Goal: Task Accomplishment & Management: Manage account settings

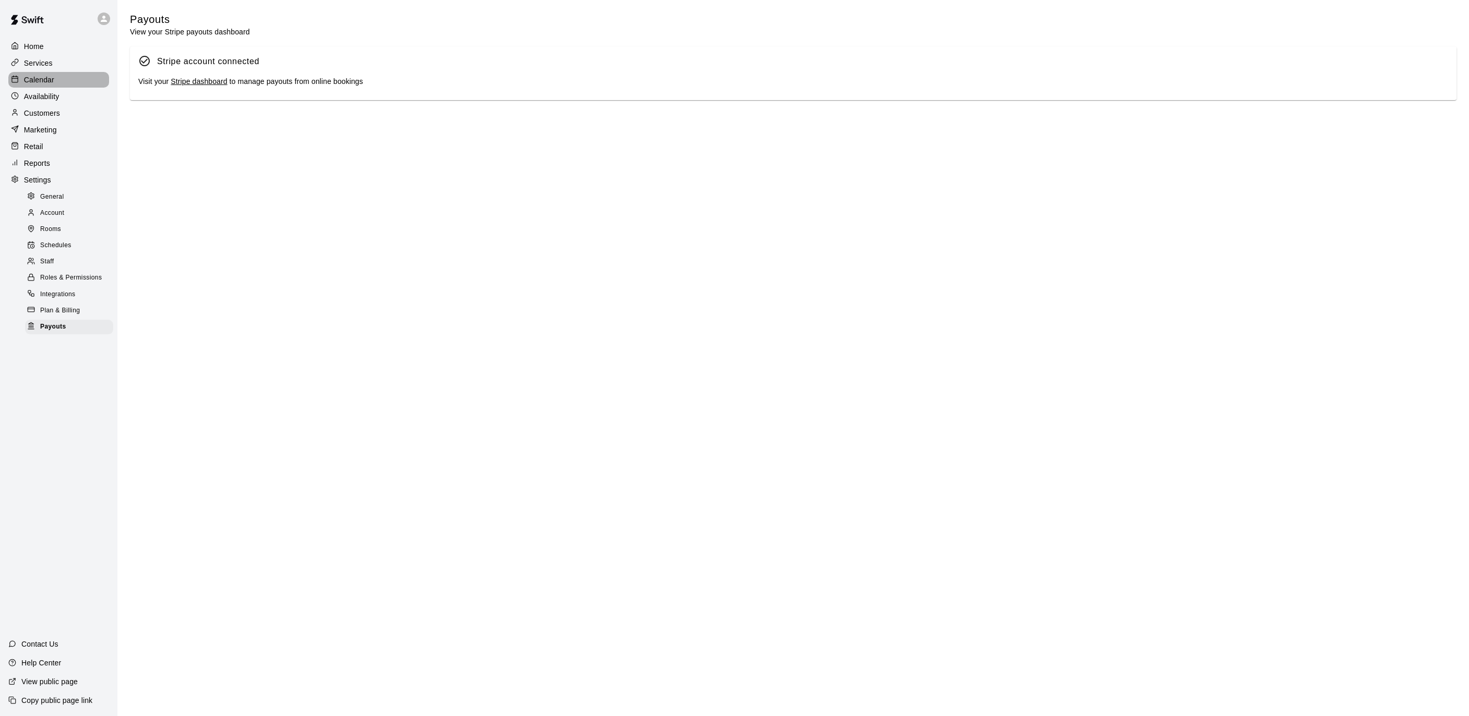
click at [18, 78] on icon at bounding box center [15, 79] width 8 height 8
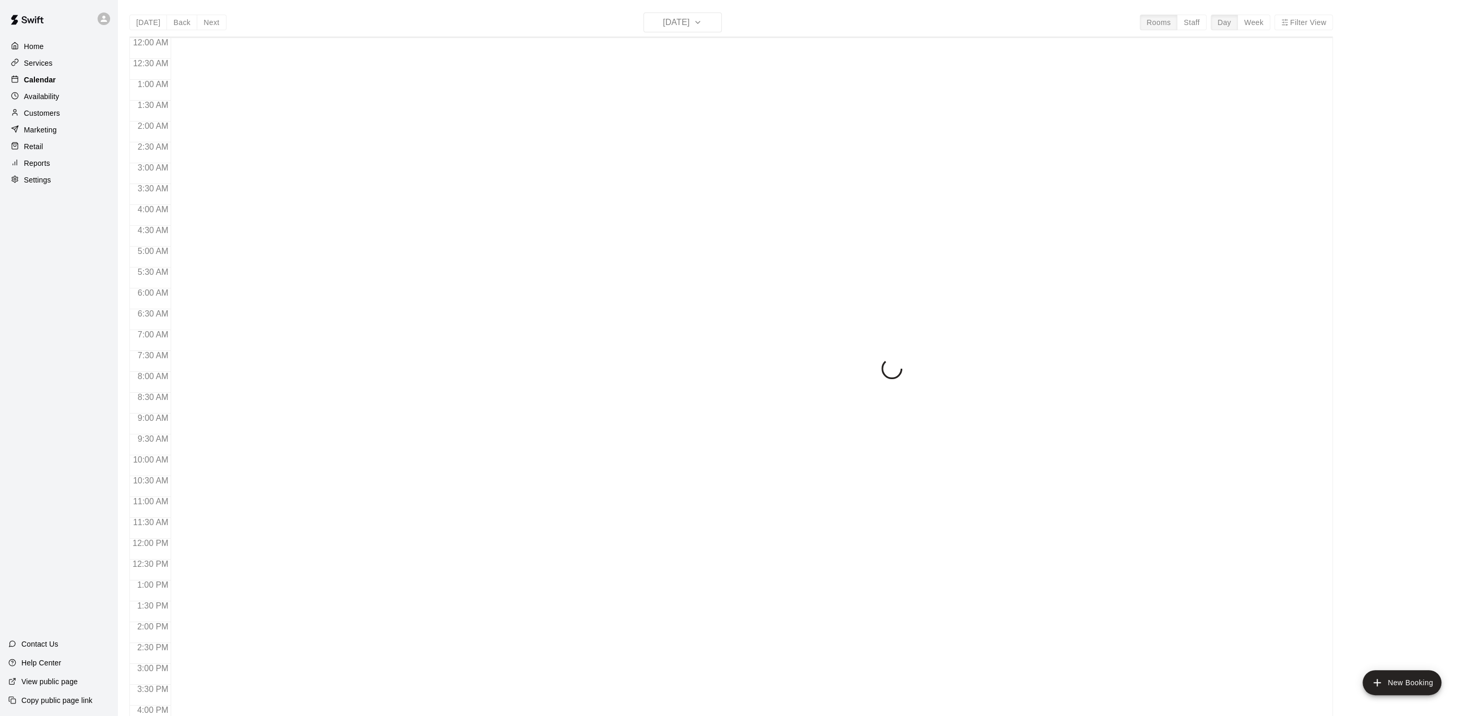
scroll to position [311, 0]
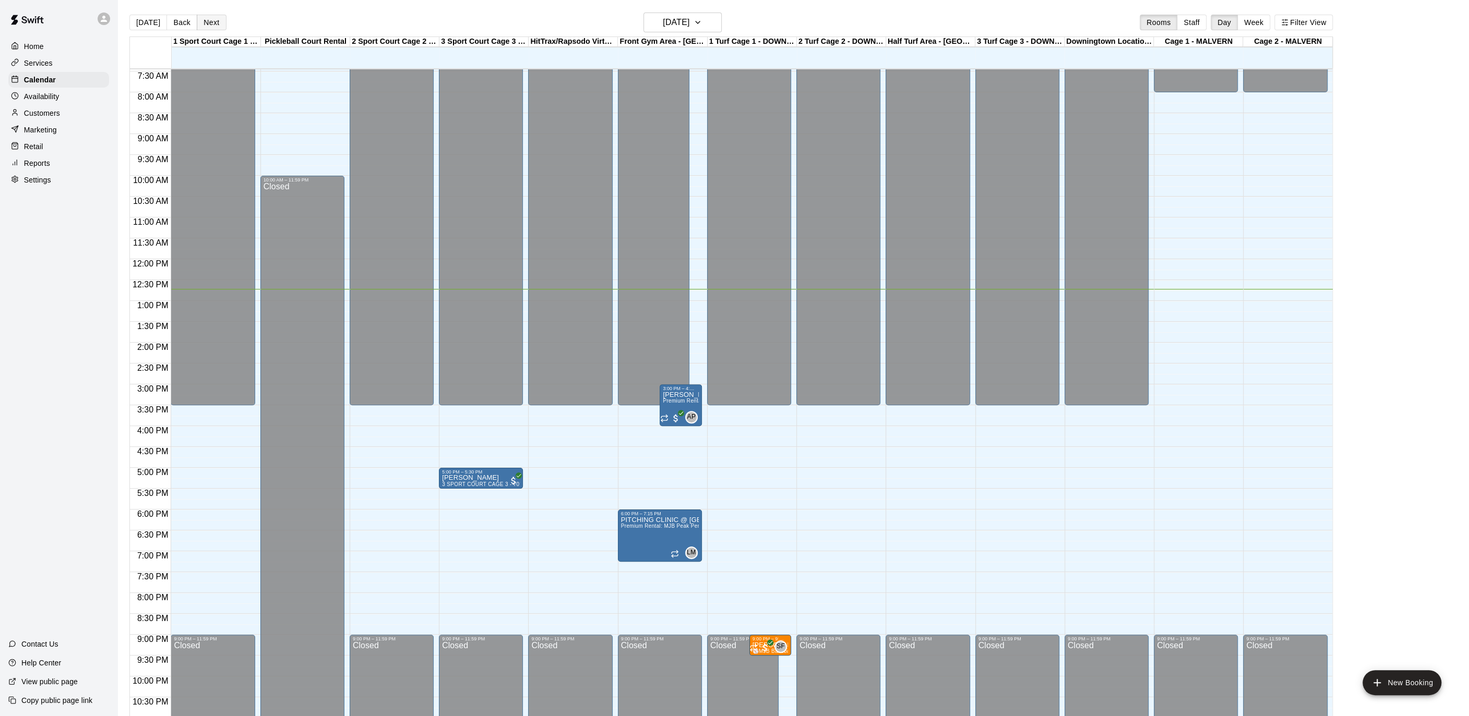
click at [203, 17] on button "Next" at bounding box center [211, 23] width 29 height 16
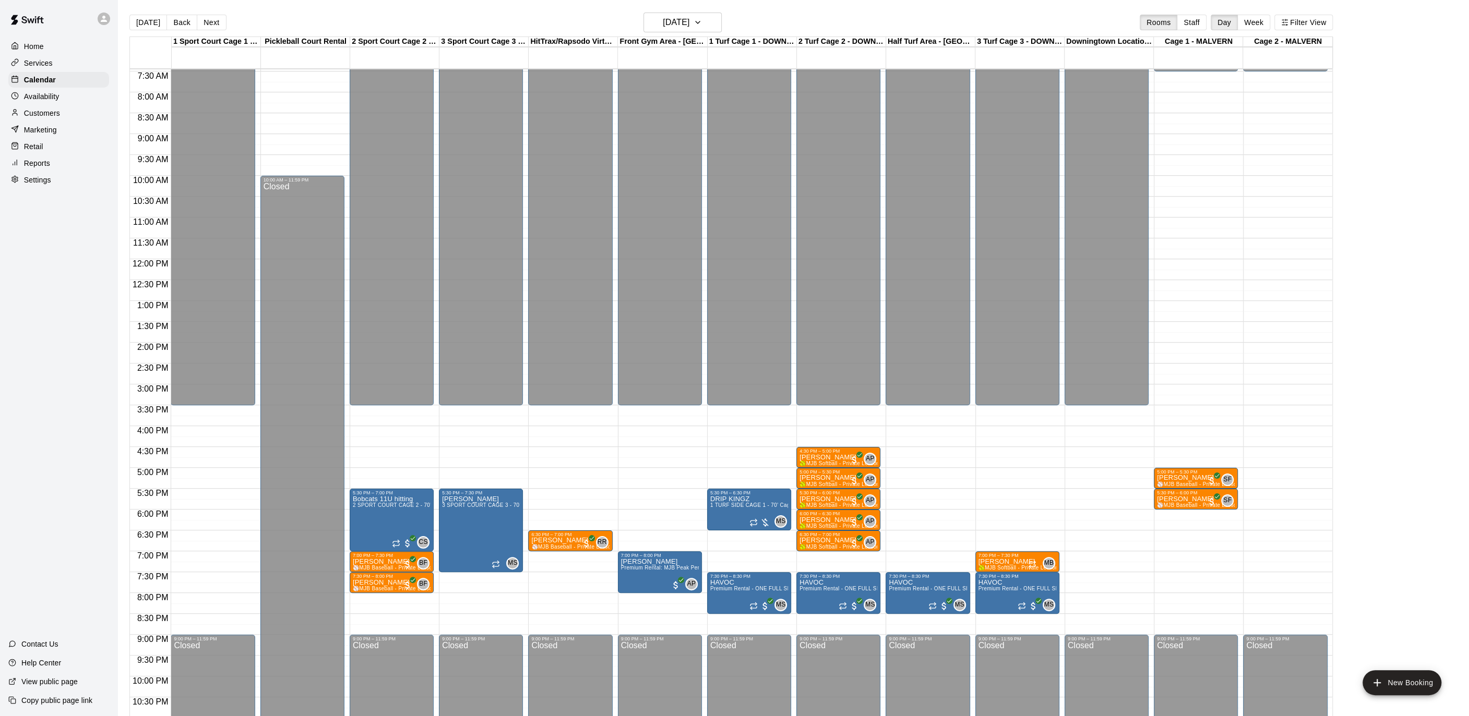
click at [203, 17] on button "Next" at bounding box center [211, 23] width 29 height 16
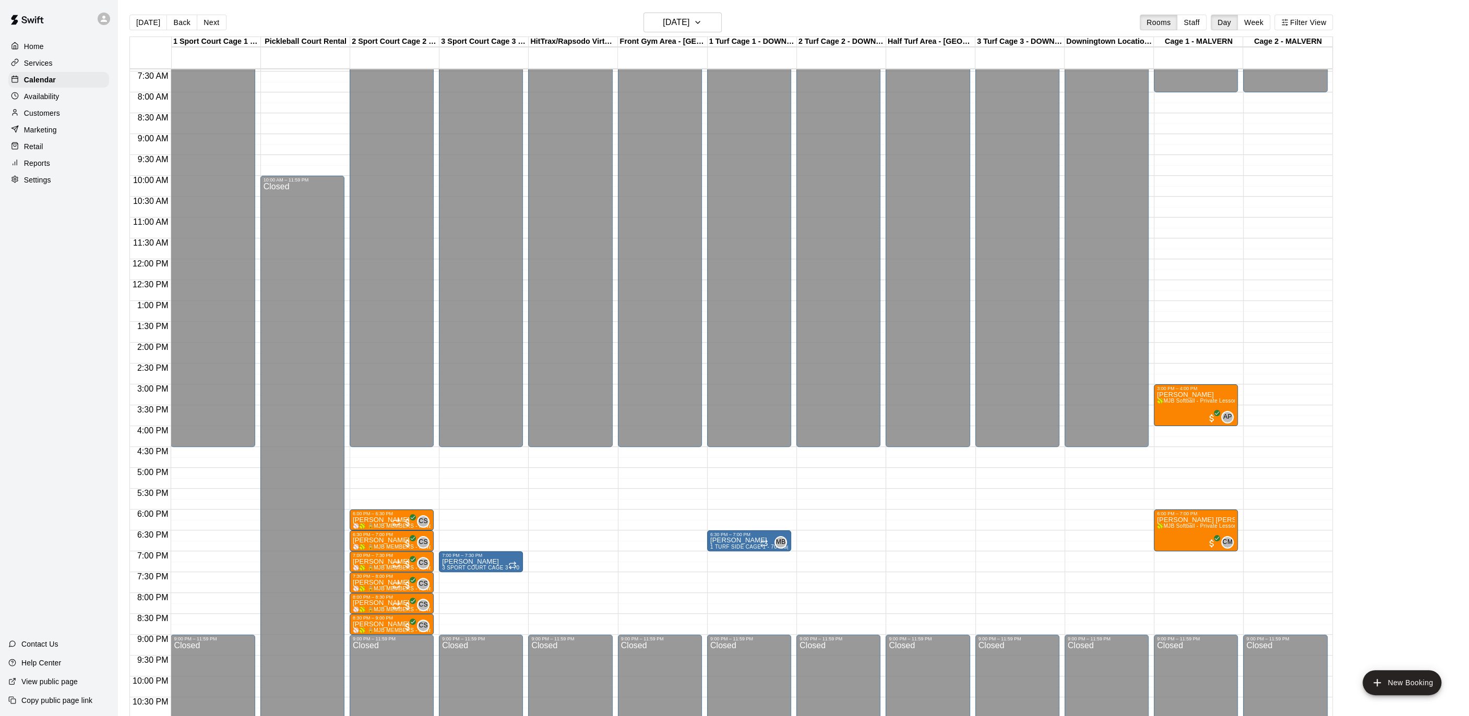
click at [54, 43] on div "Home" at bounding box center [58, 47] width 101 height 16
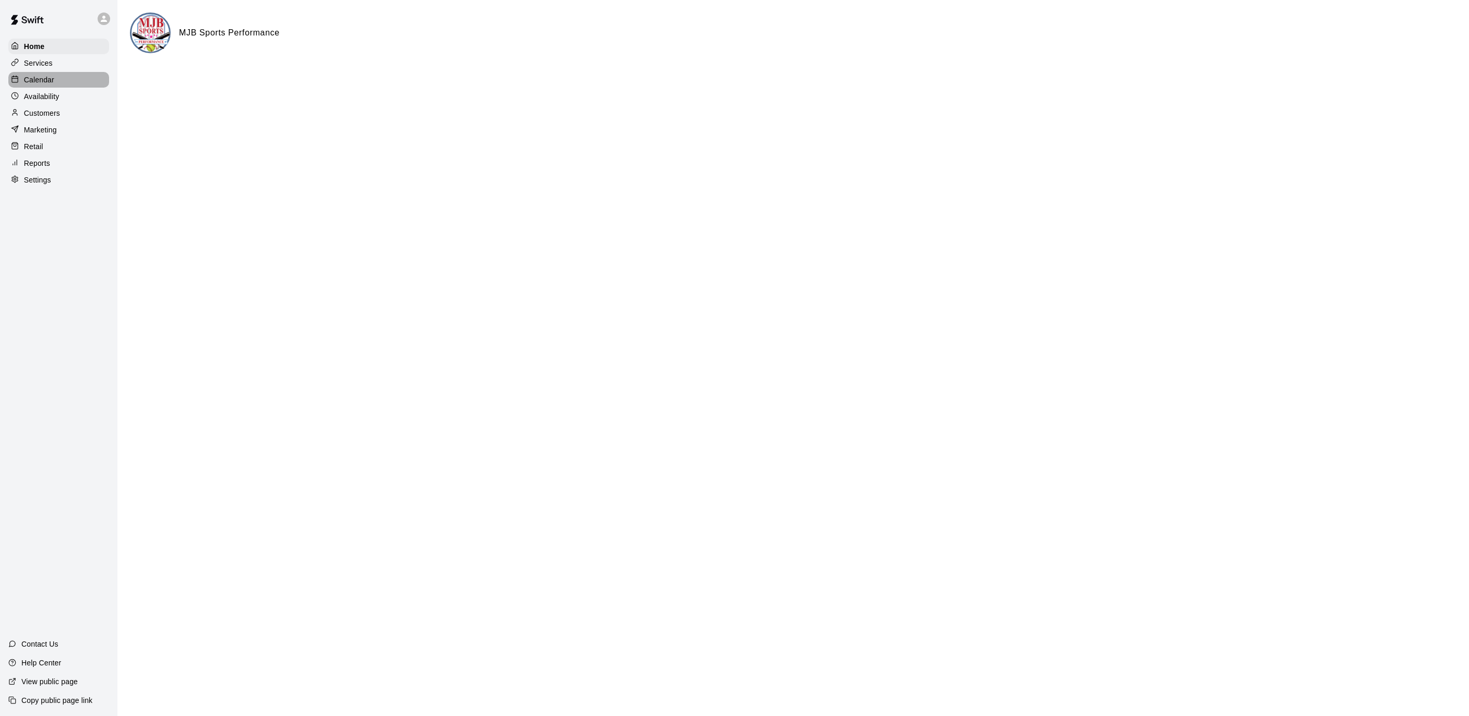
click at [34, 85] on div "Calendar" at bounding box center [58, 80] width 101 height 16
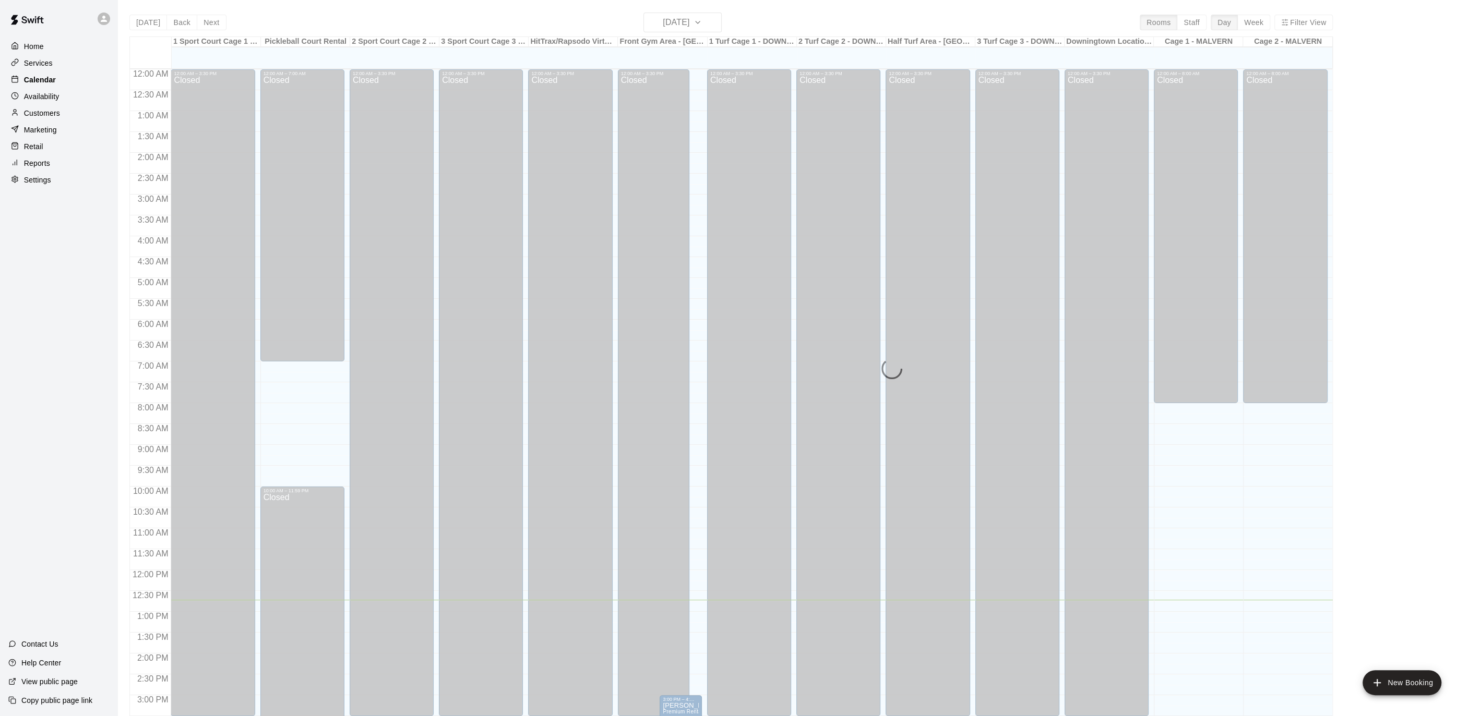
scroll to position [311, 0]
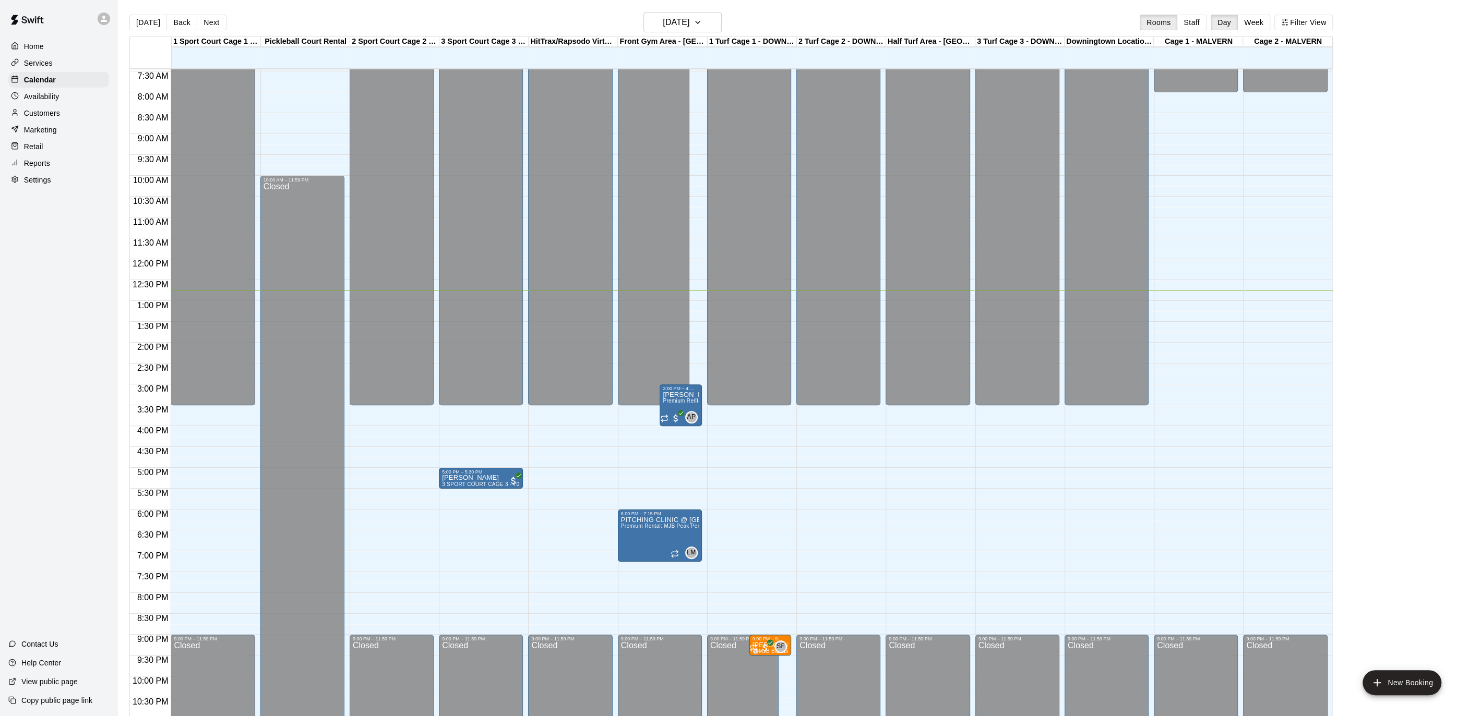
click at [60, 41] on div "Home" at bounding box center [58, 47] width 101 height 16
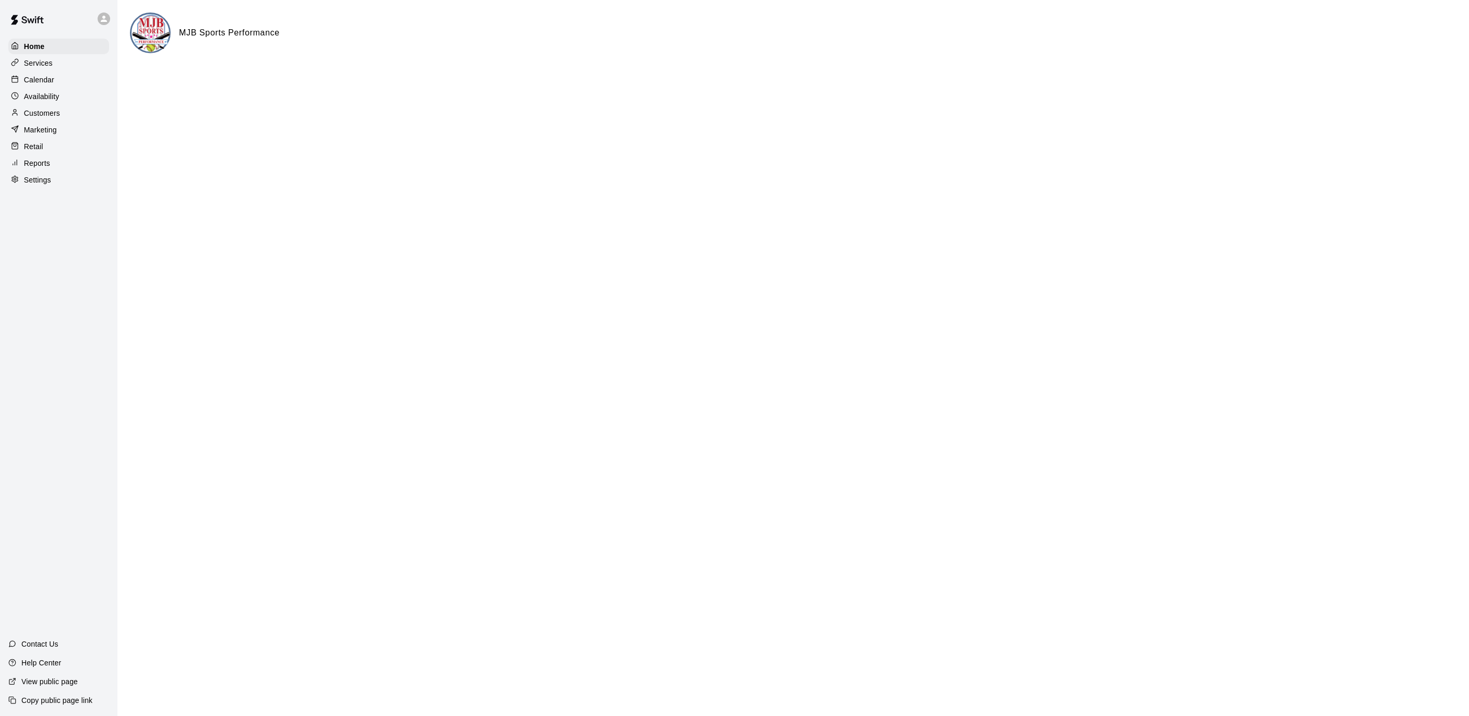
click at [51, 75] on p "Calendar" at bounding box center [39, 80] width 30 height 10
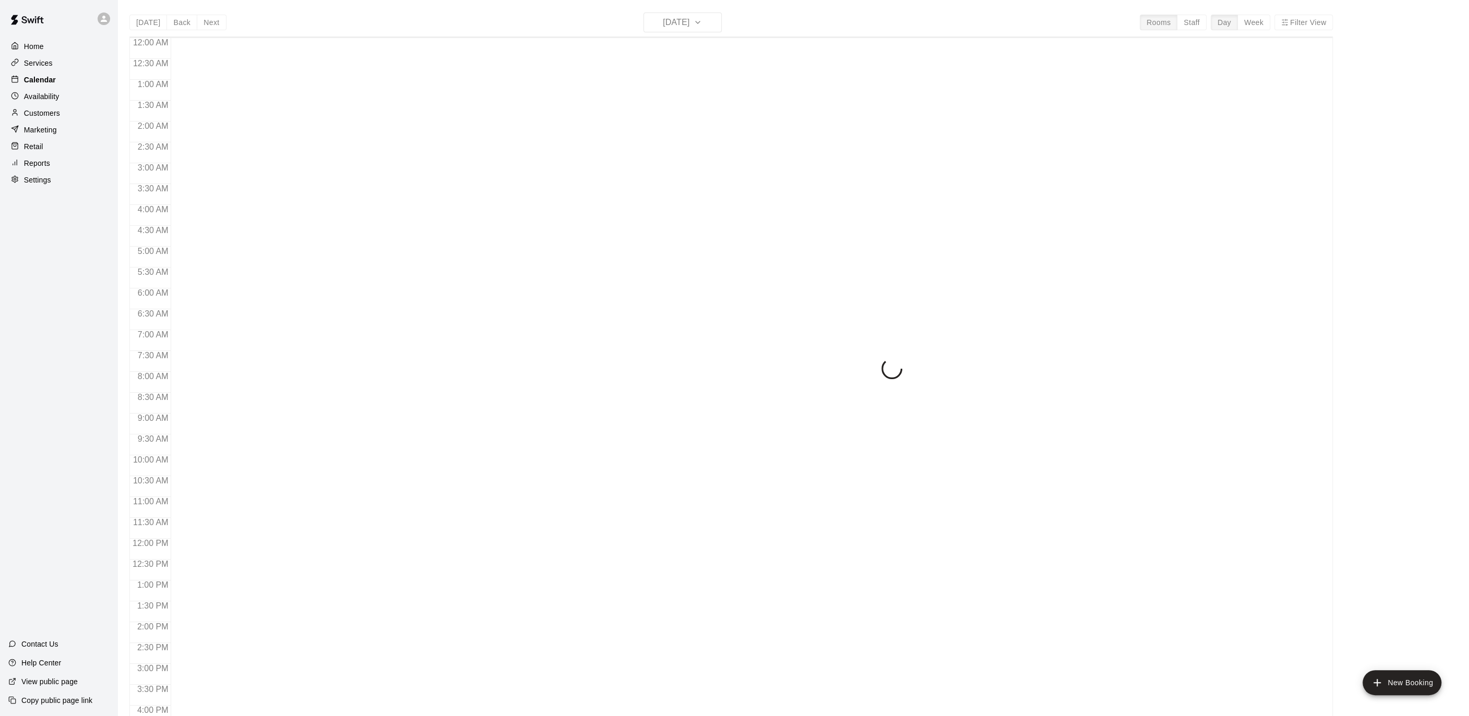
scroll to position [311, 0]
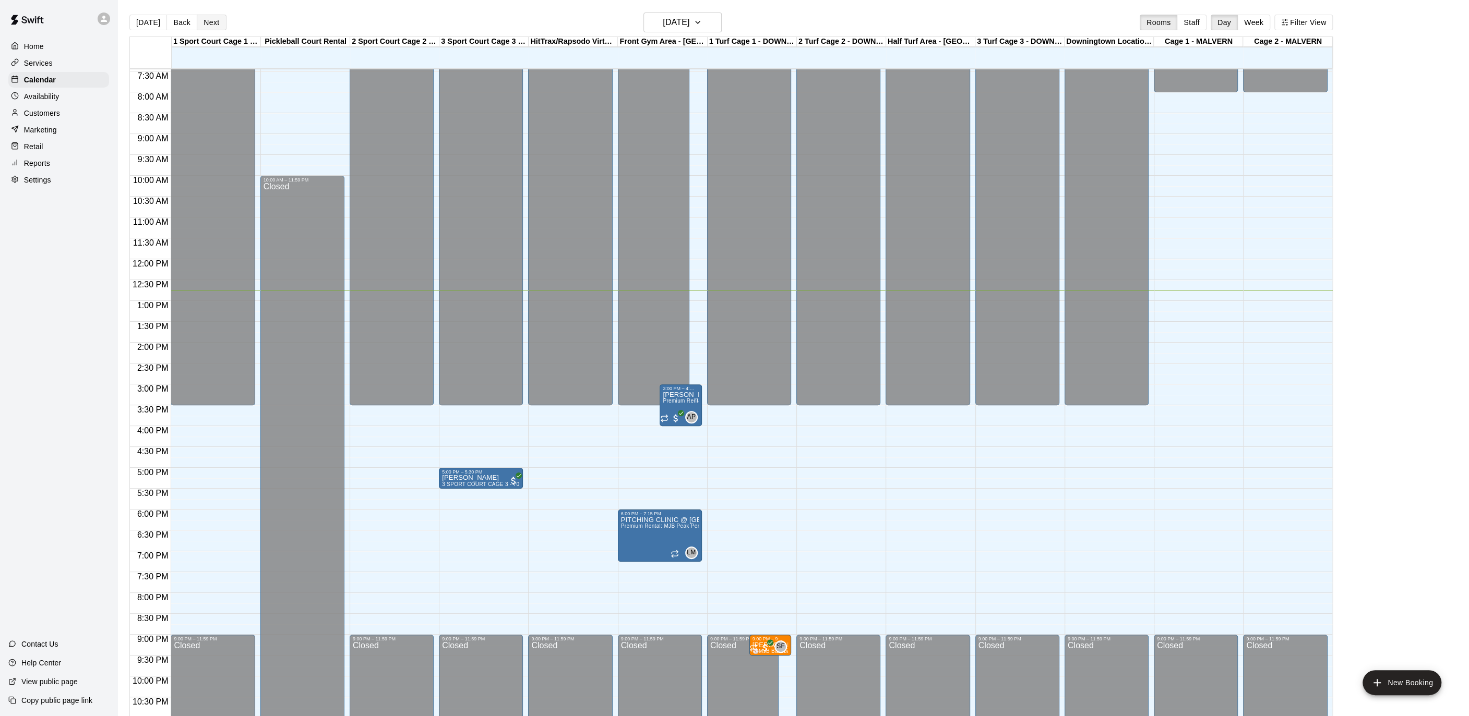
click at [210, 21] on button "Next" at bounding box center [211, 23] width 29 height 16
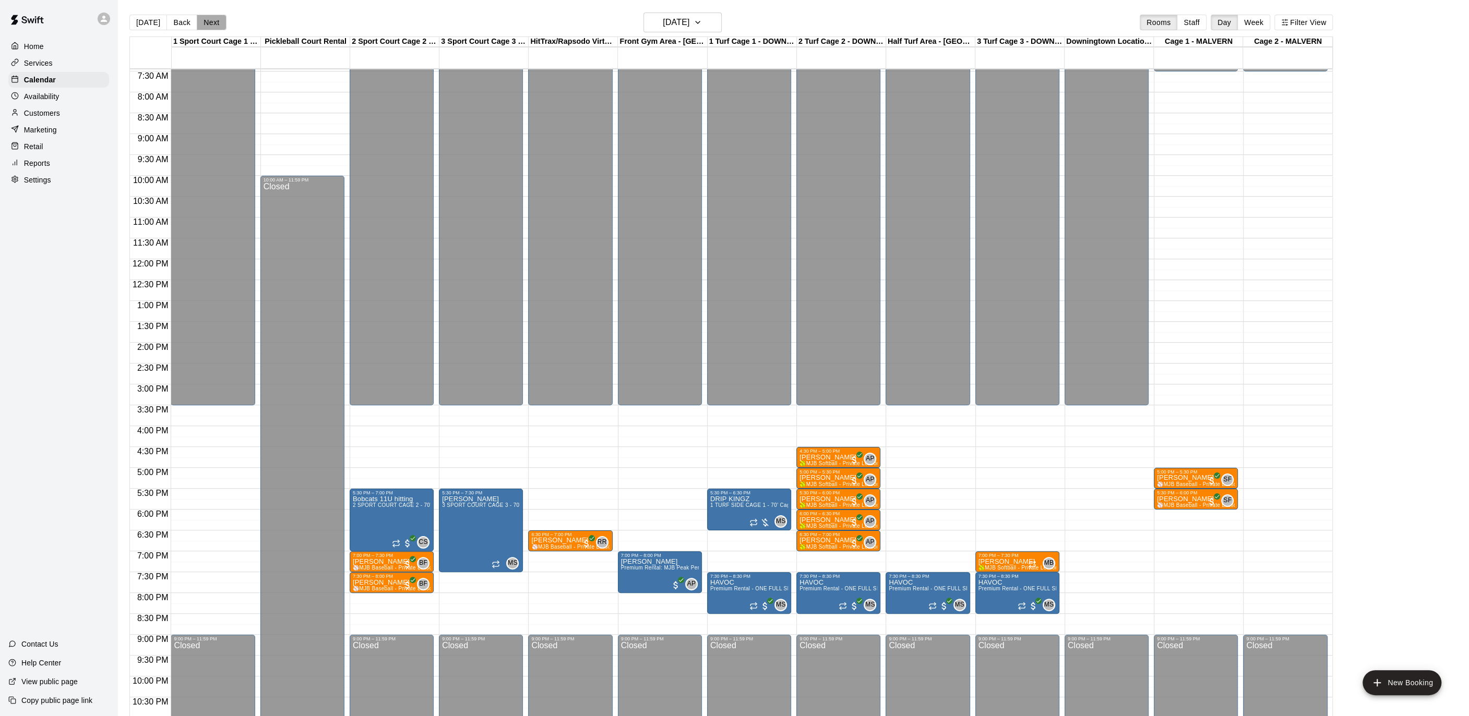
click at [210, 21] on button "Next" at bounding box center [211, 23] width 29 height 16
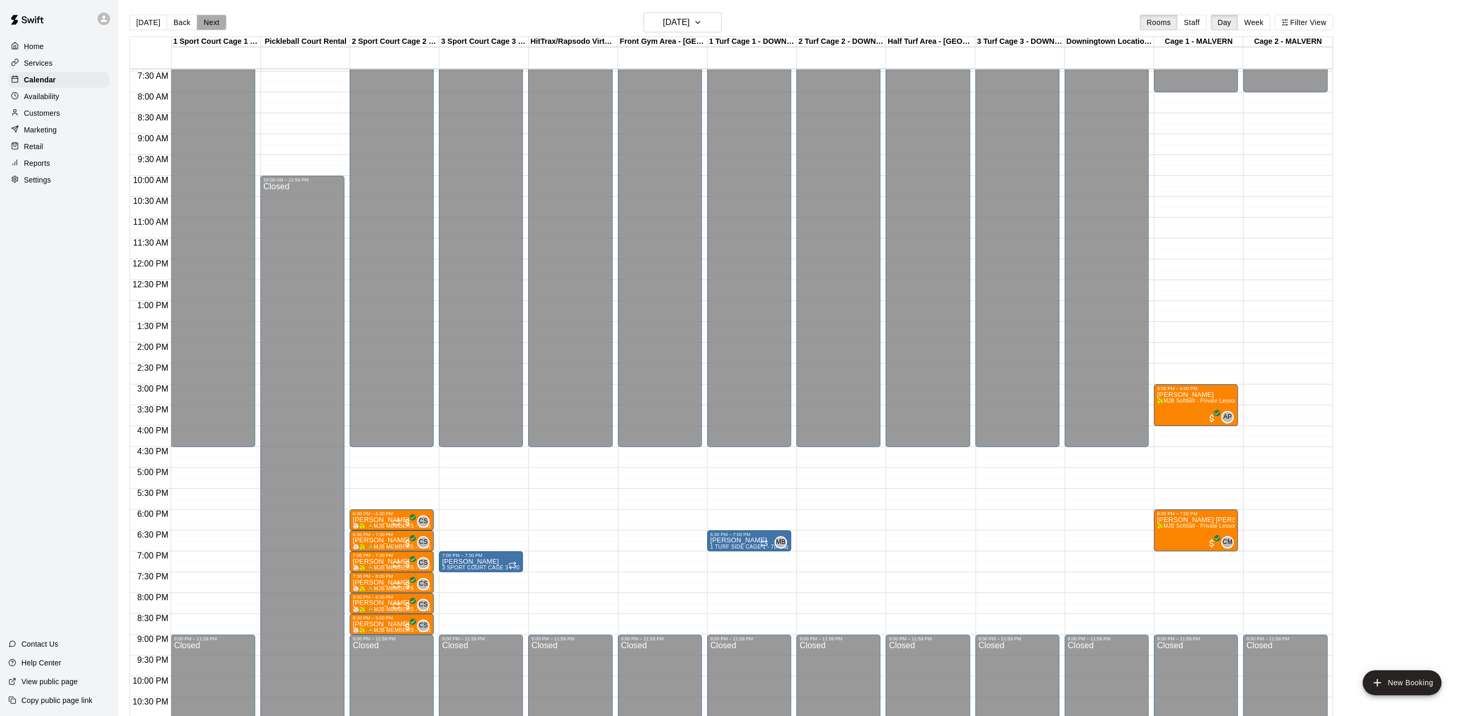
click at [210, 21] on button "Next" at bounding box center [211, 23] width 29 height 16
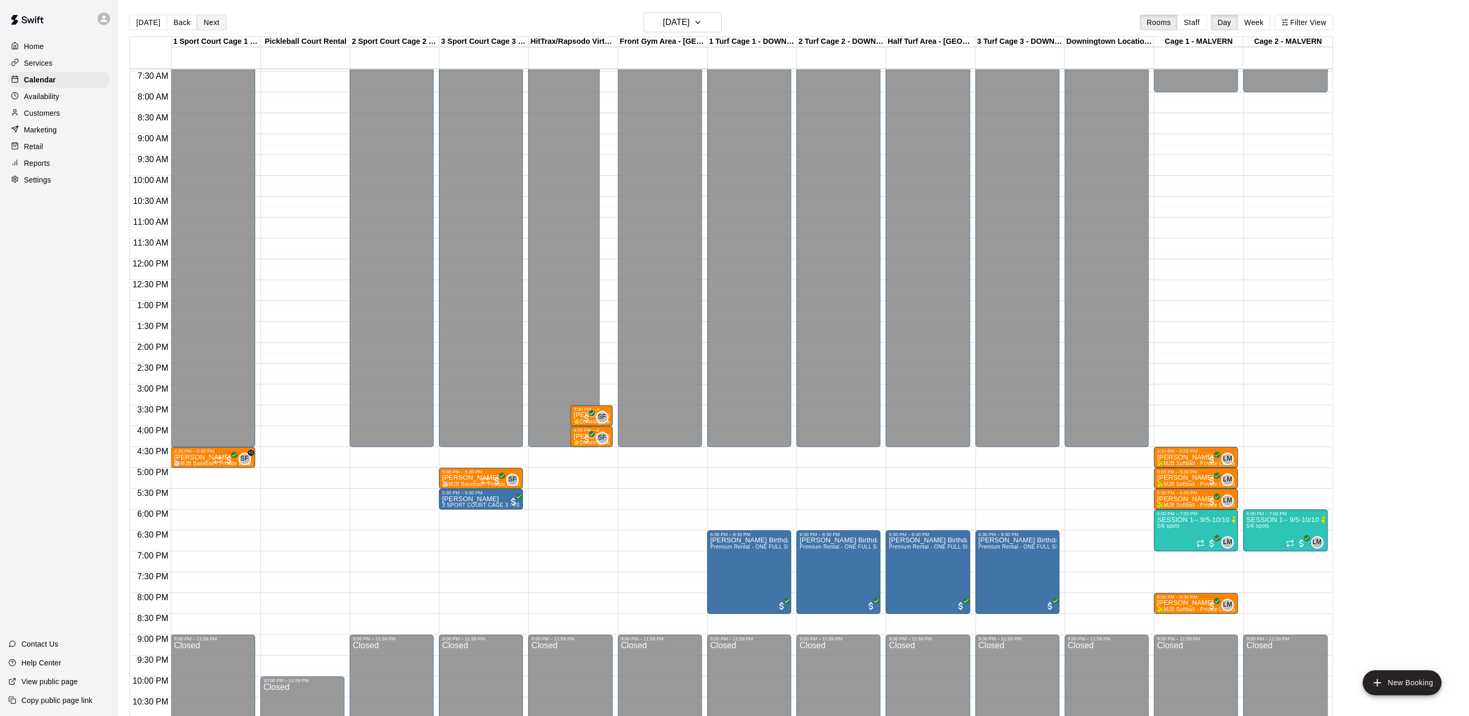
click at [210, 21] on button "Next" at bounding box center [211, 23] width 29 height 16
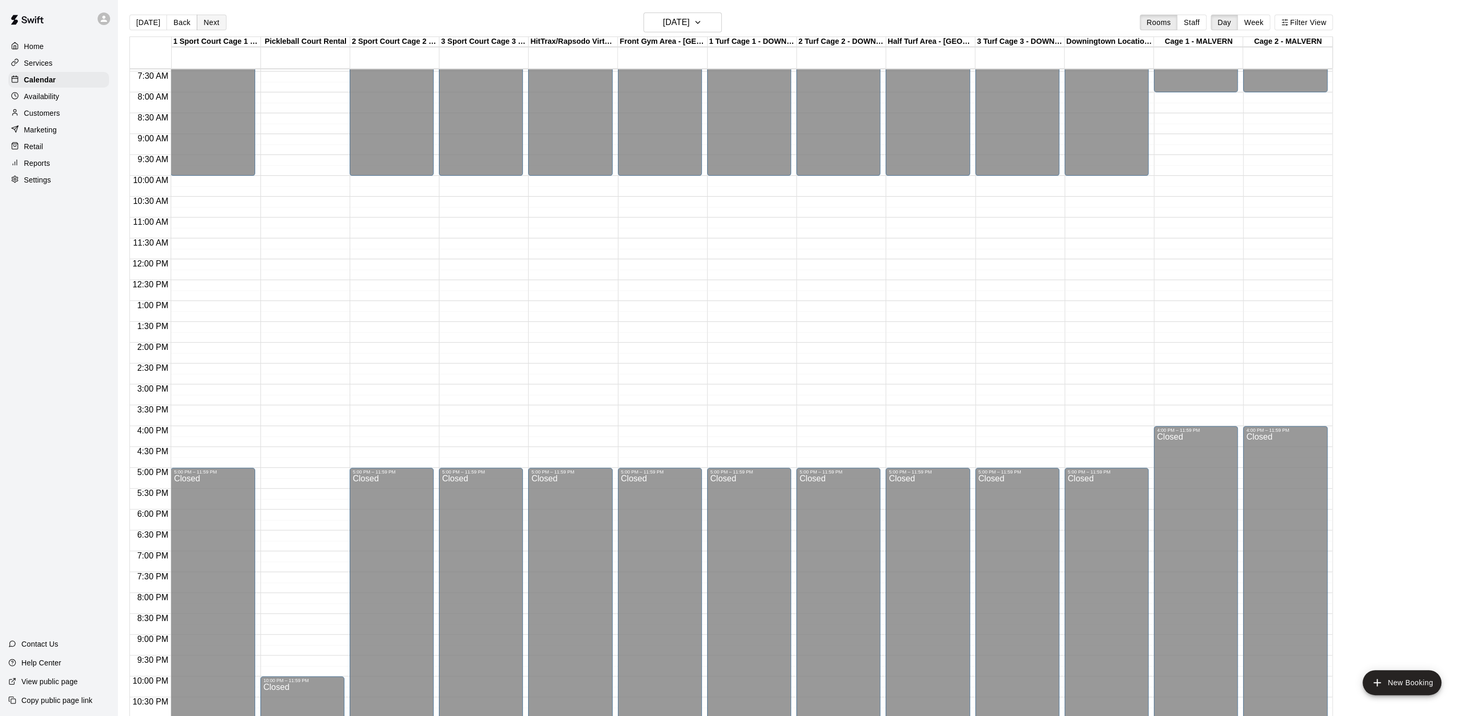
click at [210, 21] on button "Next" at bounding box center [211, 23] width 29 height 16
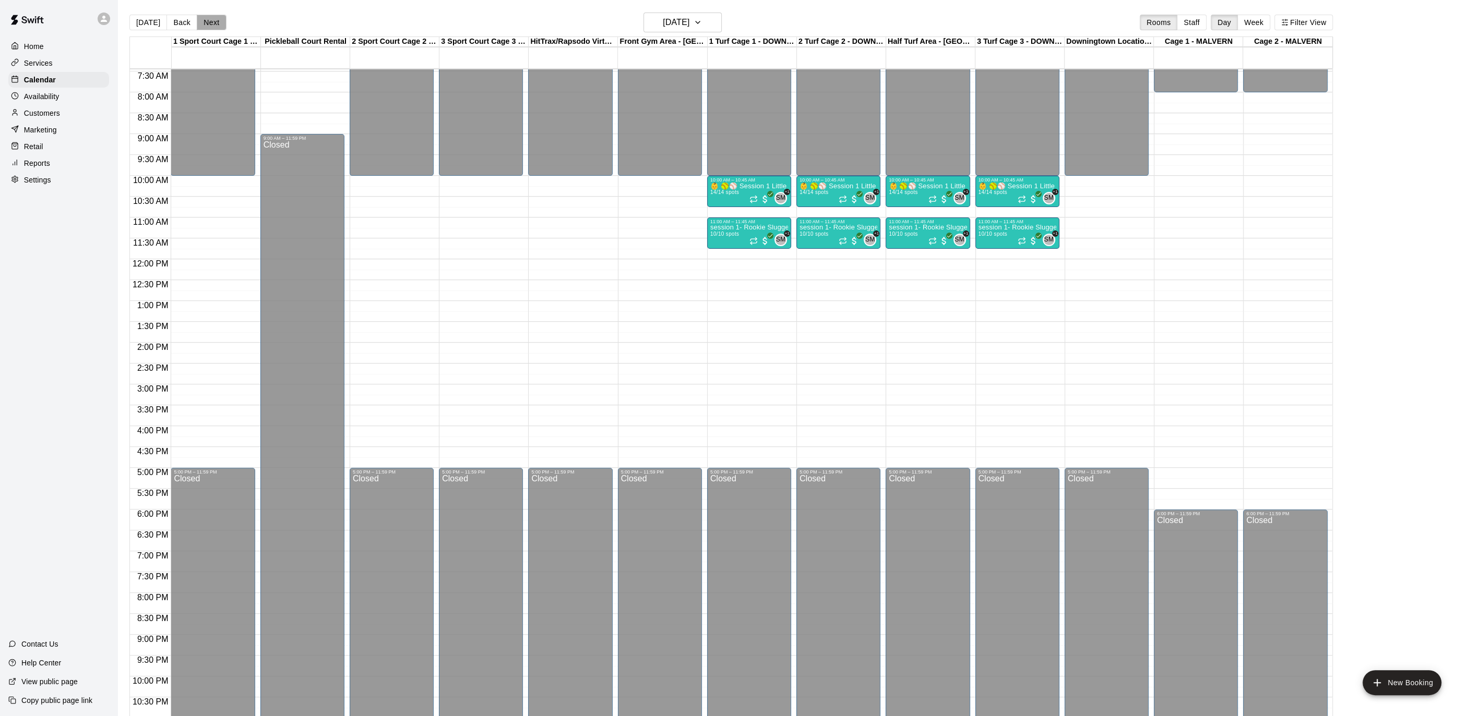
click at [210, 21] on button "Next" at bounding box center [211, 23] width 29 height 16
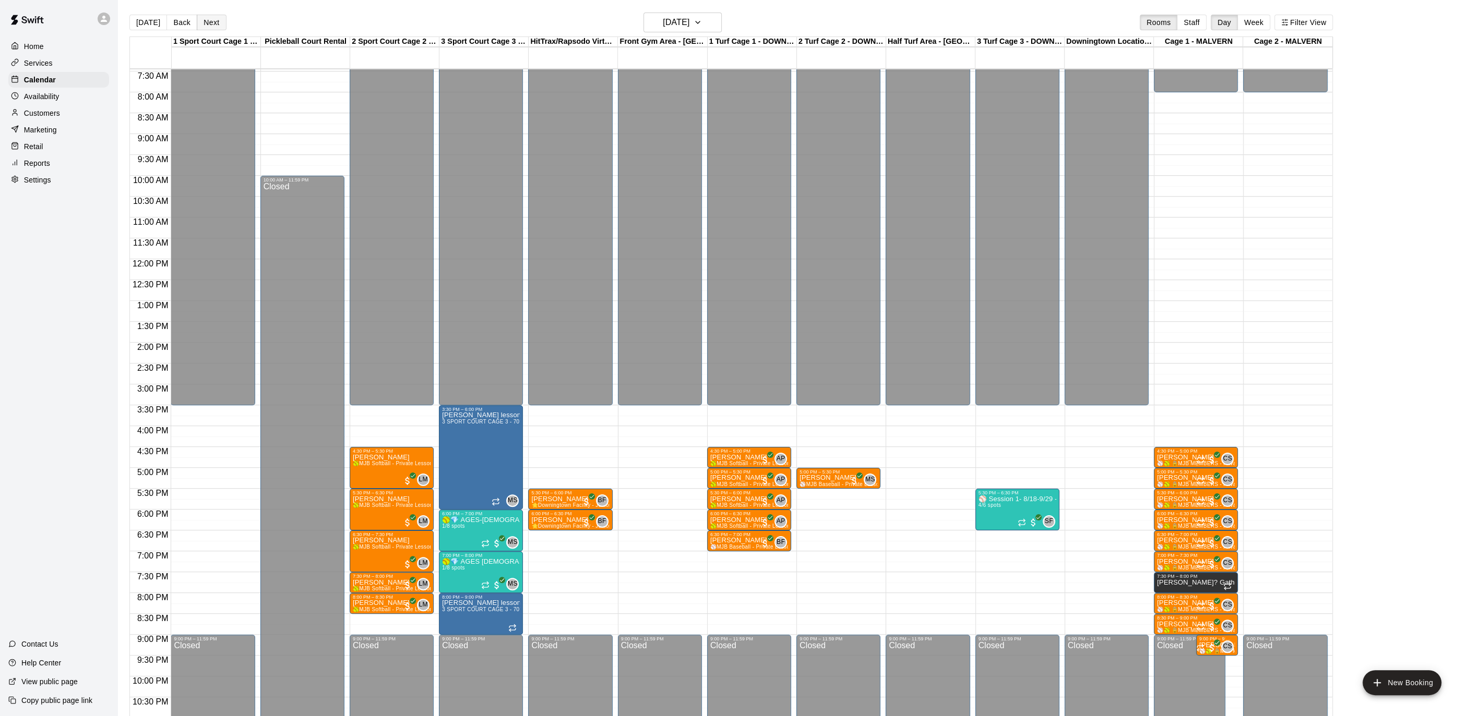
click at [210, 21] on button "Next" at bounding box center [211, 23] width 29 height 16
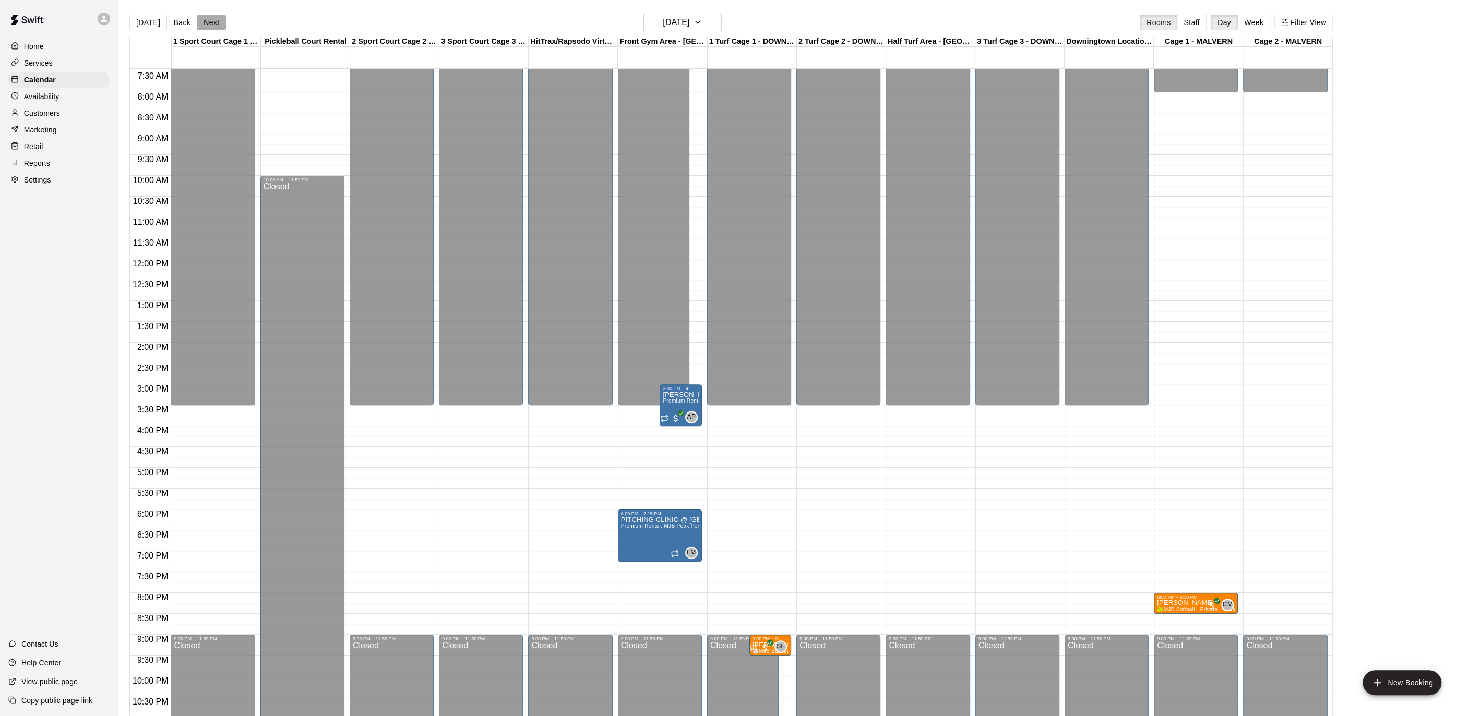
click at [210, 21] on button "Next" at bounding box center [211, 23] width 29 height 16
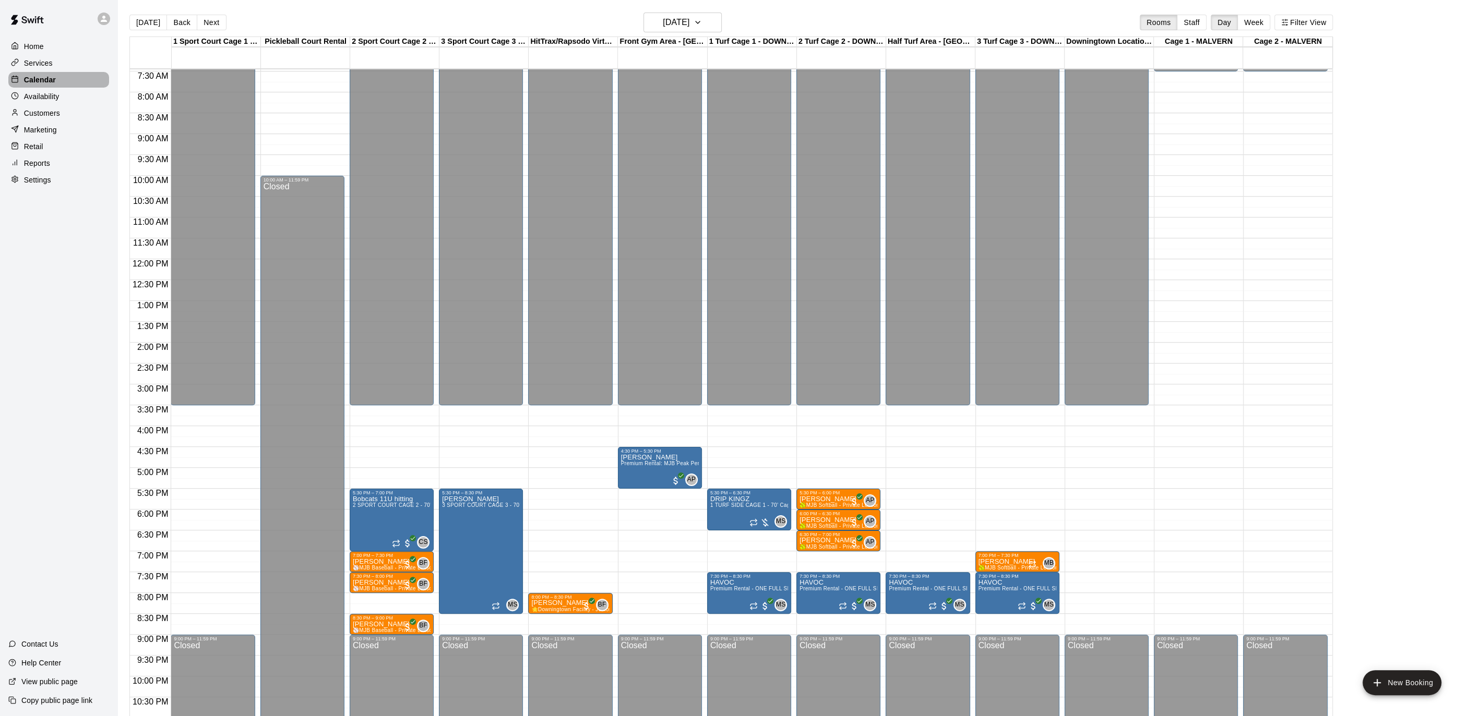
click at [52, 79] on p "Calendar" at bounding box center [40, 80] width 32 height 10
click at [39, 128] on p "Marketing" at bounding box center [40, 130] width 33 height 10
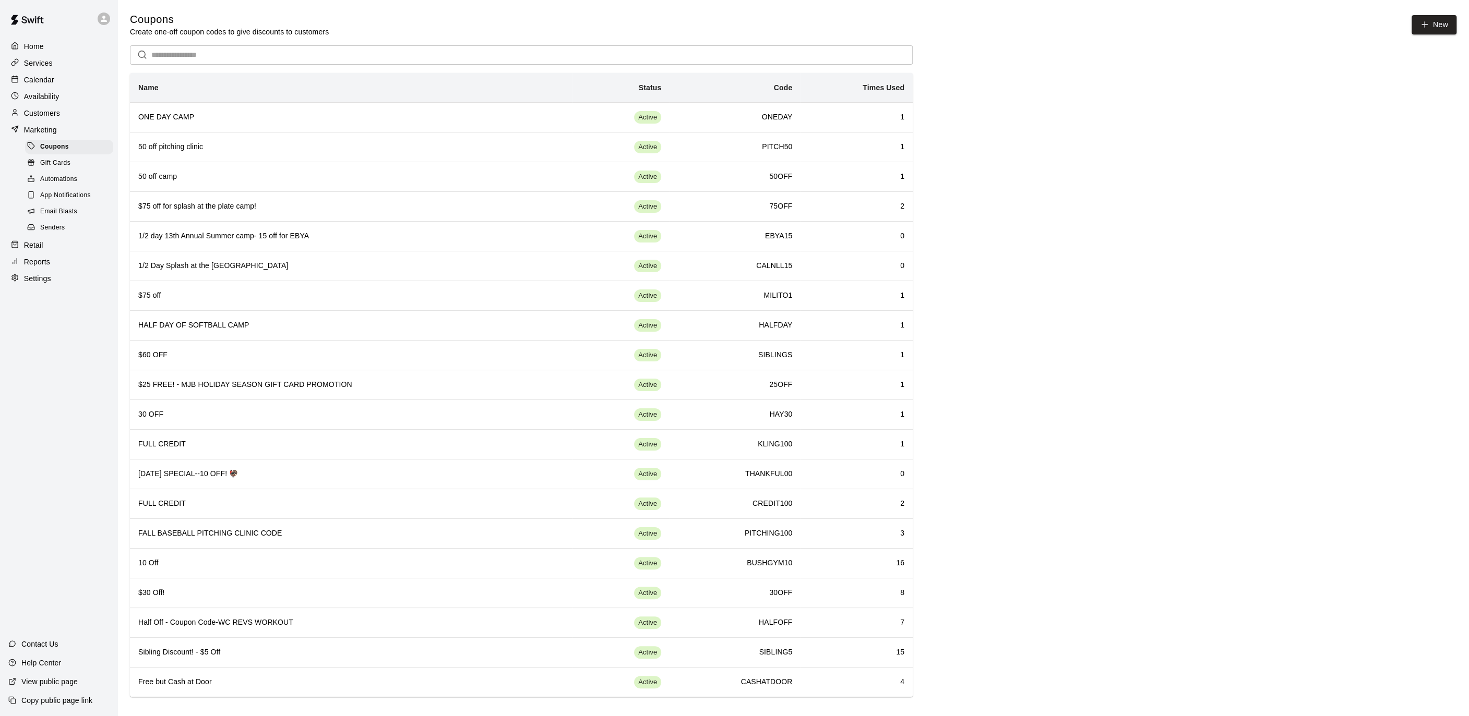
click at [62, 286] on div "Home Services Calendar Availability Customers Marketing Coupons Gift Cards Auto…" at bounding box center [58, 163] width 117 height 250
click at [62, 284] on div "Settings" at bounding box center [58, 279] width 101 height 16
select select "**"
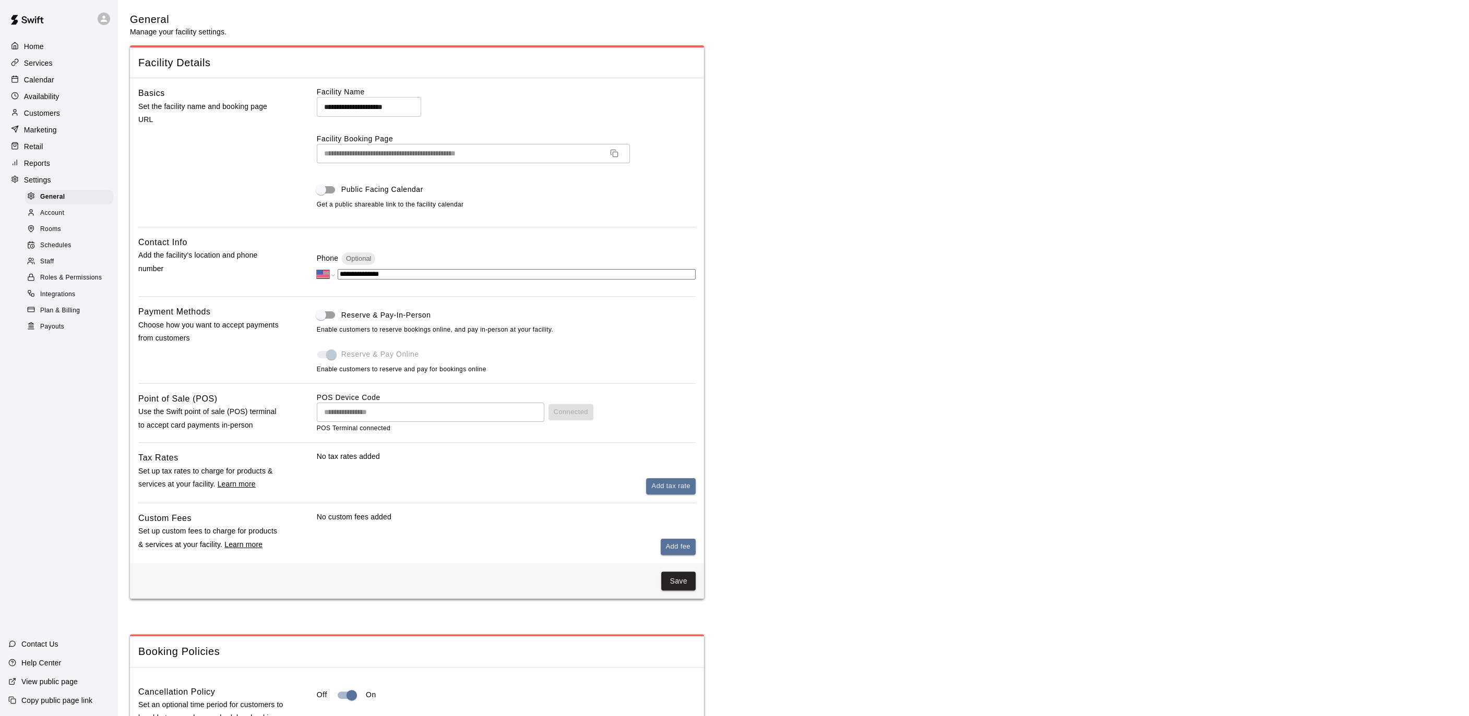
scroll to position [2033, 0]
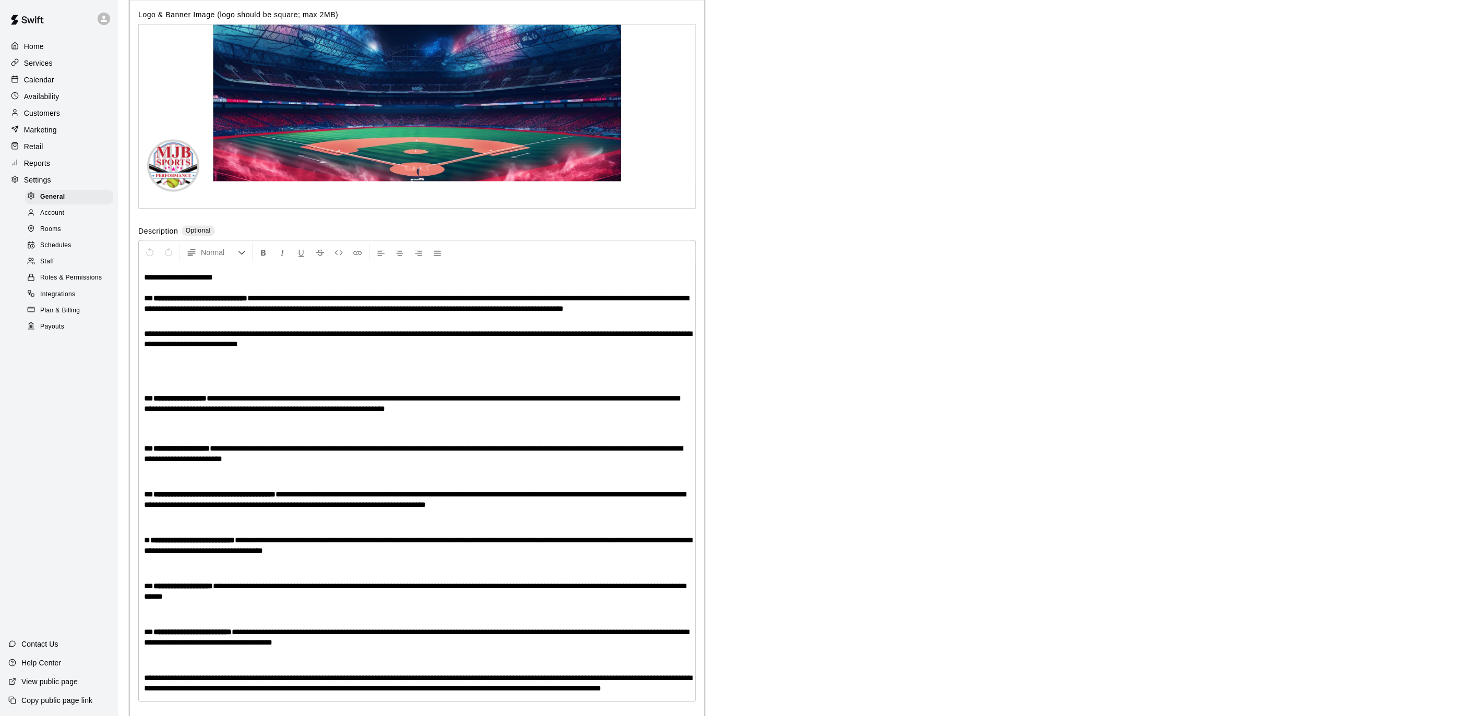
click at [68, 252] on div "Schedules" at bounding box center [69, 245] width 88 height 15
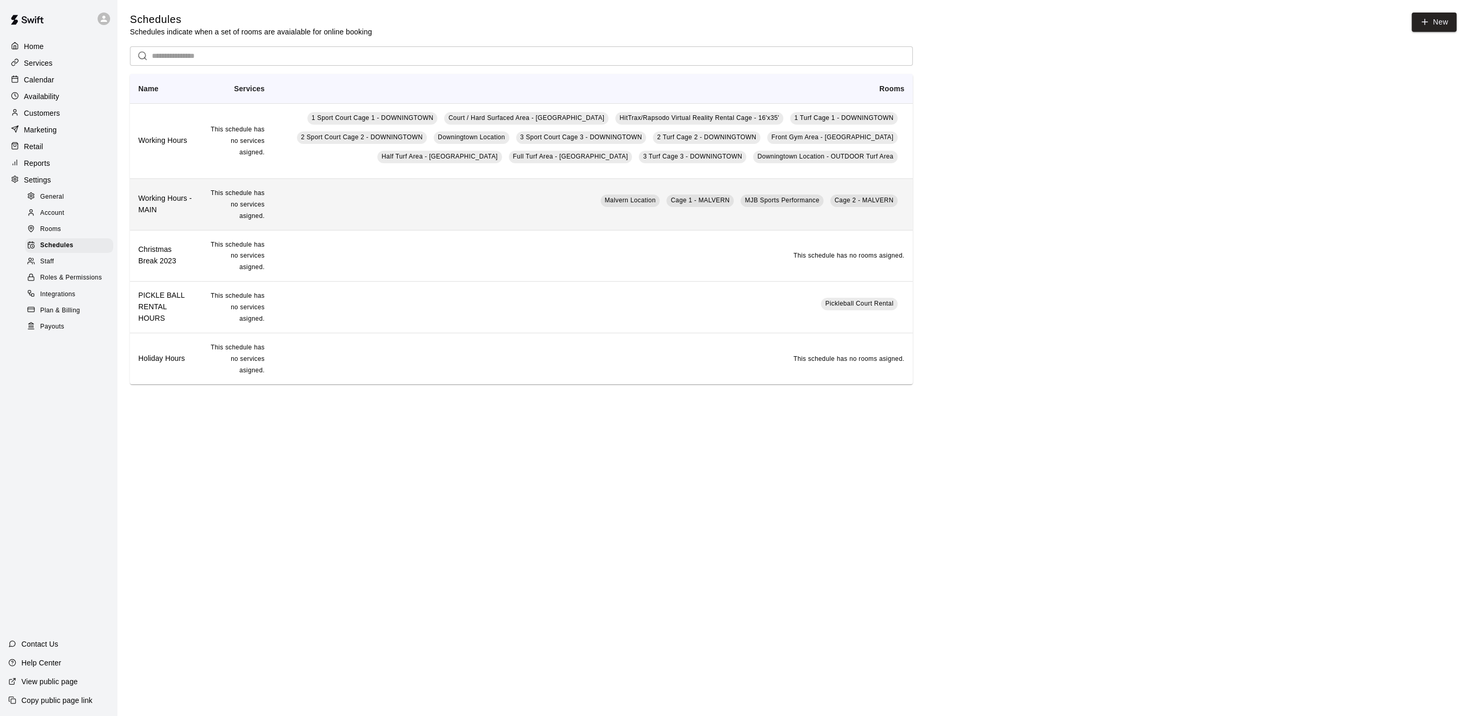
click at [222, 199] on td "This schedule has no services asigned." at bounding box center [237, 204] width 73 height 52
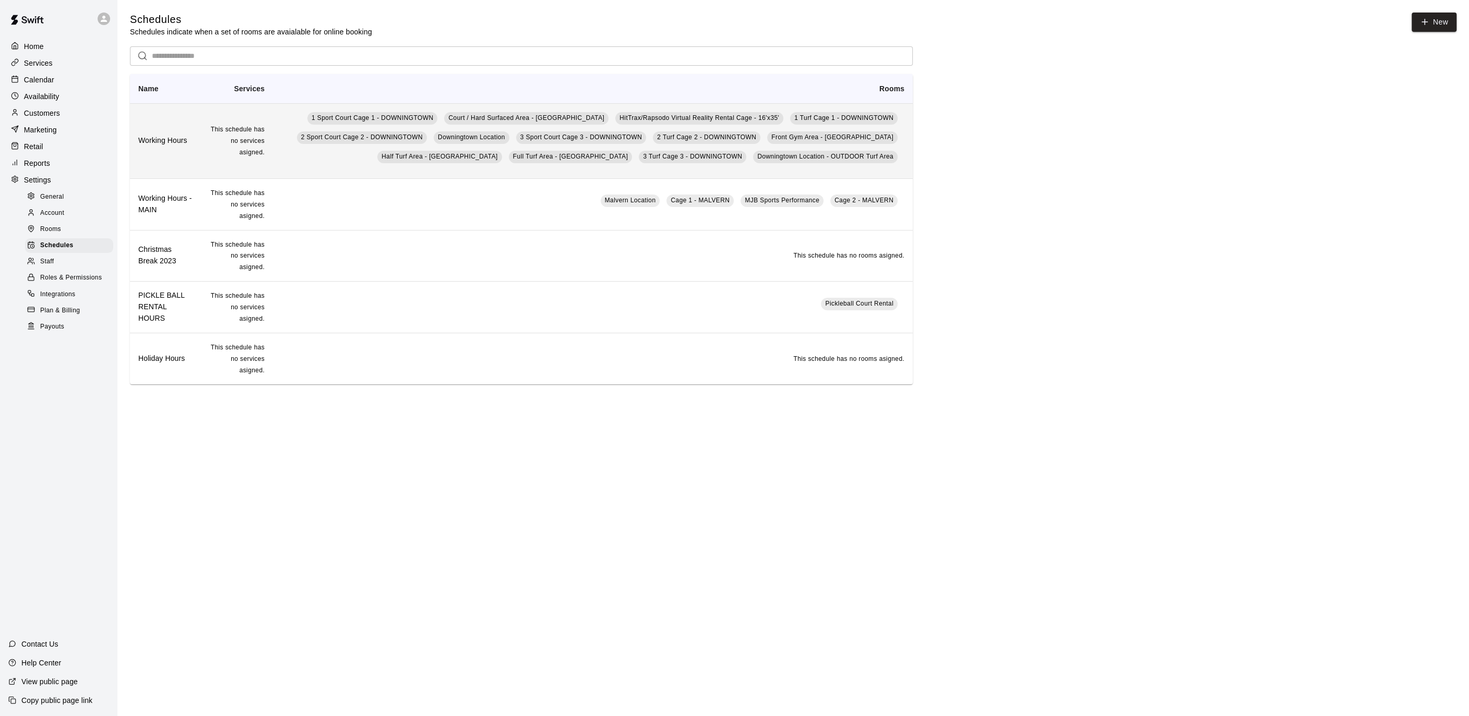
click at [211, 151] on td "This schedule has no services asigned." at bounding box center [237, 140] width 73 height 75
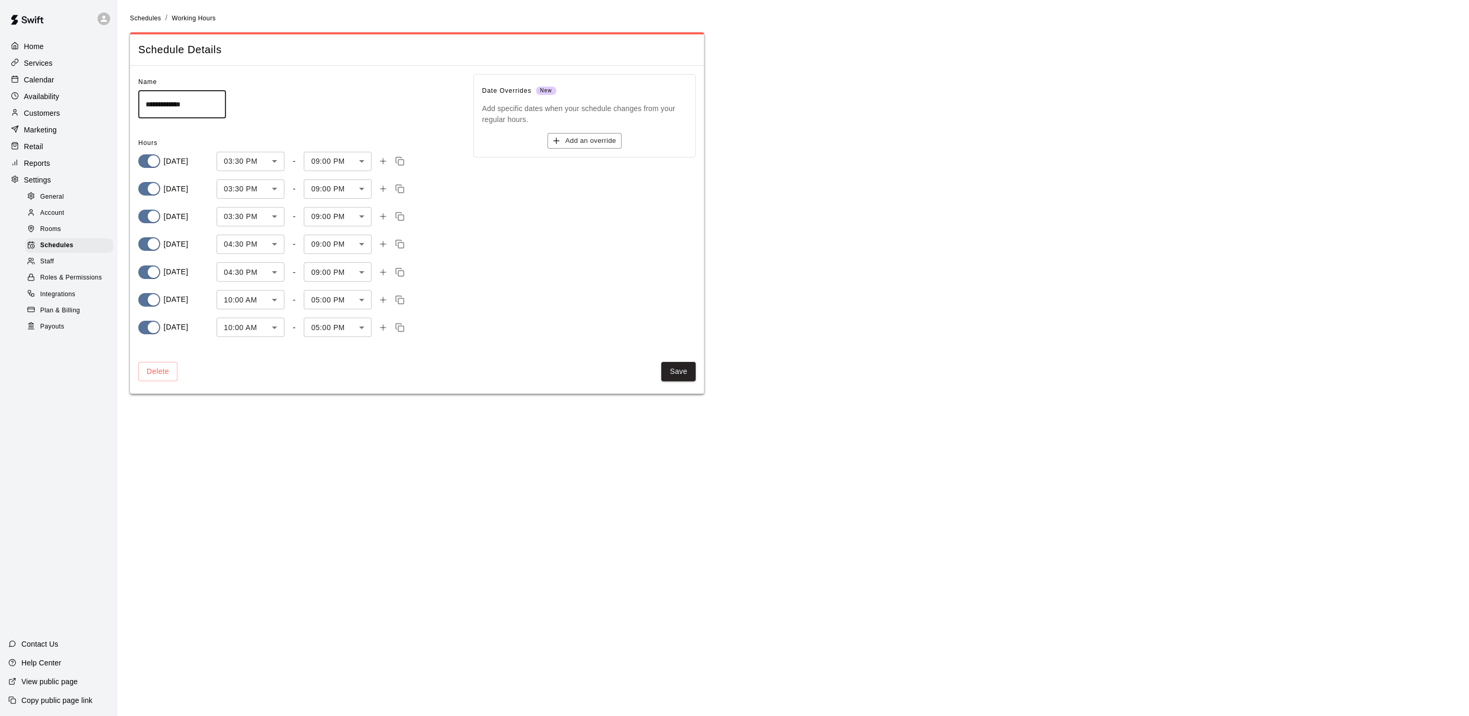
click at [275, 248] on body "**********" at bounding box center [734, 203] width 1469 height 406
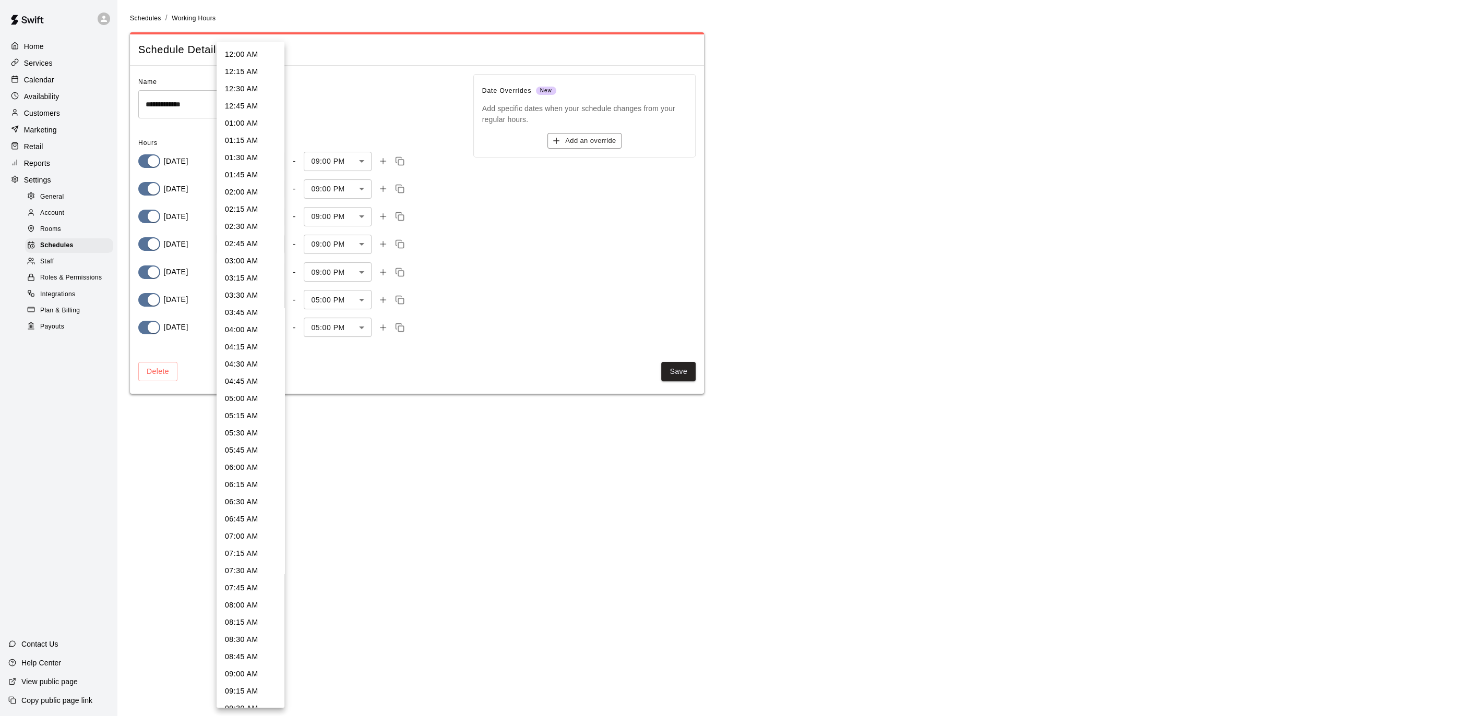
scroll to position [816, 0]
click at [244, 274] on li "03:00 PM" at bounding box center [251, 271] width 68 height 17
click at [279, 239] on body "**********" at bounding box center [734, 203] width 1469 height 406
click at [242, 412] on li "03:30 PM" at bounding box center [251, 409] width 68 height 17
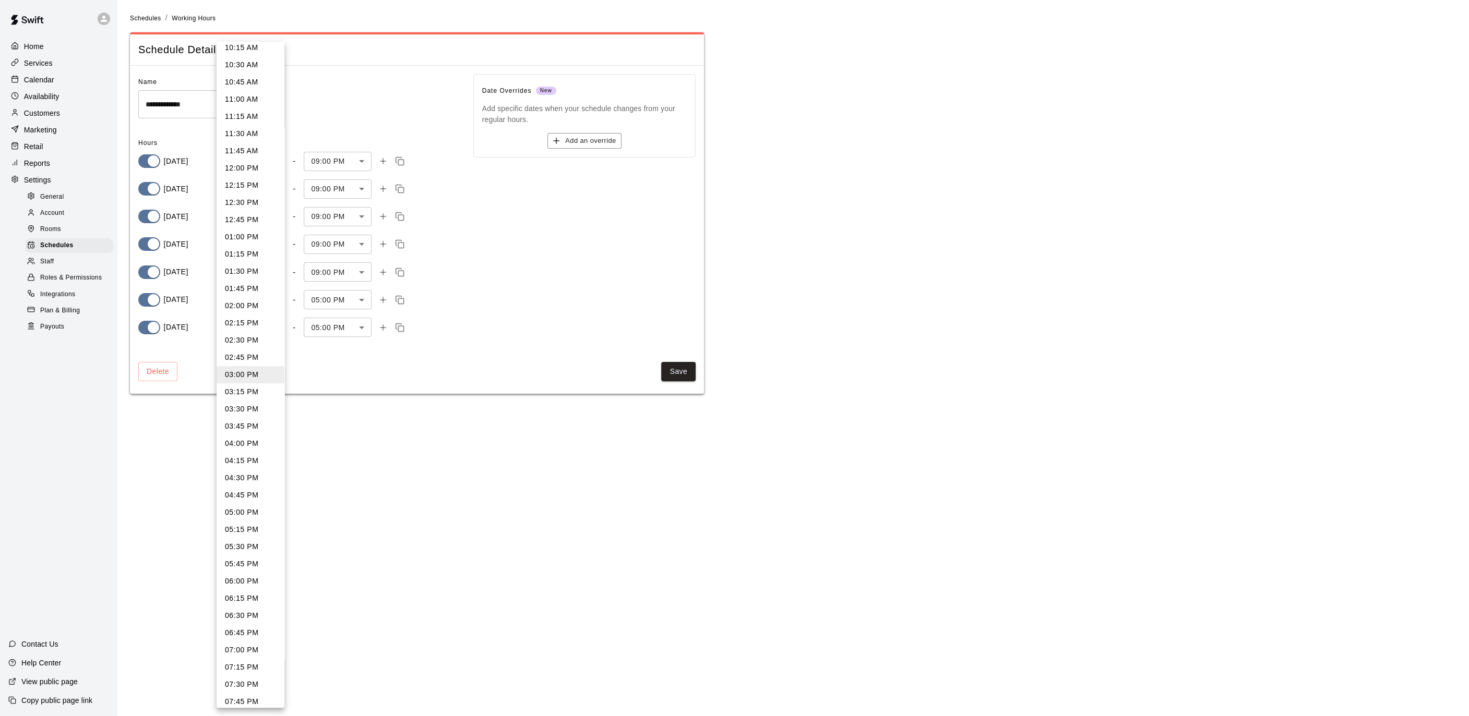
type input "***"
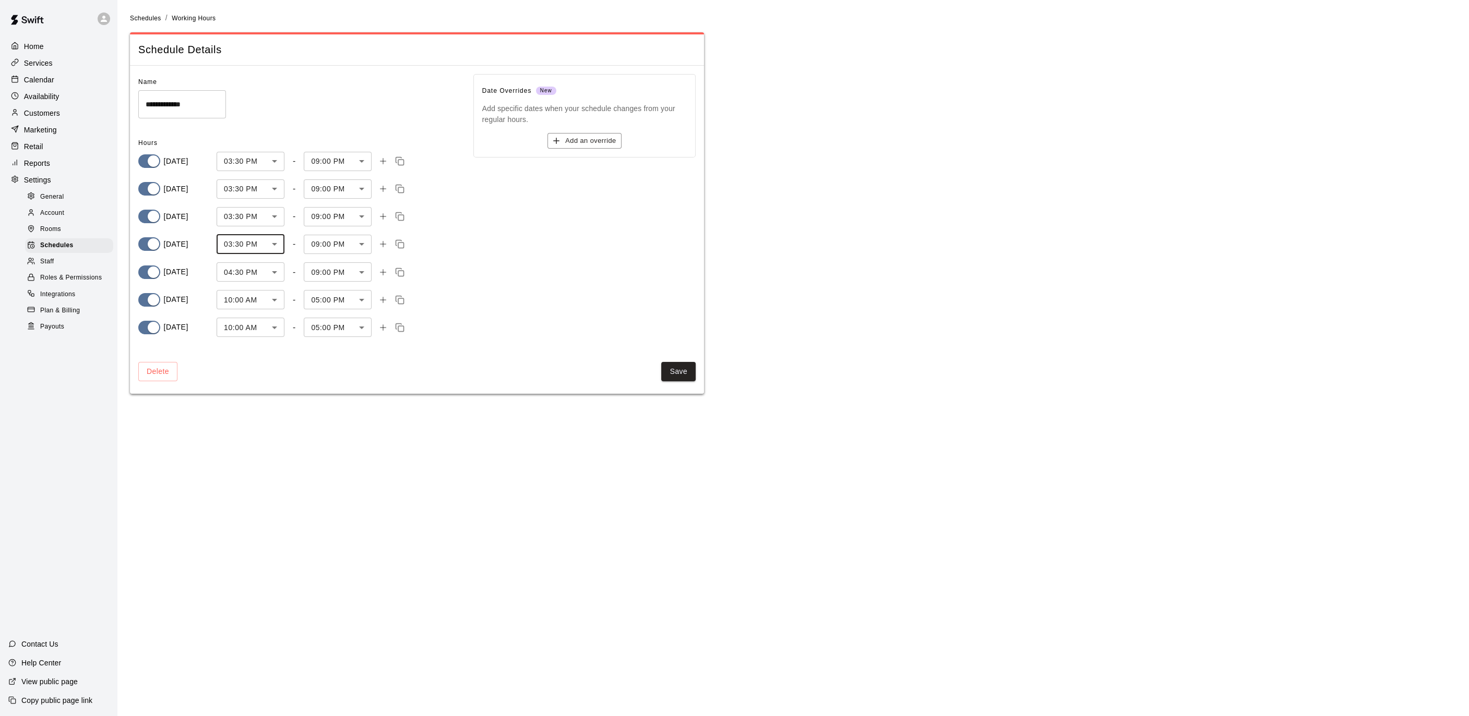
click at [273, 272] on body "**********" at bounding box center [734, 203] width 1469 height 406
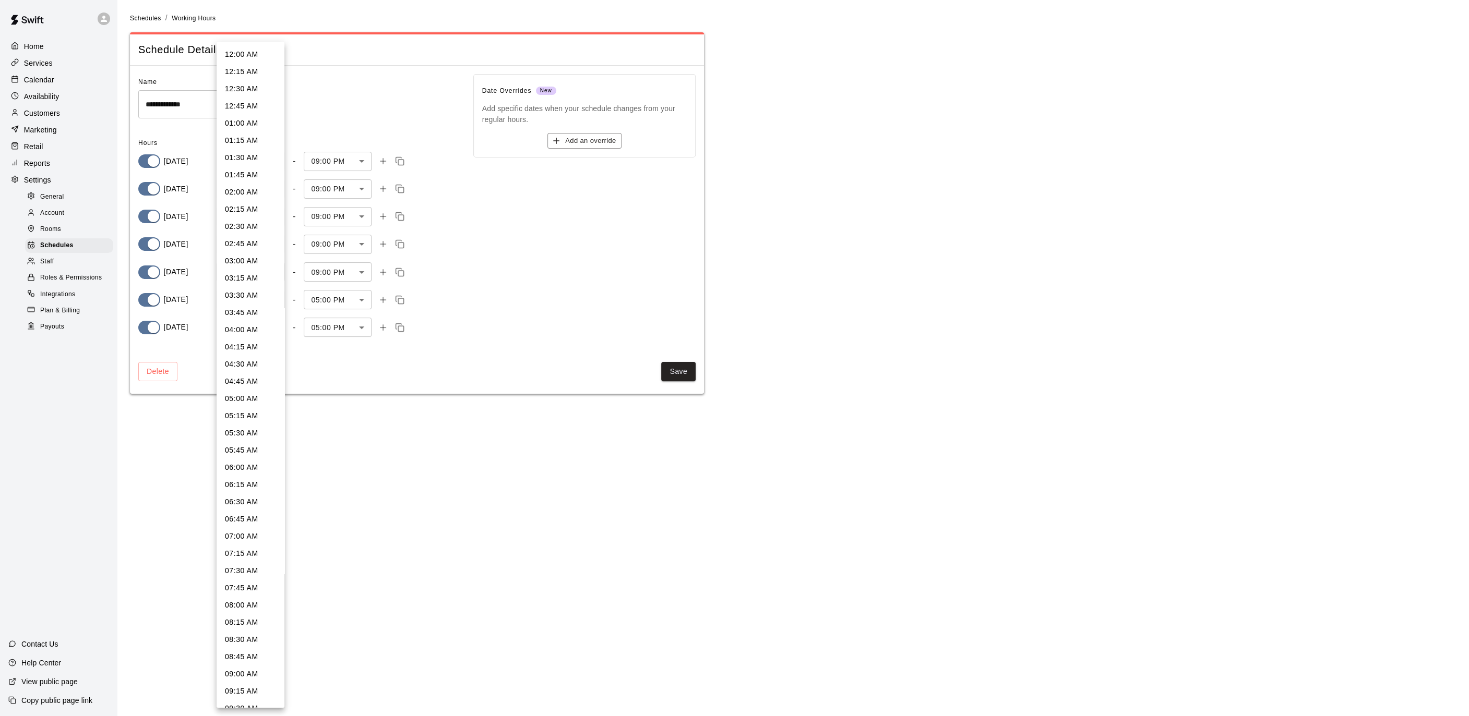
scroll to position [816, 0]
click at [242, 303] on li "03:30 PM" at bounding box center [251, 305] width 68 height 17
type input "***"
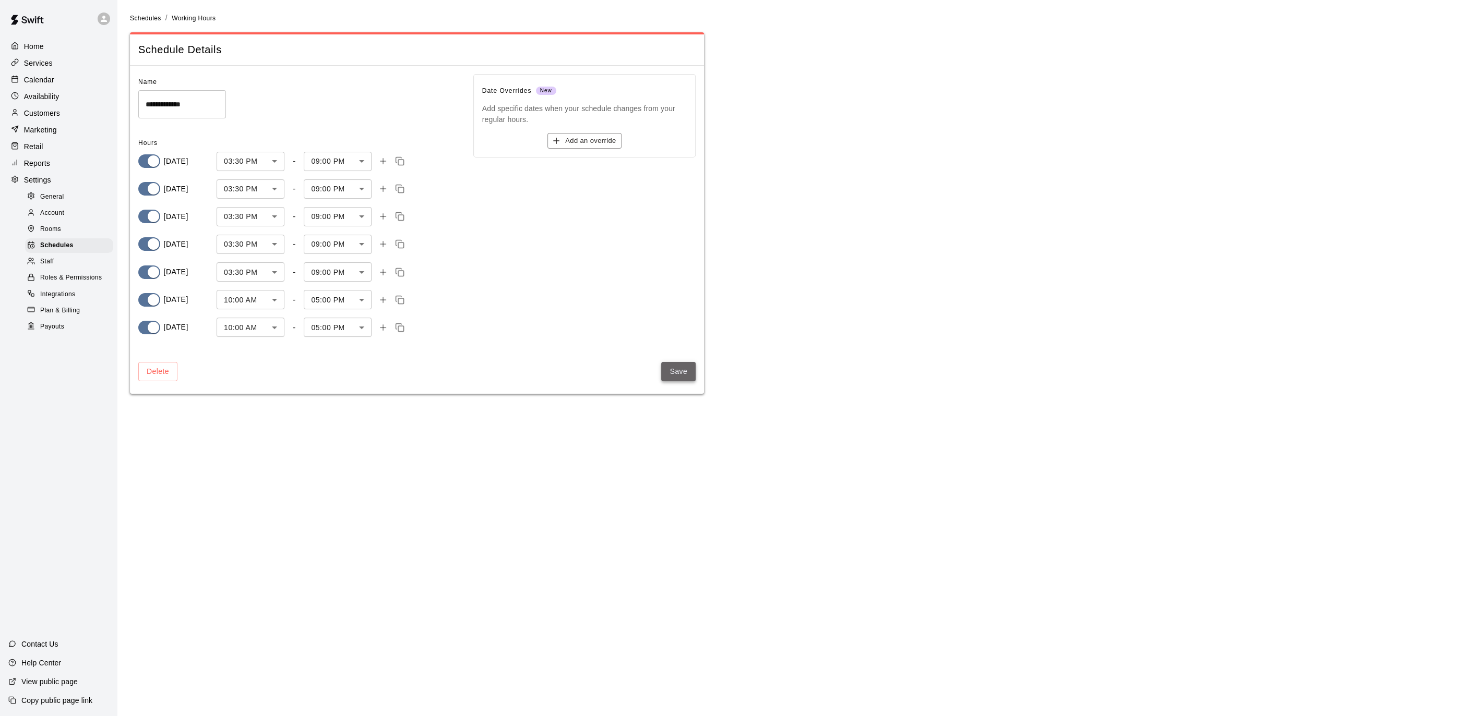
click at [678, 376] on button "Save" at bounding box center [678, 371] width 34 height 19
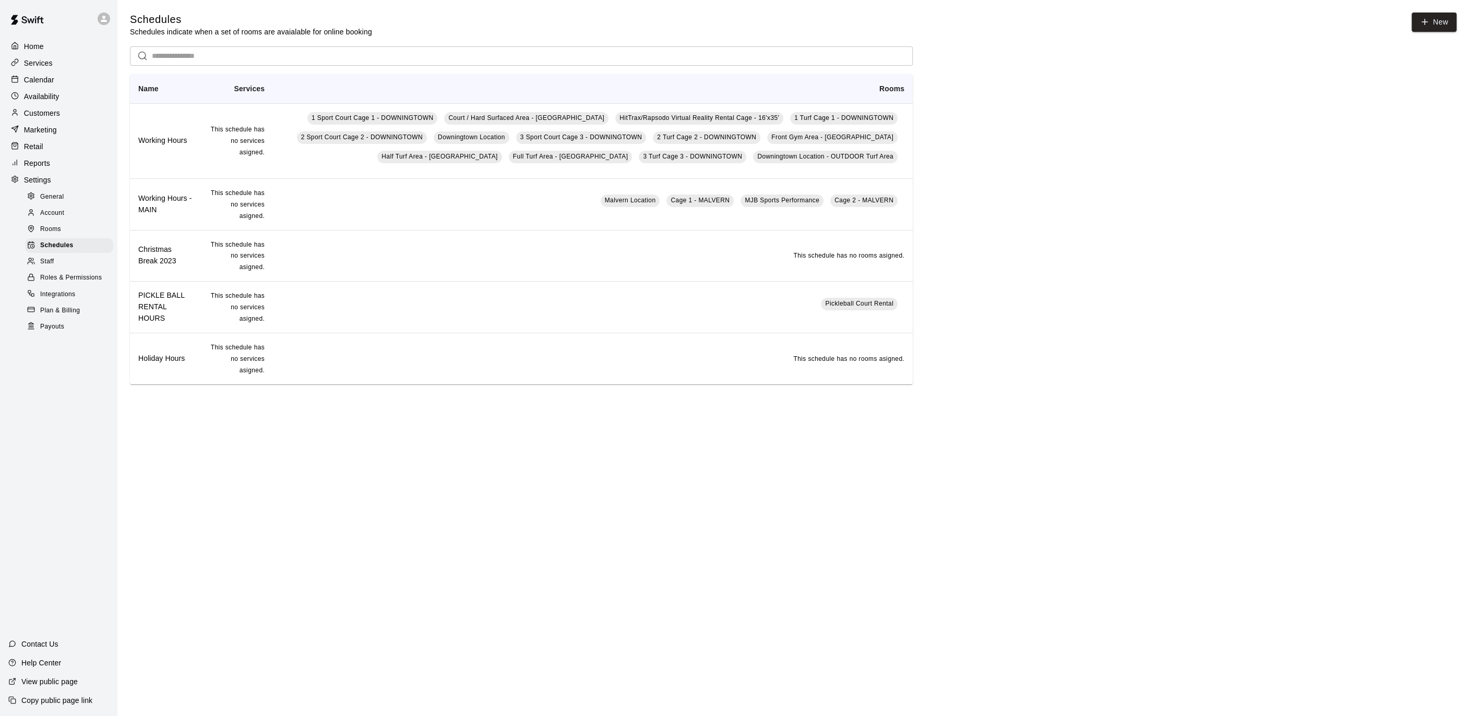
click at [33, 76] on p "Calendar" at bounding box center [39, 80] width 30 height 10
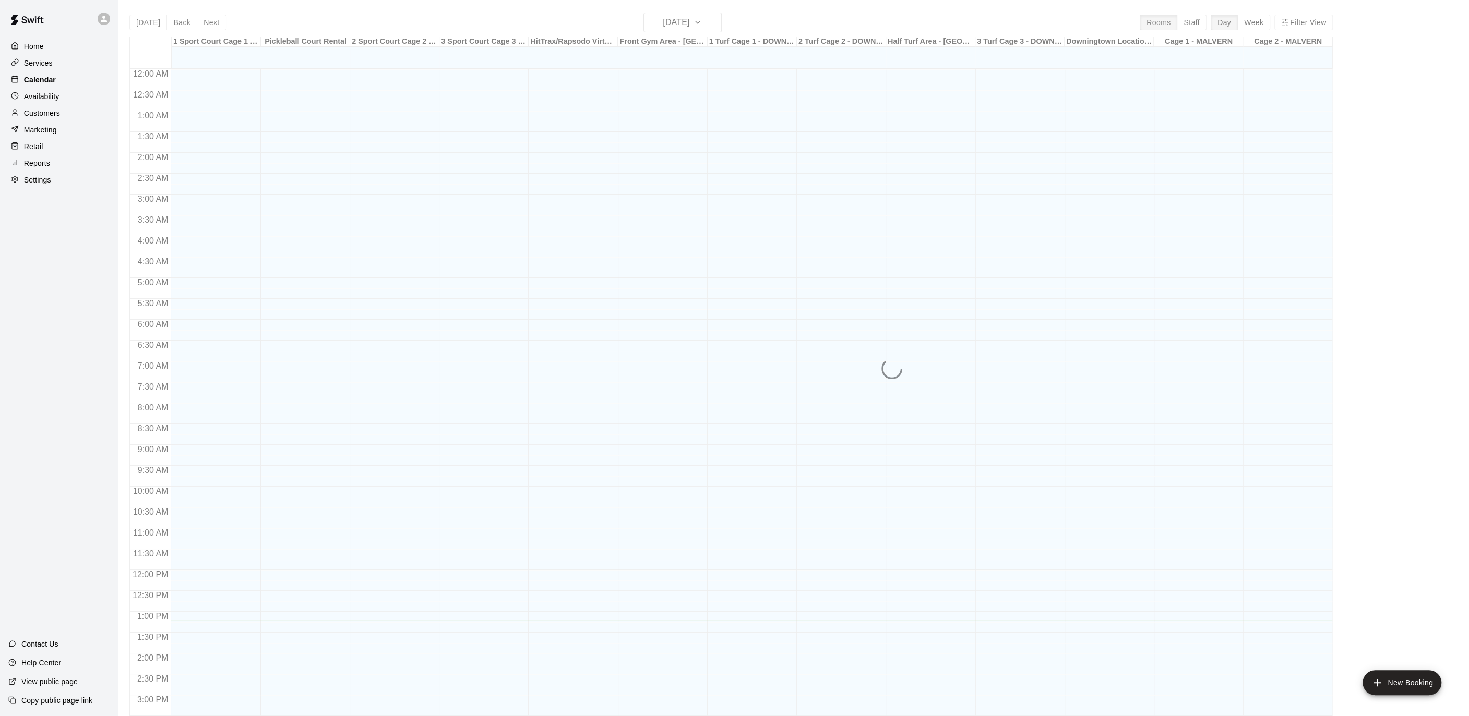
scroll to position [311, 0]
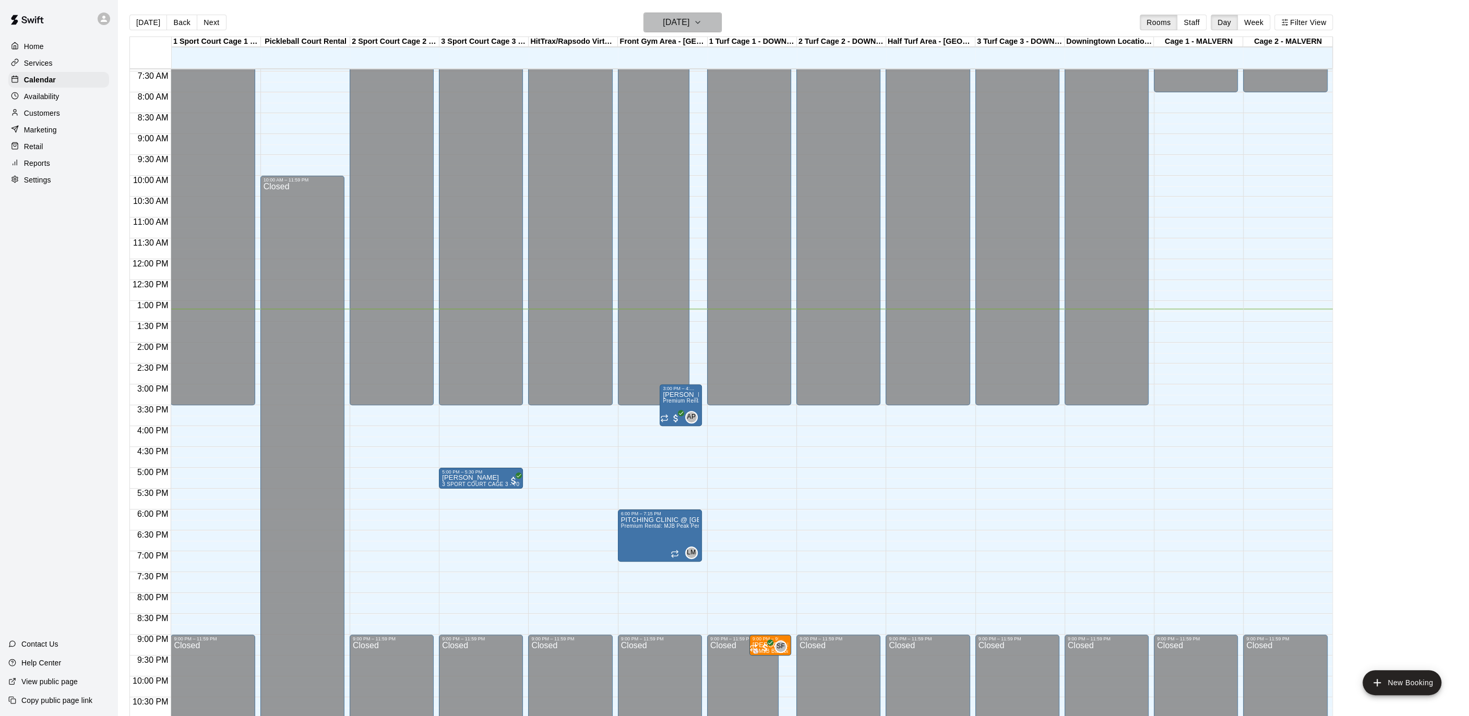
click at [702, 23] on icon "button" at bounding box center [697, 22] width 8 height 13
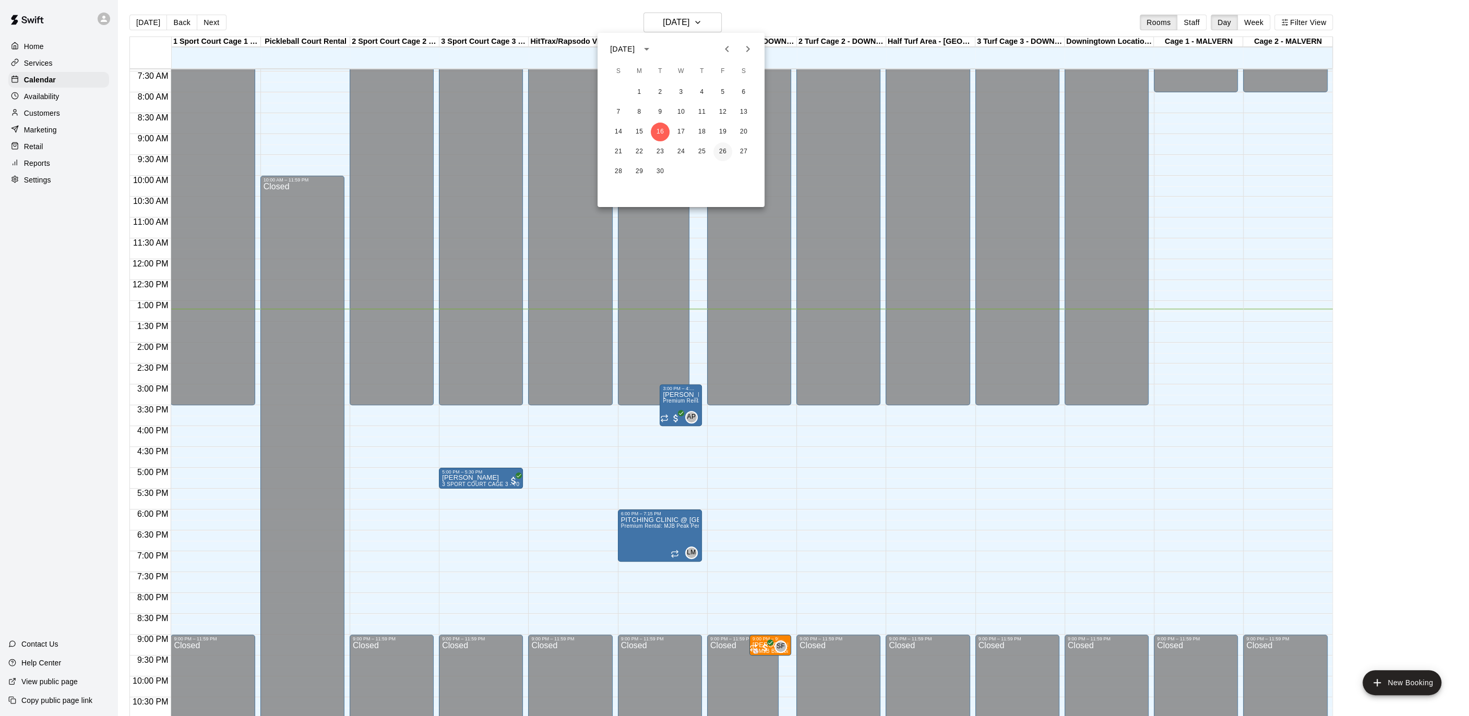
click at [724, 149] on button "26" at bounding box center [722, 151] width 19 height 19
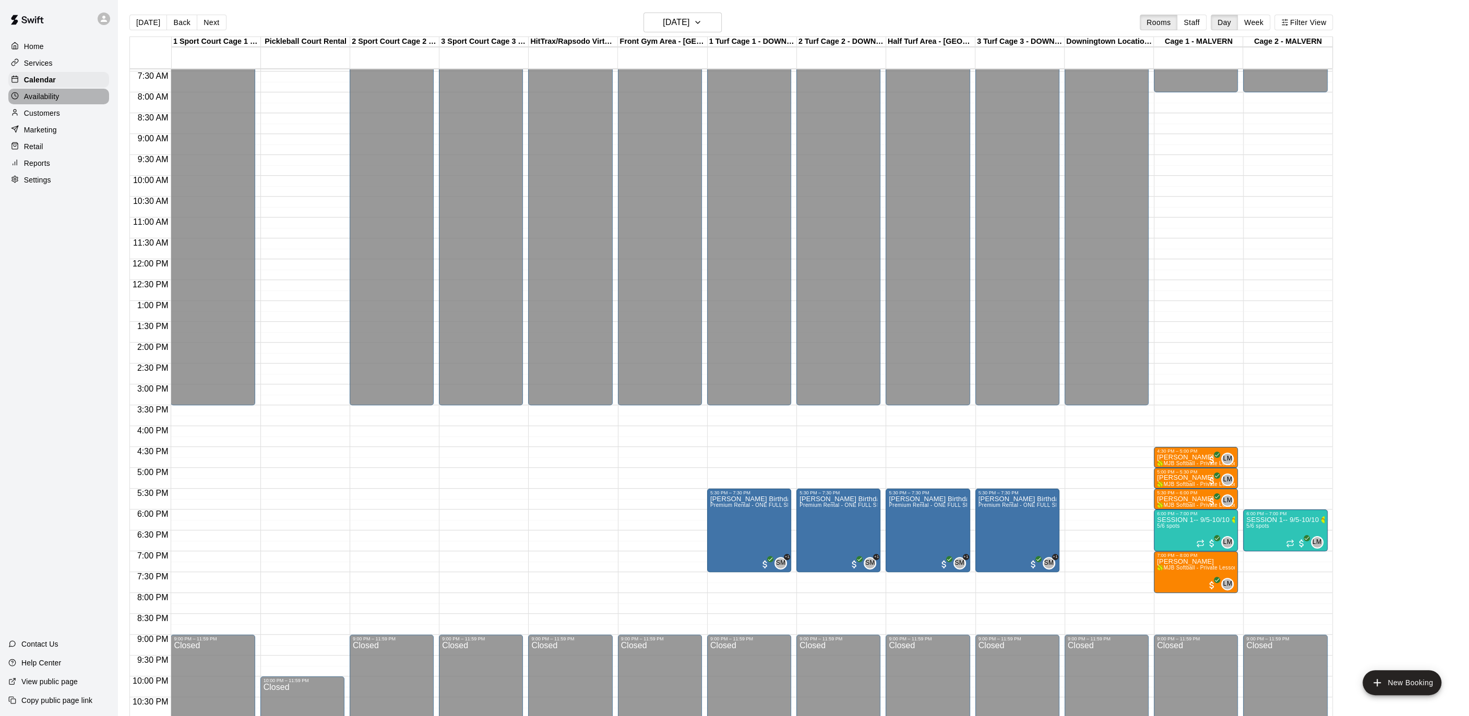
click at [32, 93] on p "Availability" at bounding box center [41, 96] width 35 height 10
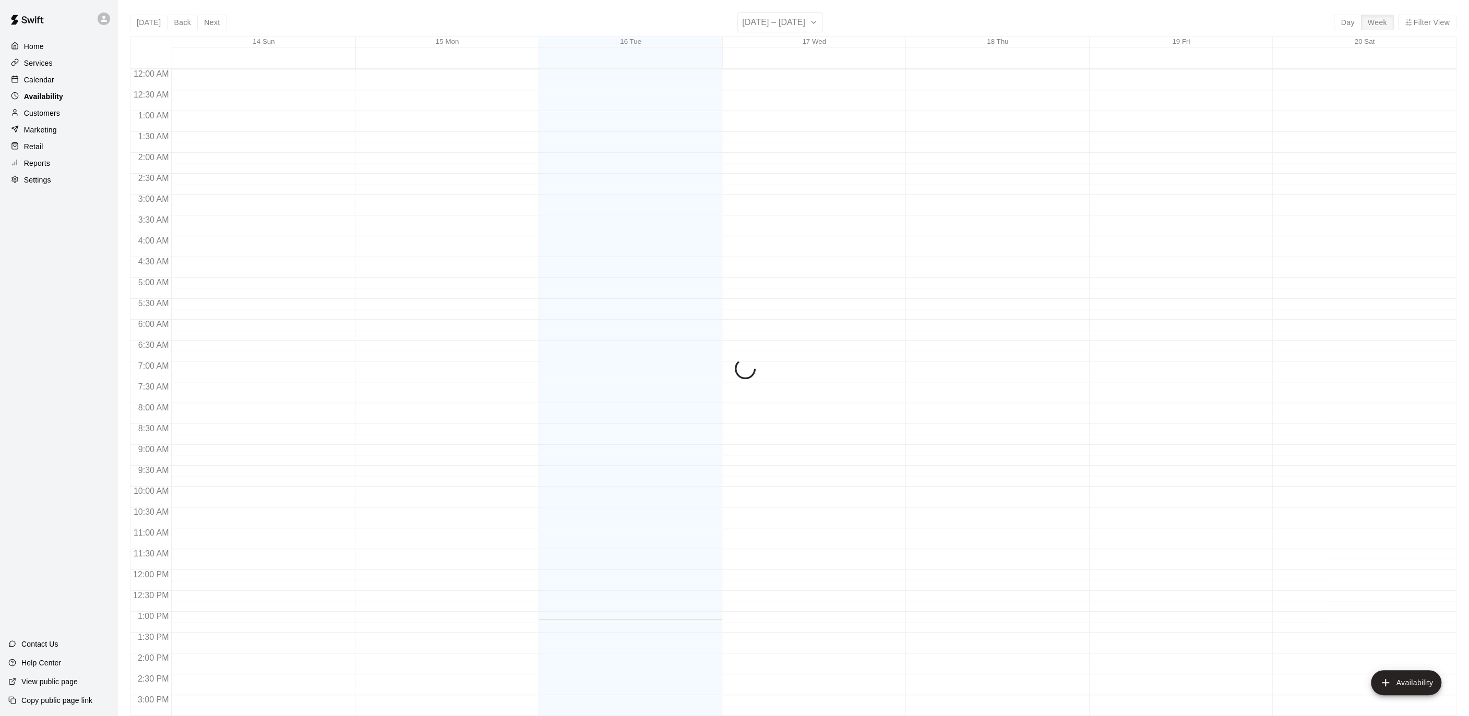
scroll to position [342, 0]
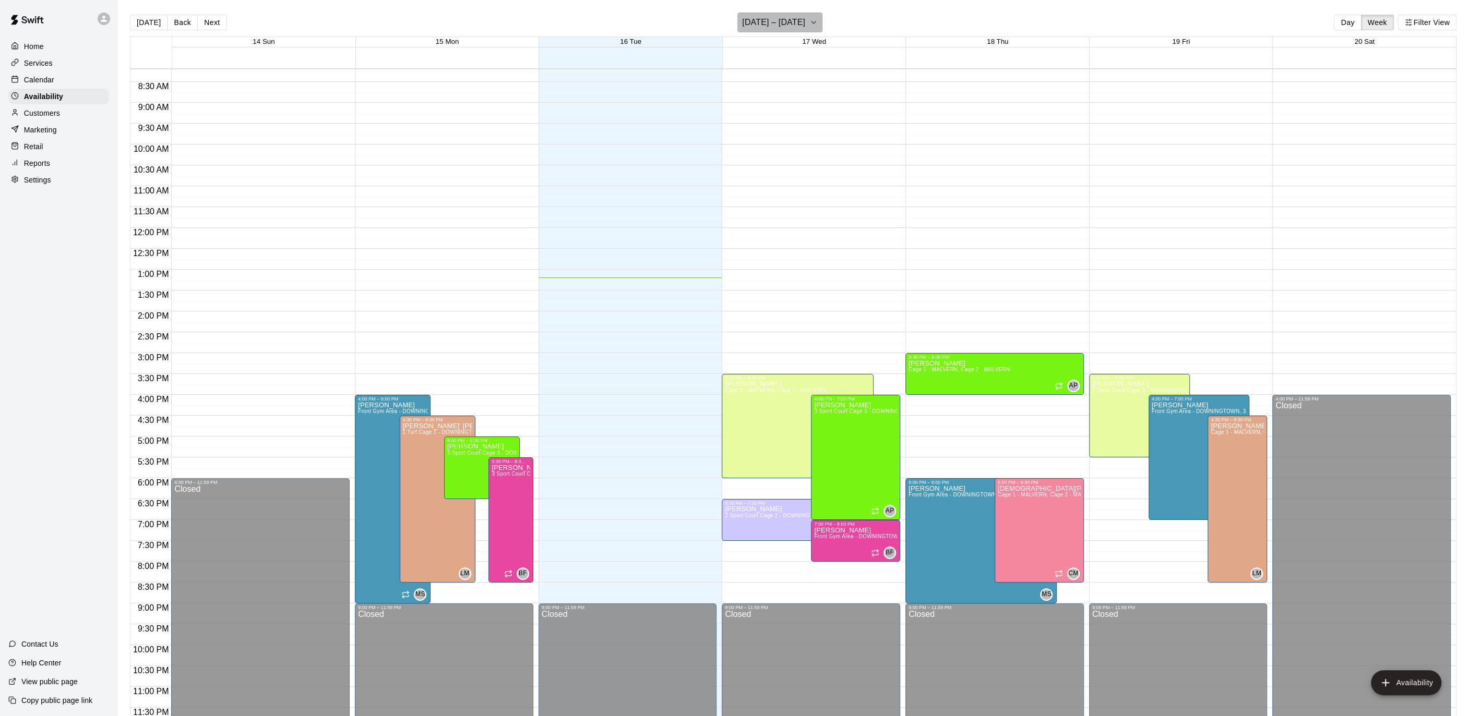
click at [812, 28] on icon "button" at bounding box center [813, 22] width 8 height 13
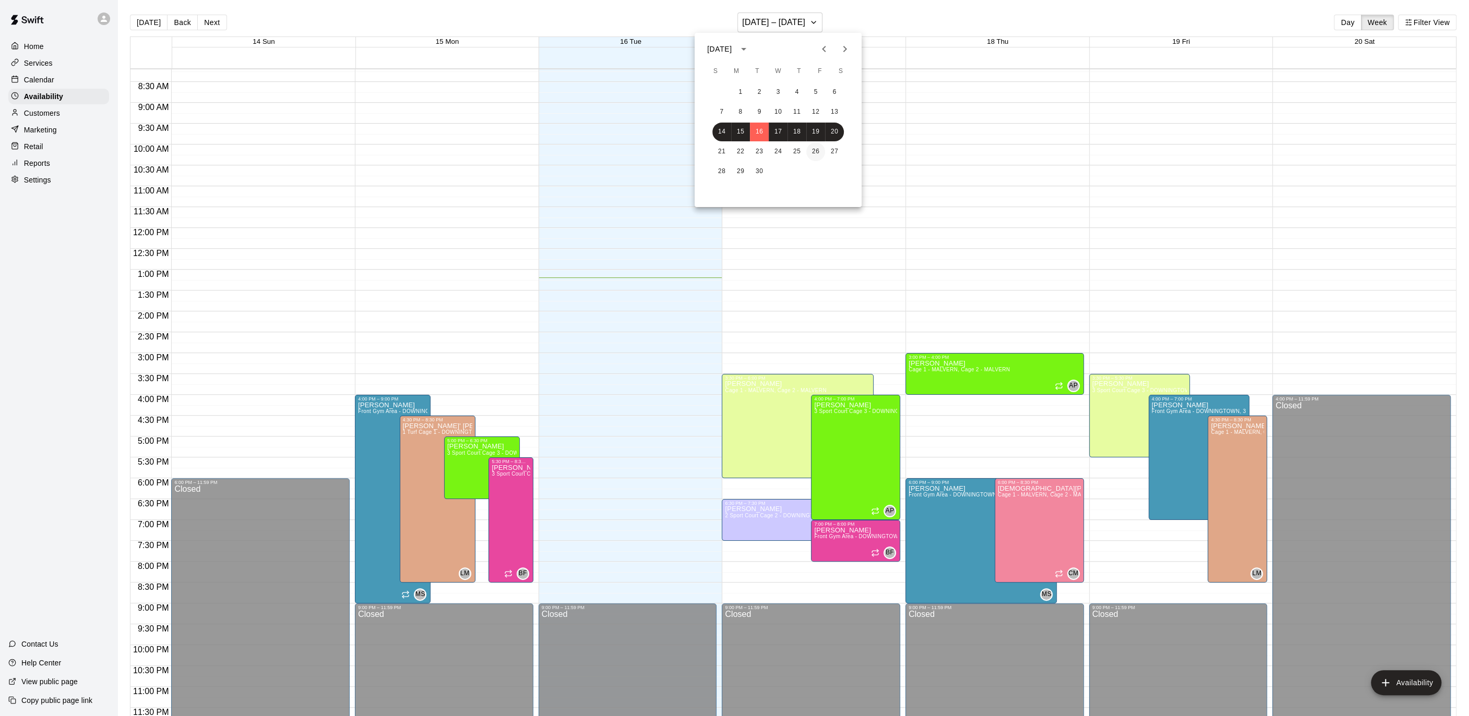
click at [818, 152] on button "26" at bounding box center [815, 151] width 19 height 19
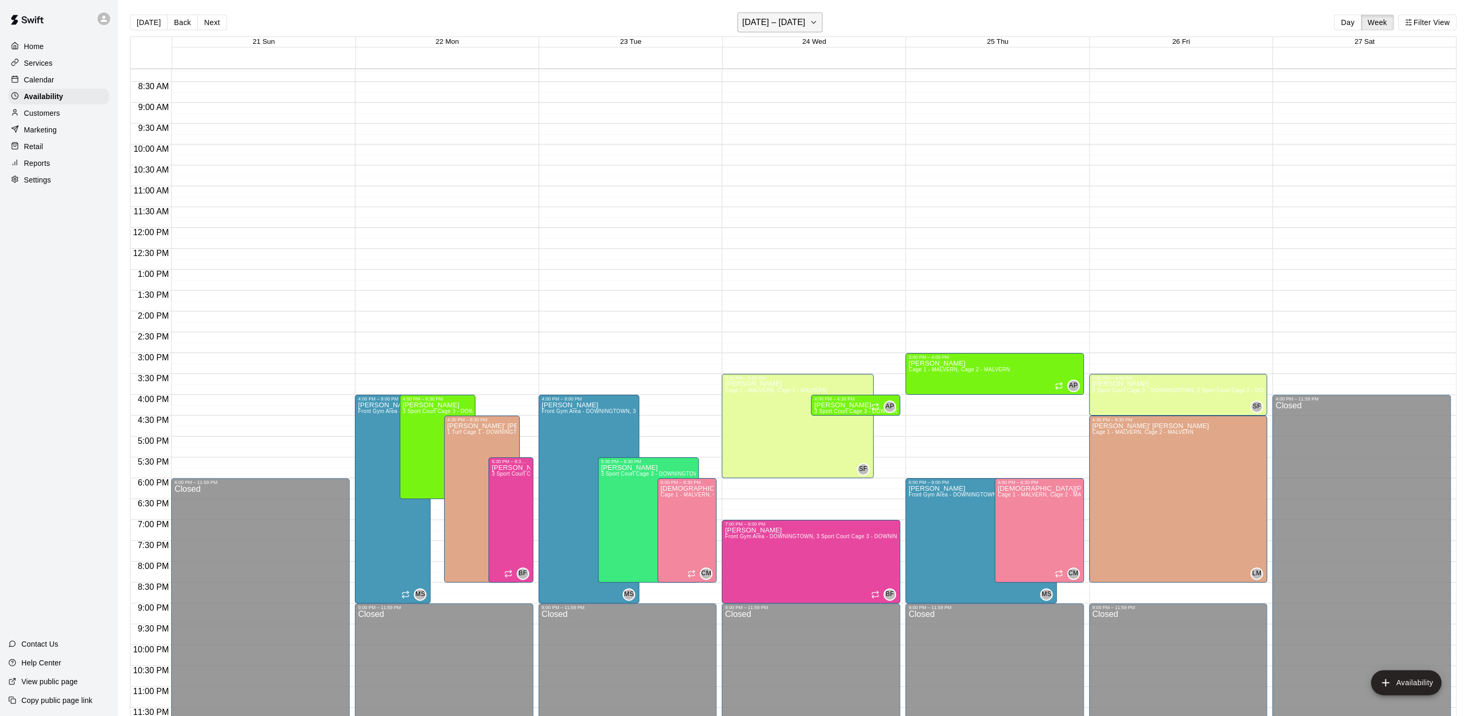
click at [818, 25] on icon "button" at bounding box center [813, 22] width 8 height 13
click at [59, 96] on div at bounding box center [734, 358] width 1469 height 716
click at [46, 82] on p "Calendar" at bounding box center [39, 80] width 30 height 10
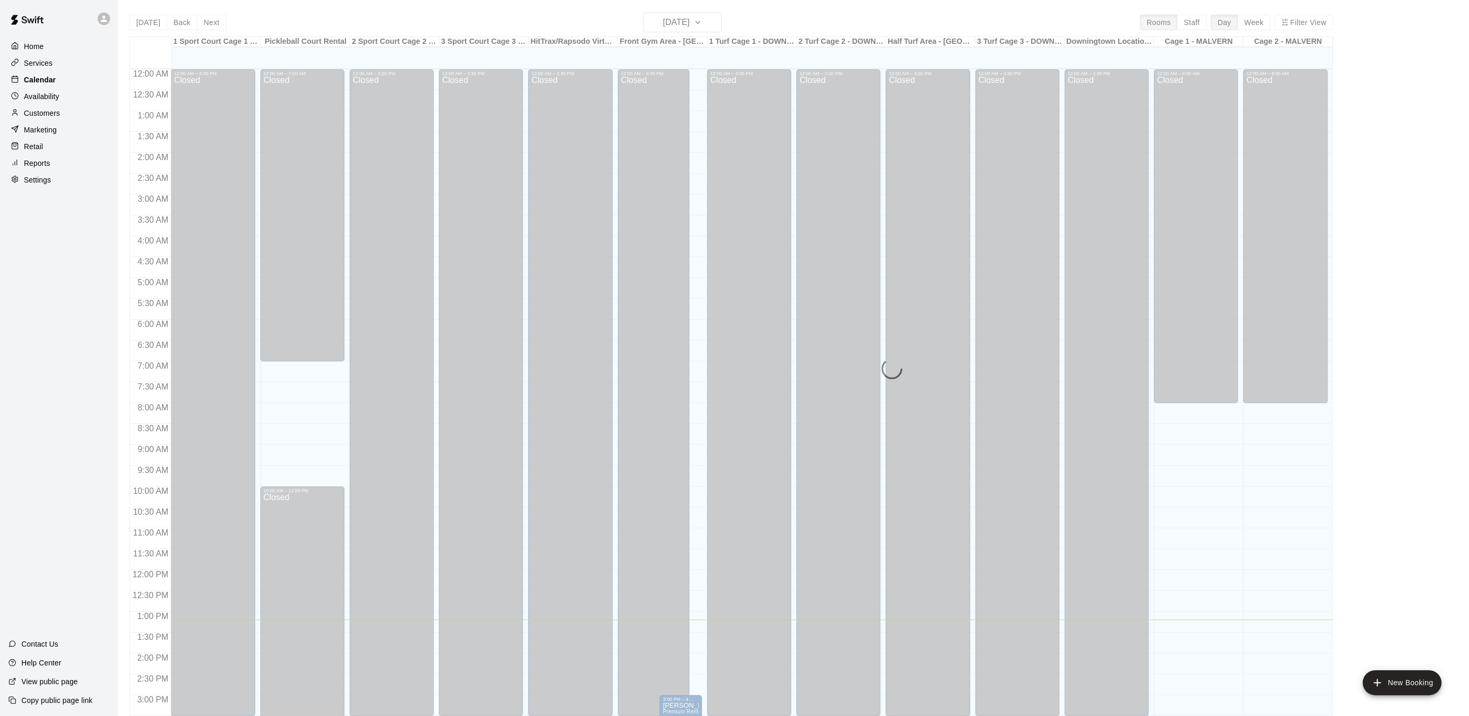
scroll to position [311, 0]
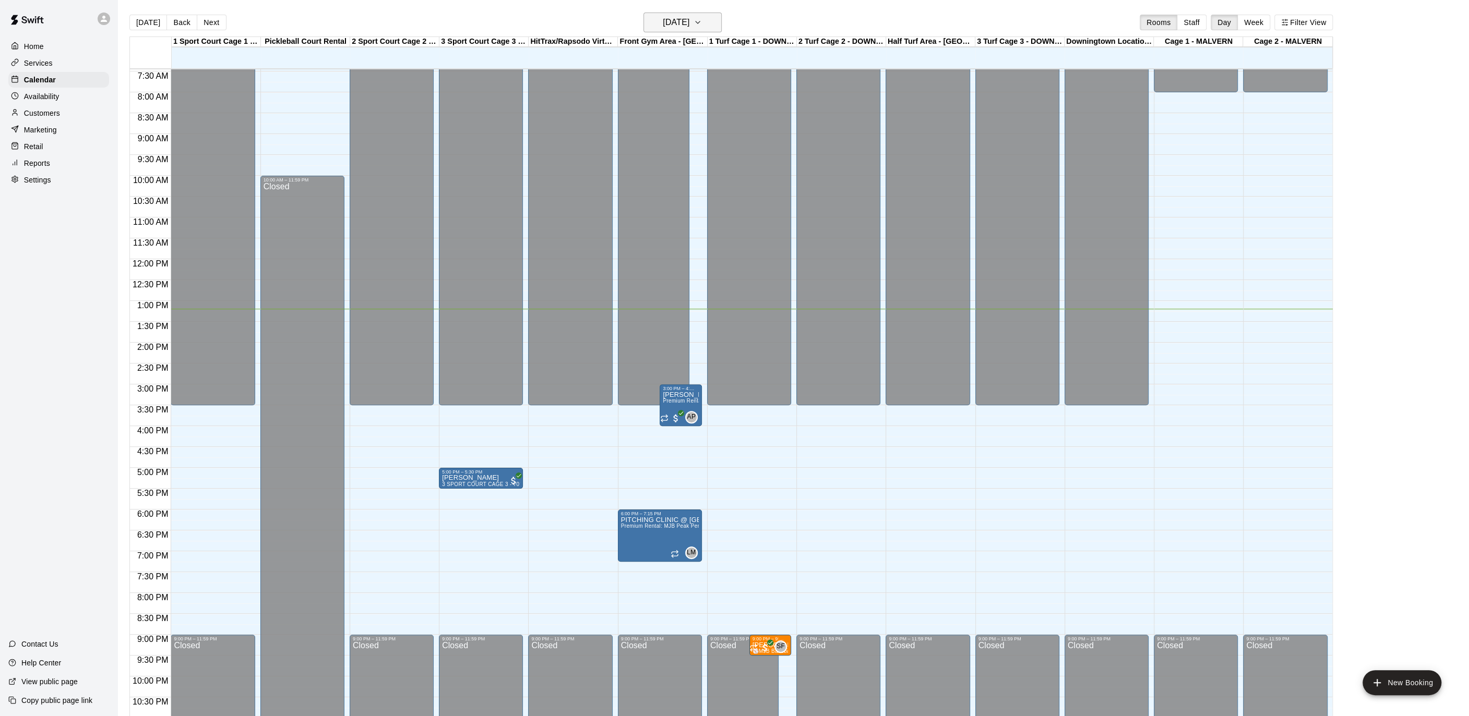
click at [702, 16] on icon "button" at bounding box center [697, 22] width 8 height 13
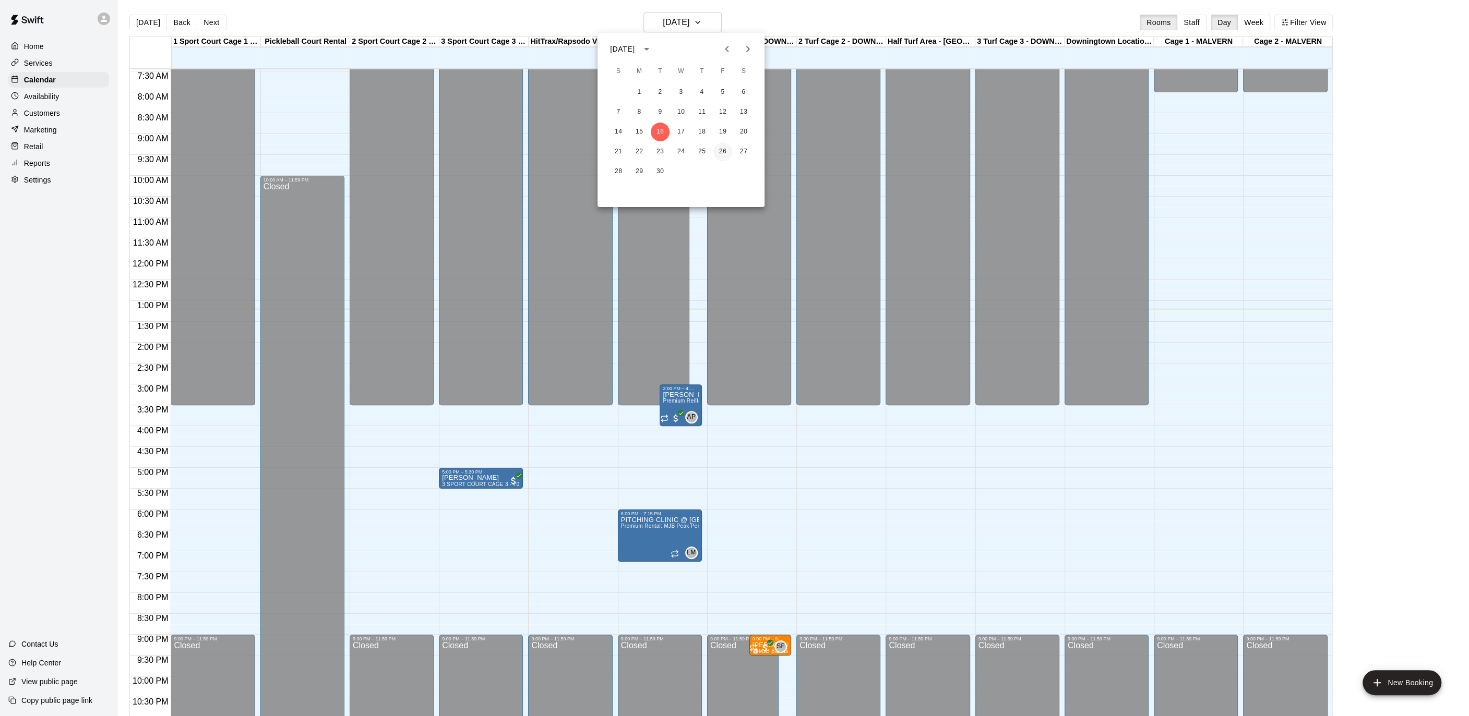
click at [726, 148] on button "26" at bounding box center [722, 151] width 19 height 19
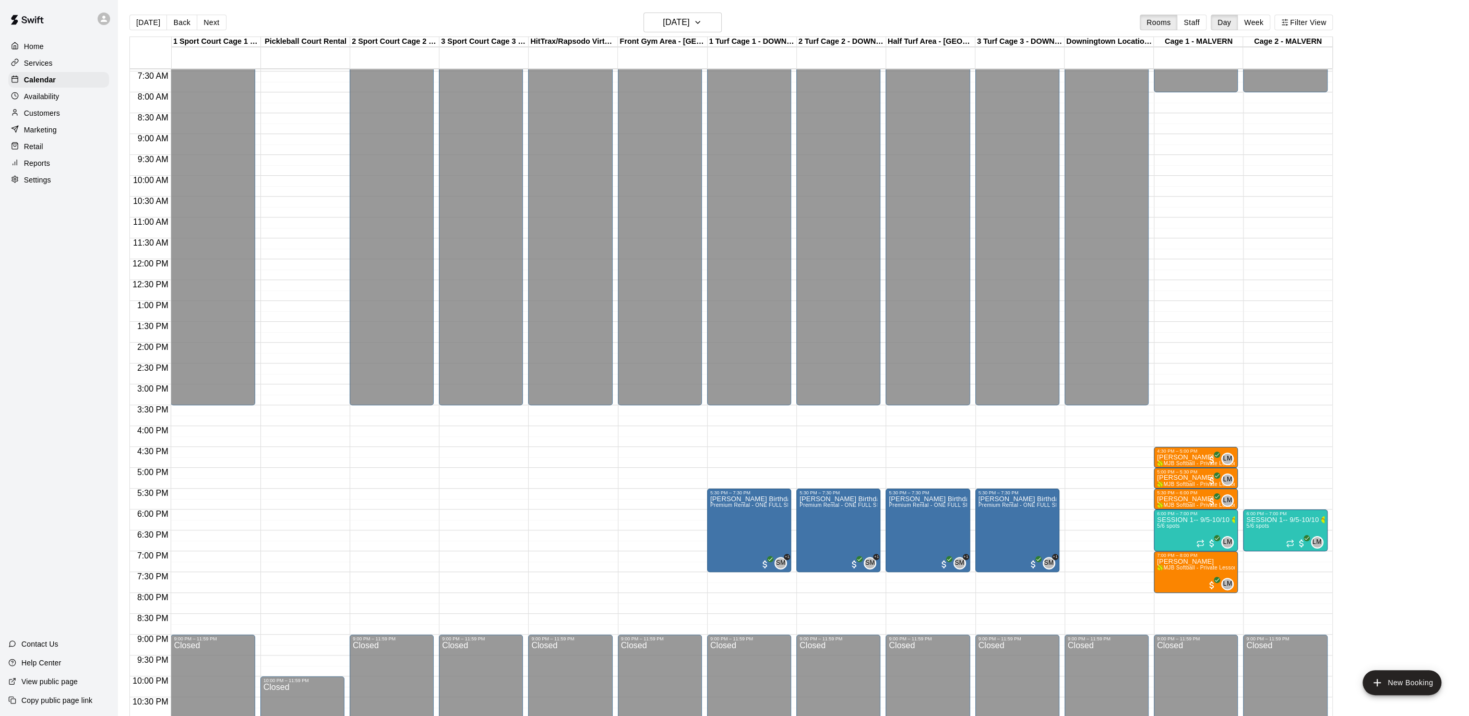
click at [445, 413] on div "12:00 AM – 3:30 PM Closed 9:00 PM – 11:59 PM Closed" at bounding box center [481, 259] width 84 height 1002
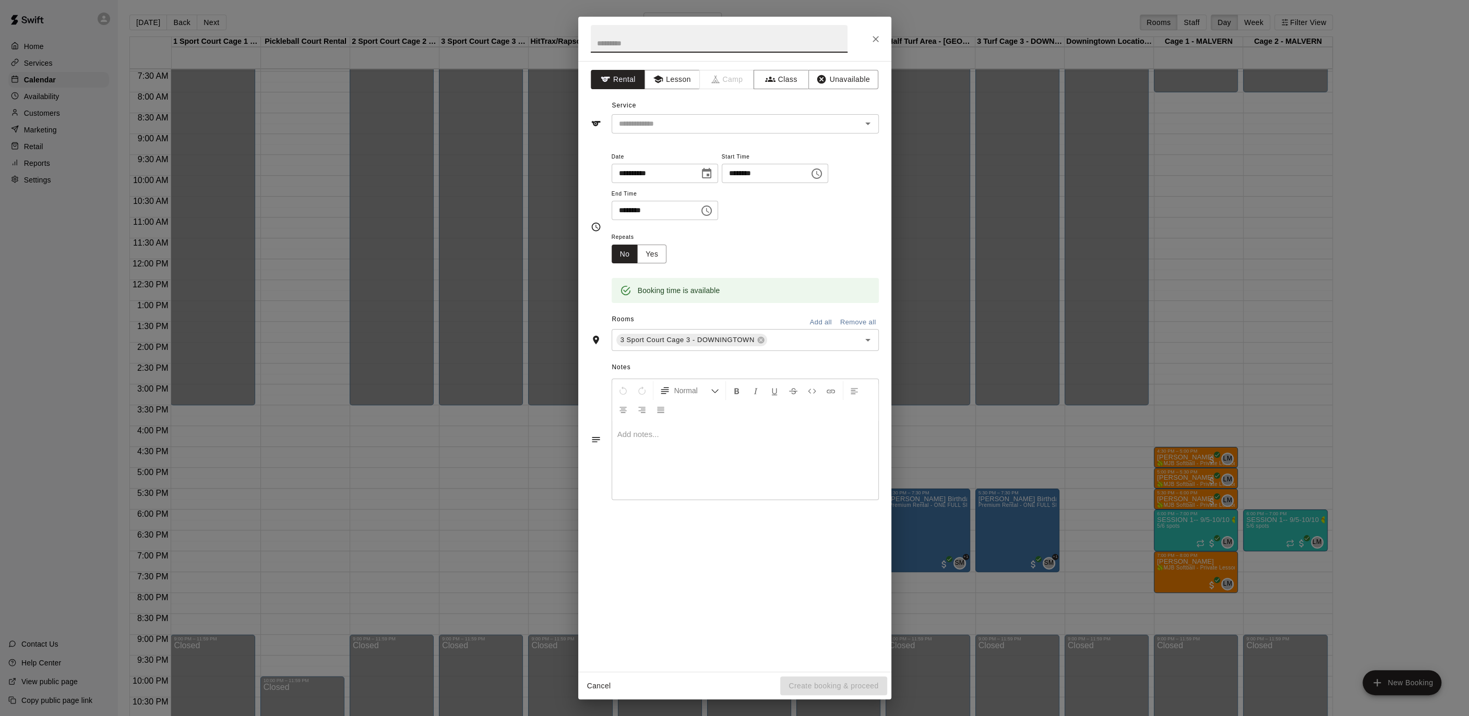
click at [703, 44] on input "text" at bounding box center [719, 39] width 257 height 28
click at [865, 123] on icon "Open" at bounding box center [867, 123] width 13 height 13
type input "**********"
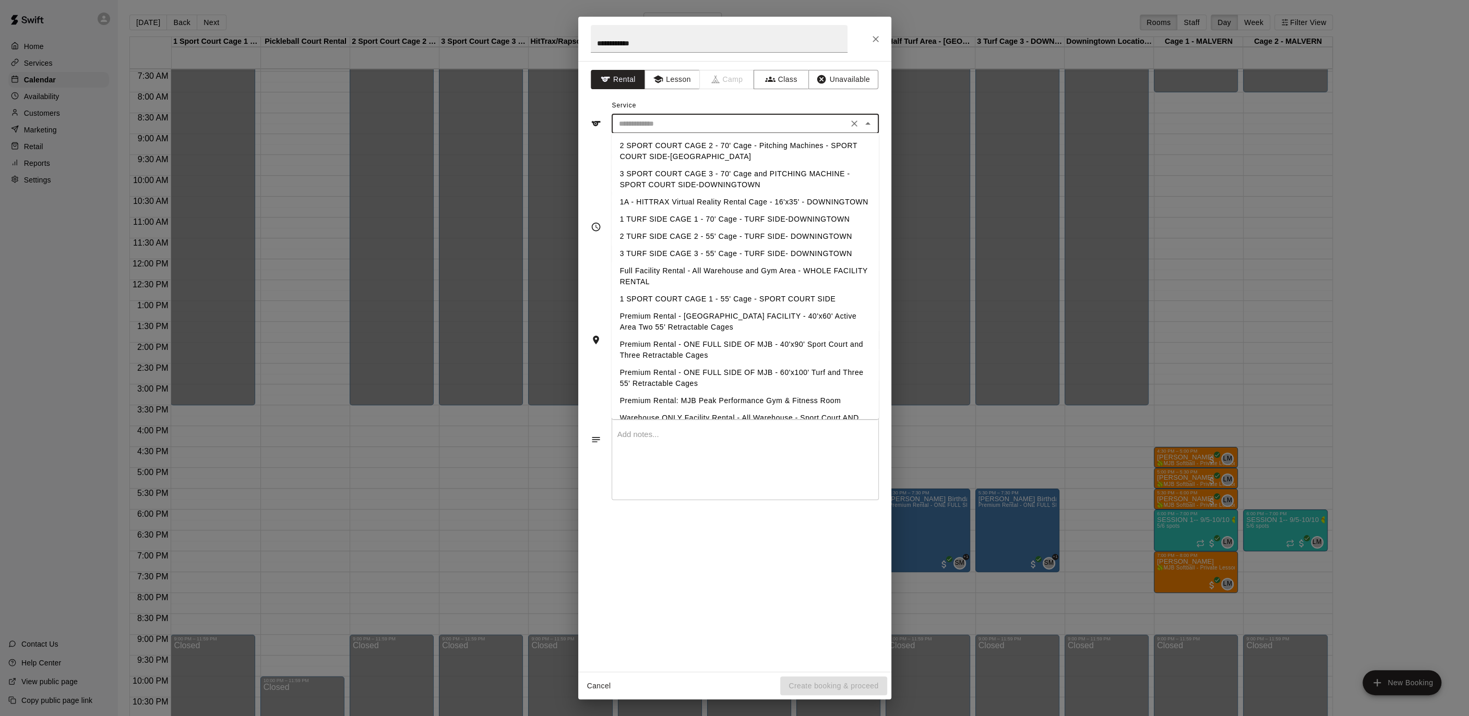
click at [802, 172] on li "3 SPORT COURT CAGE 3 - 70' Cage and PITCHING MACHINE - SPORT COURT SIDE-DOWNING…" at bounding box center [744, 179] width 267 height 28
type input "**********"
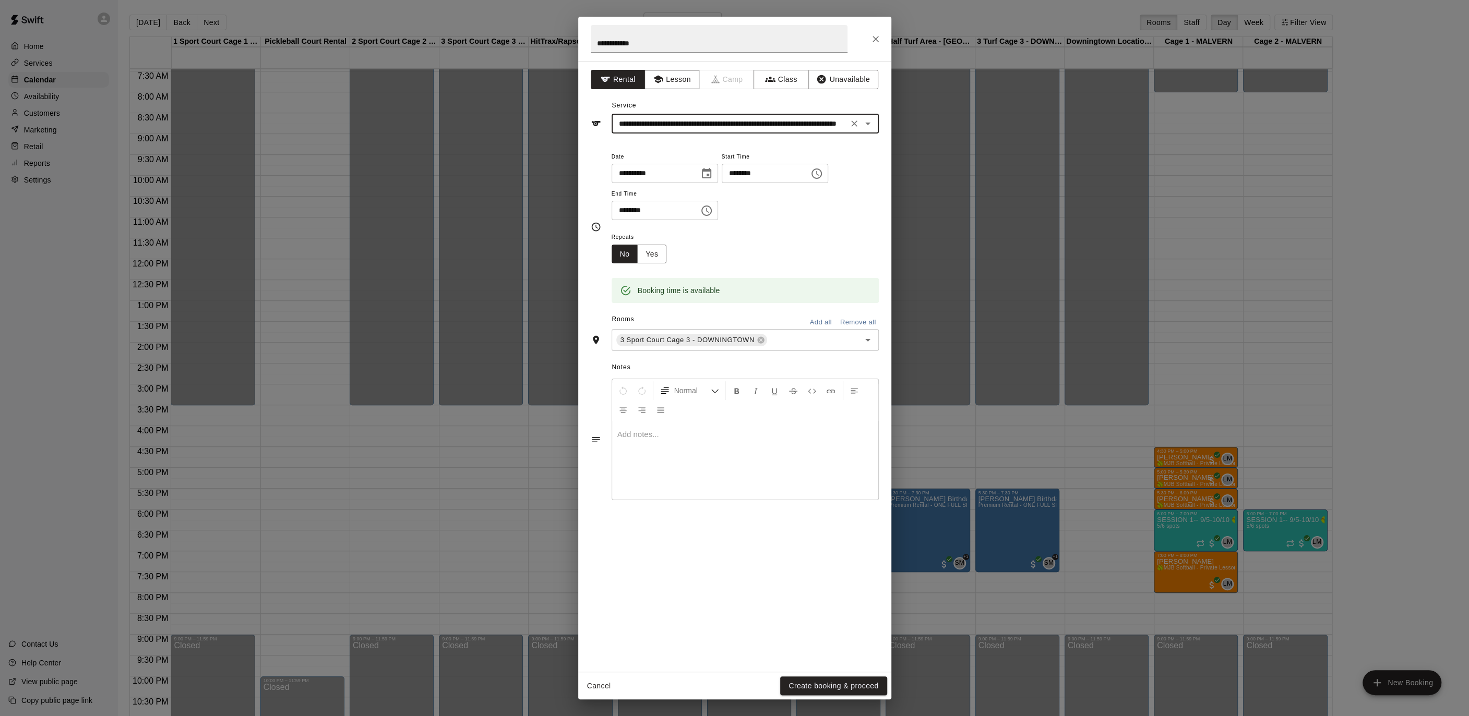
click at [674, 80] on button "Lesson" at bounding box center [671, 79] width 55 height 19
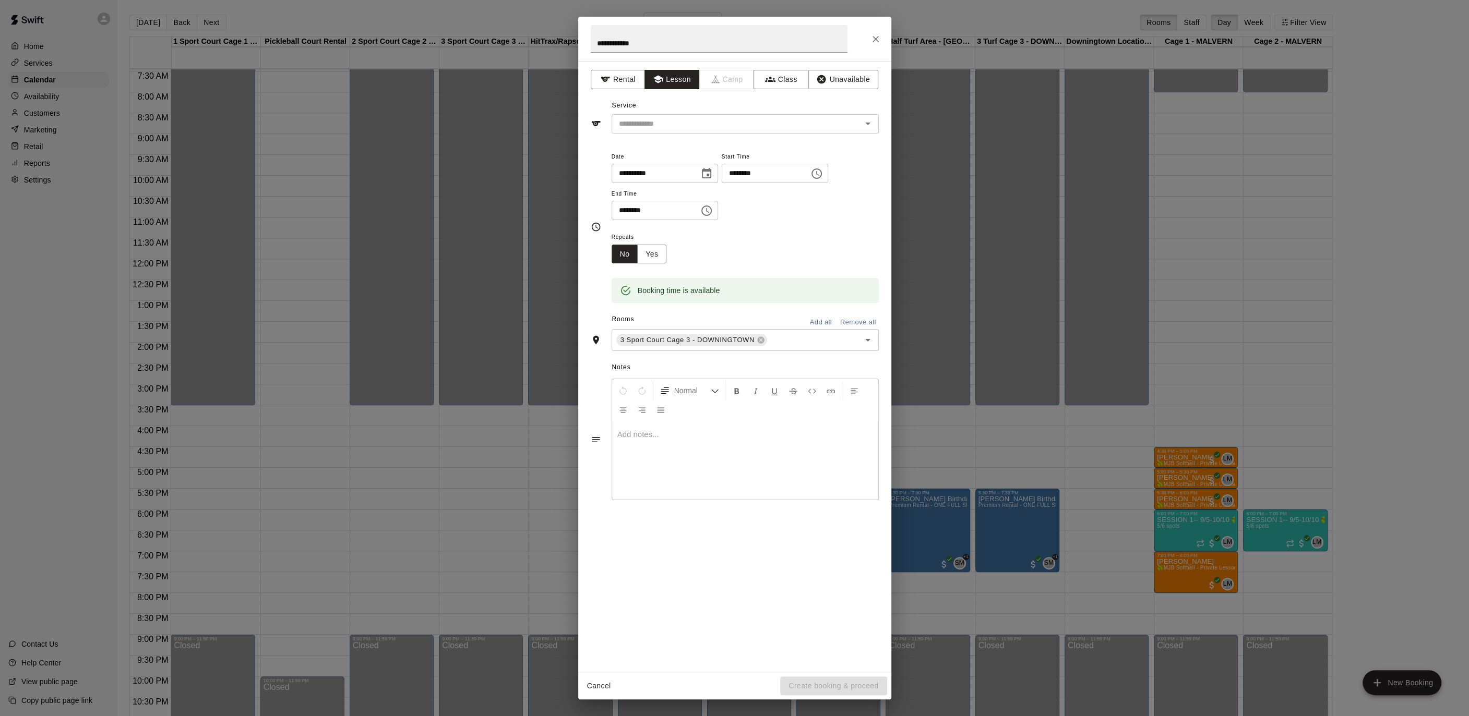
click at [695, 136] on div "**********" at bounding box center [734, 366] width 313 height 611
click at [697, 128] on input "text" at bounding box center [730, 123] width 230 height 13
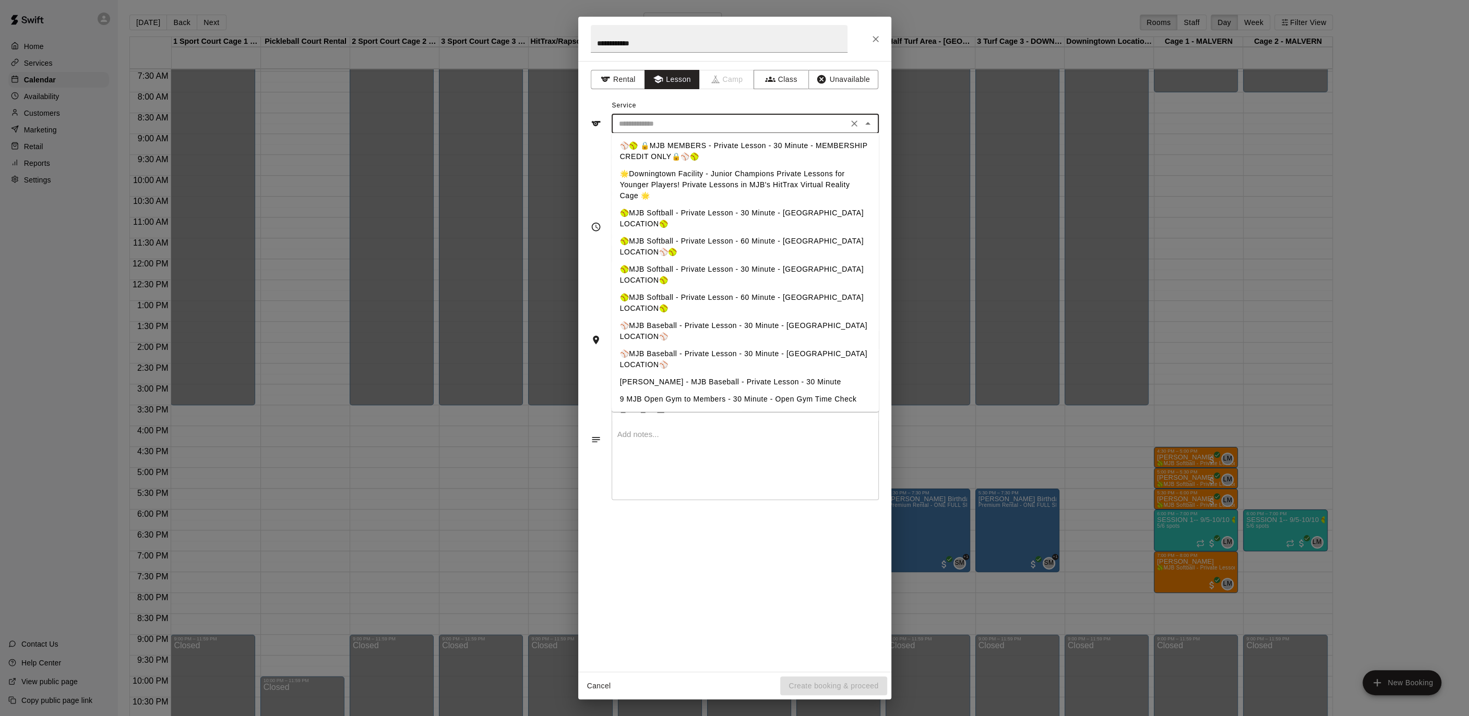
click at [789, 317] on li "⚾️MJB Baseball - Private Lesson - 30 Minute - [GEOGRAPHIC_DATA] LOCATION⚾️" at bounding box center [744, 331] width 267 height 28
type input "**********"
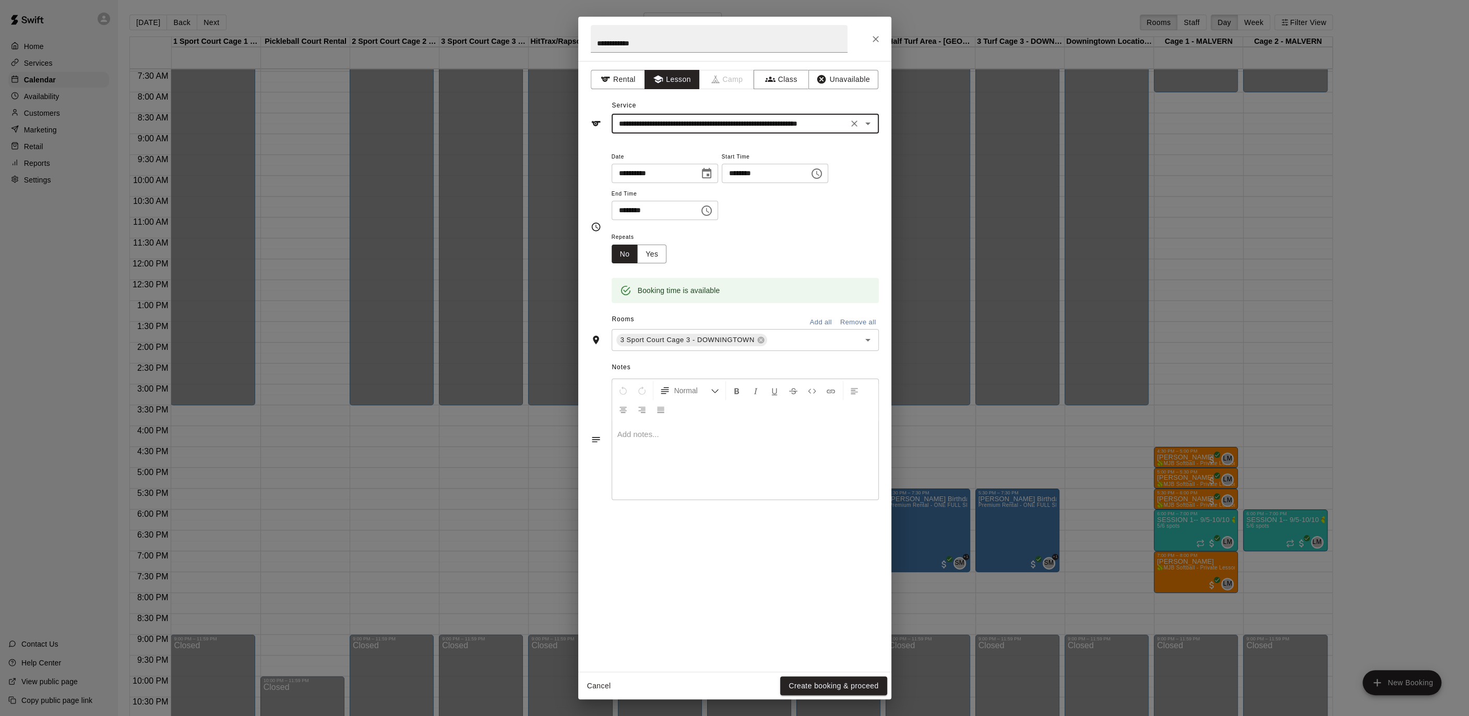
click at [813, 689] on button "Create booking & proceed" at bounding box center [833, 686] width 106 height 19
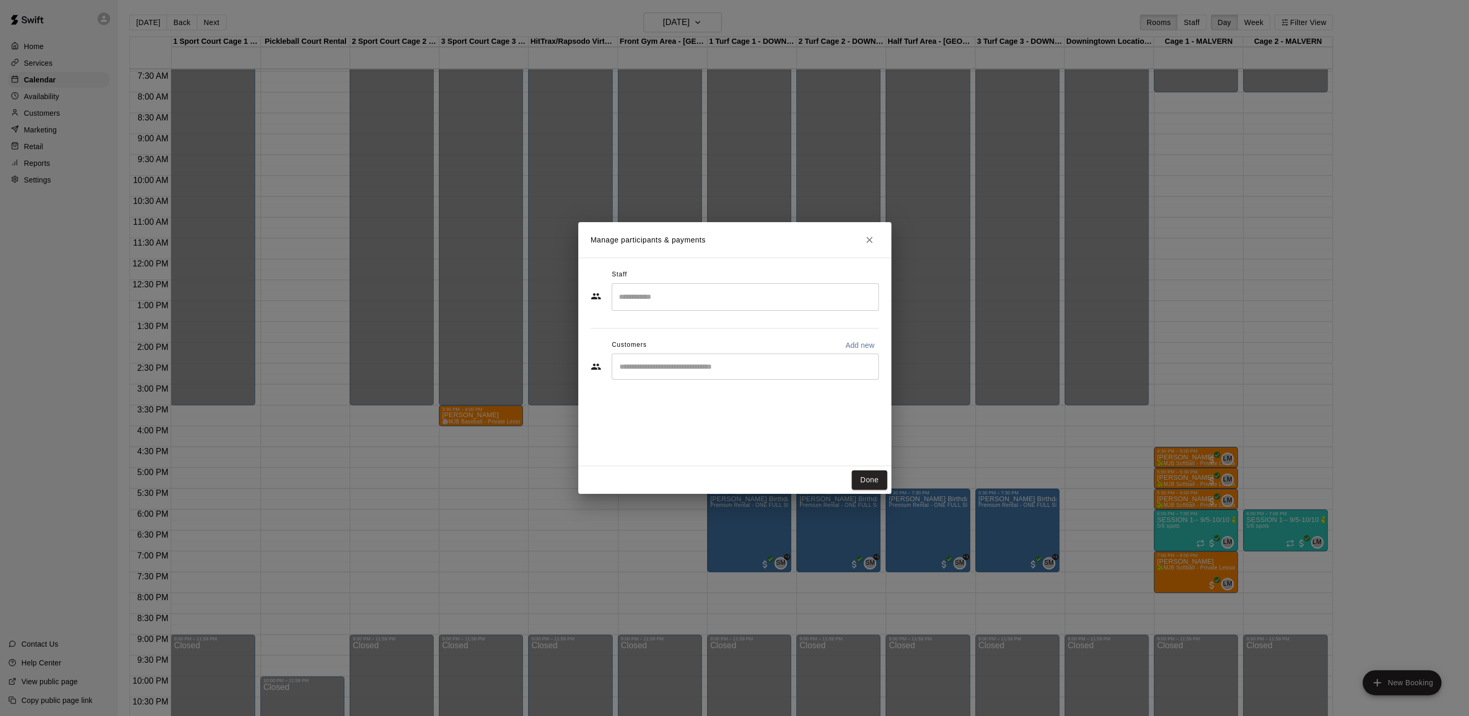
click at [666, 297] on input "Search staff" at bounding box center [745, 297] width 258 height 18
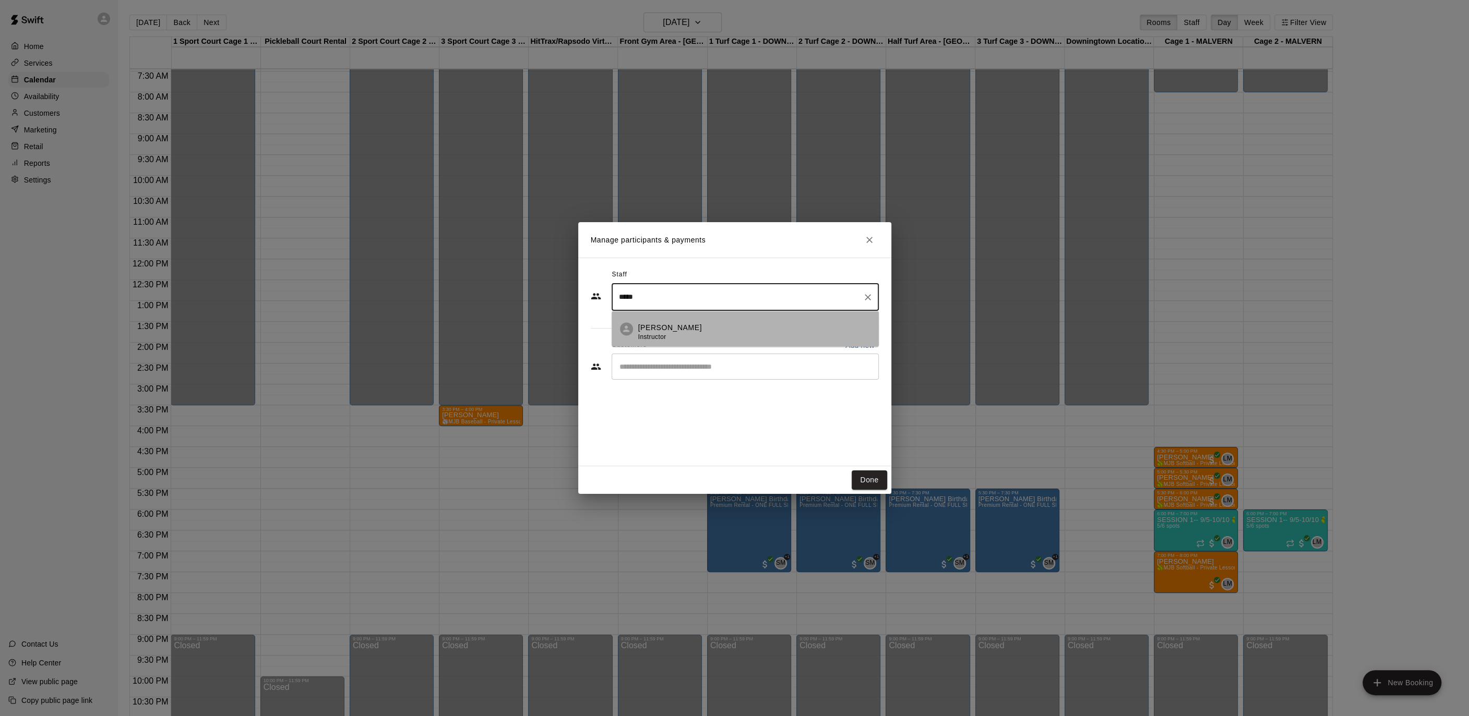
click at [698, 330] on div "[PERSON_NAME] Instructor" at bounding box center [754, 332] width 232 height 20
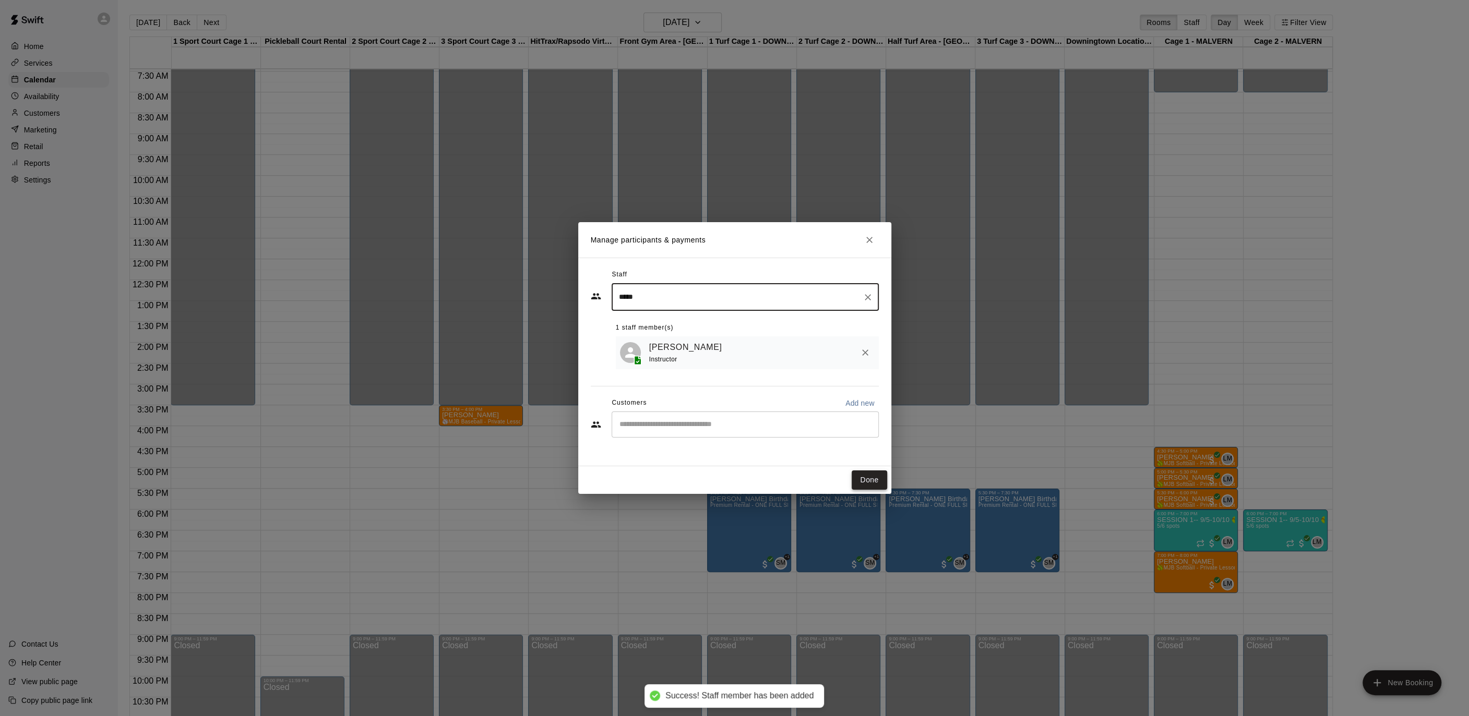
type input "*****"
click at [879, 484] on button "Done" at bounding box center [868, 480] width 35 height 19
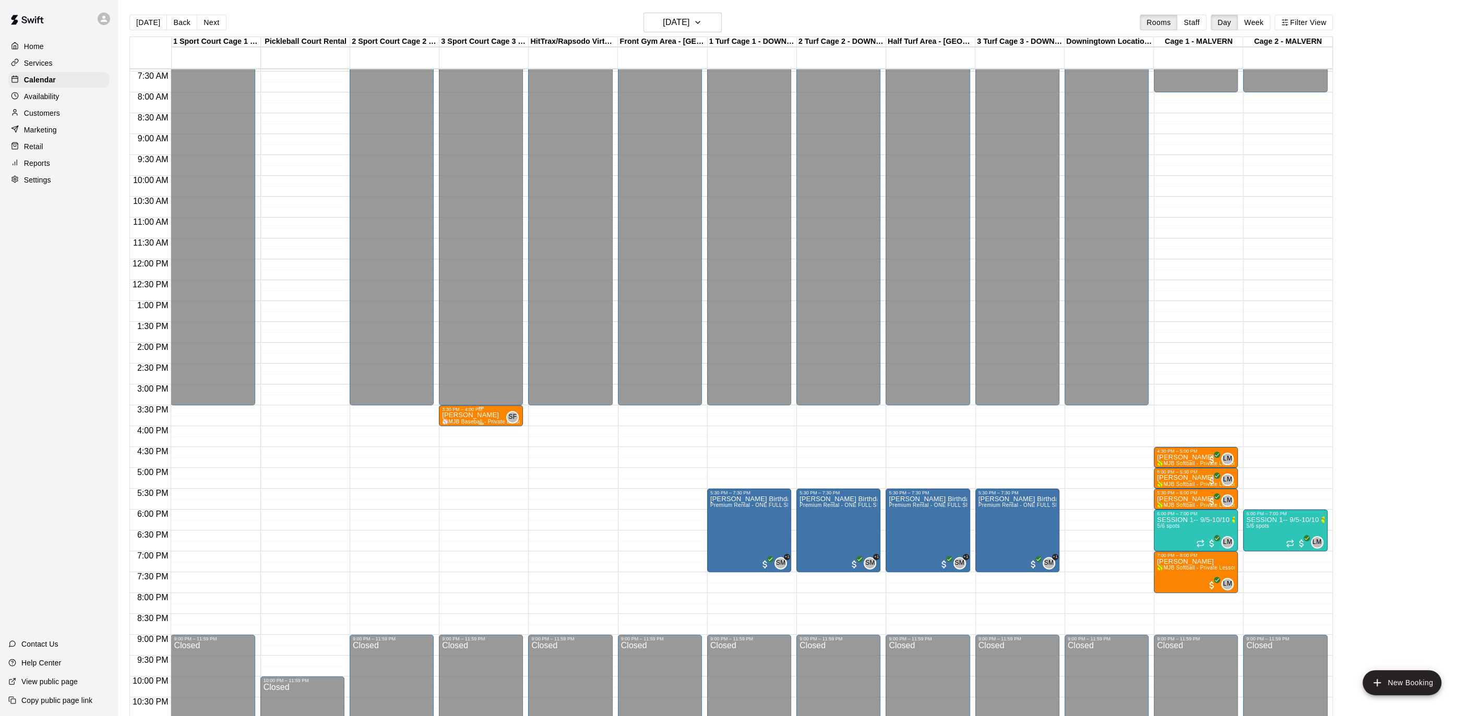
click at [486, 423] on span "⚾️MJB Baseball - Private Lesson - 30 Minute - [GEOGRAPHIC_DATA] LOCATION⚾️" at bounding box center [547, 422] width 210 height 6
click at [449, 476] on icon "delete" at bounding box center [452, 479] width 13 height 13
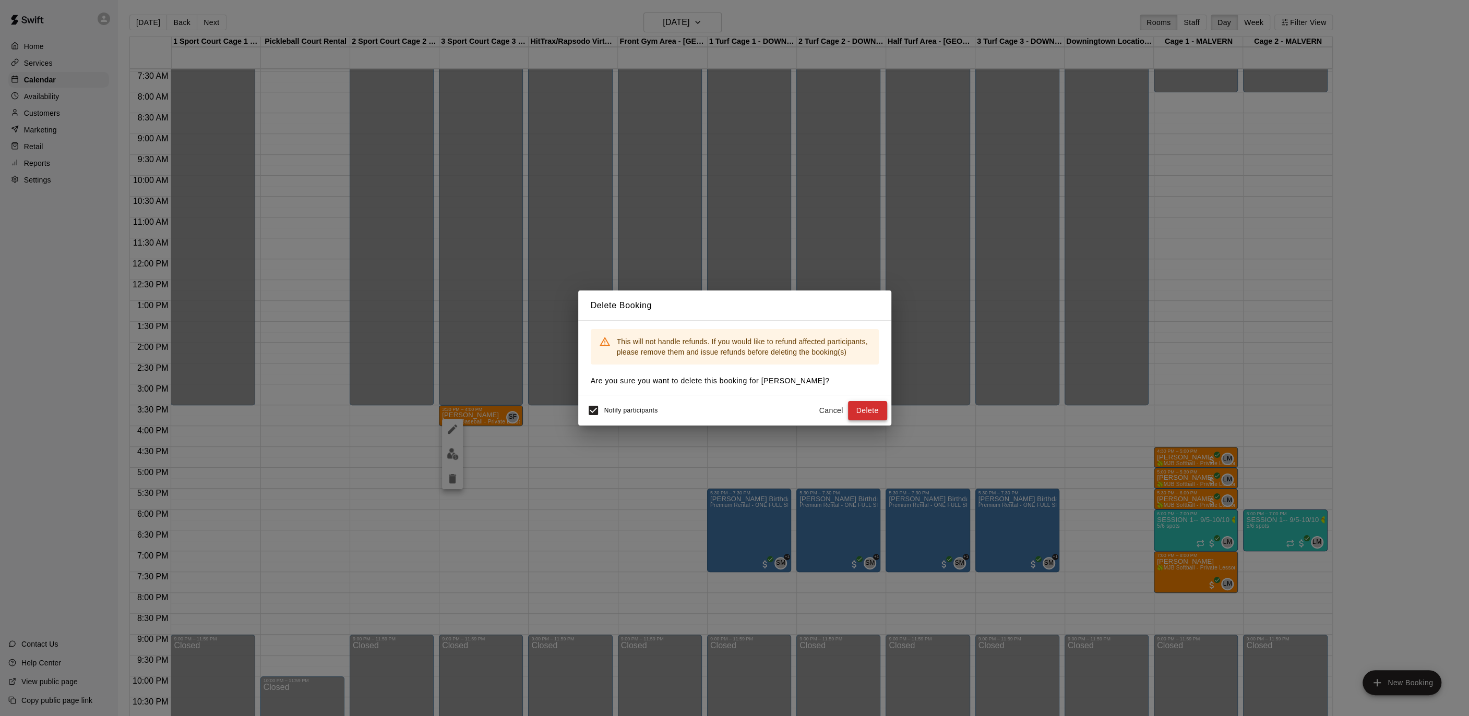
click at [873, 410] on button "Delete" at bounding box center [867, 410] width 39 height 19
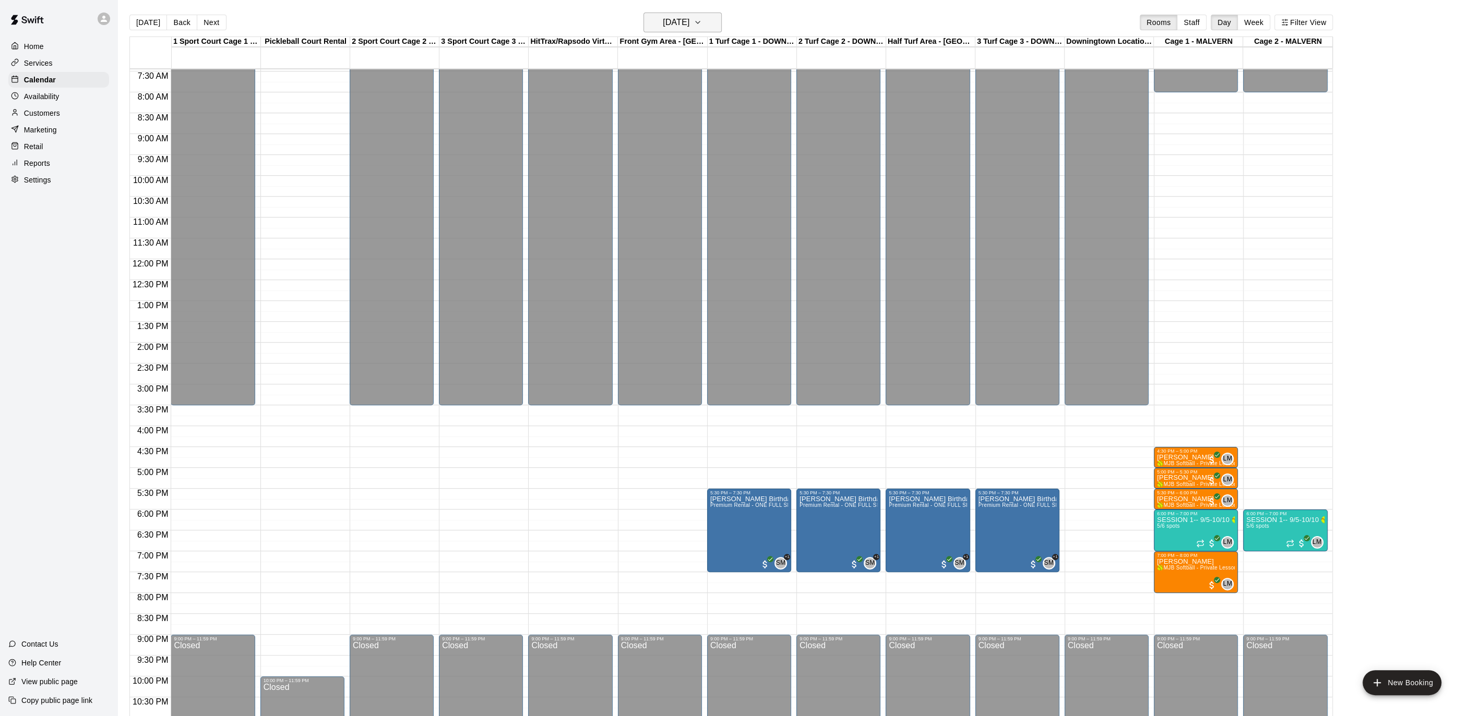
click at [714, 23] on button "[DATE]" at bounding box center [682, 23] width 78 height 20
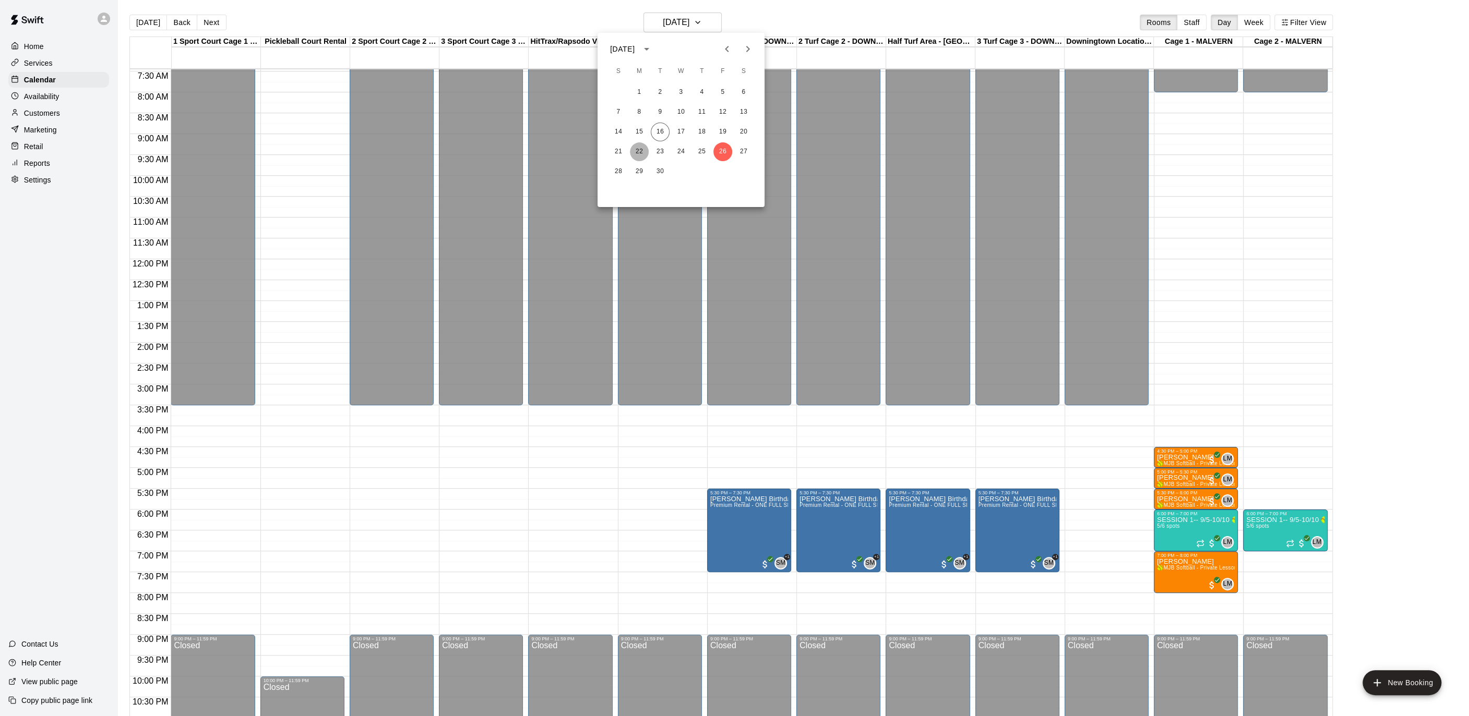
click at [644, 154] on button "22" at bounding box center [639, 151] width 19 height 19
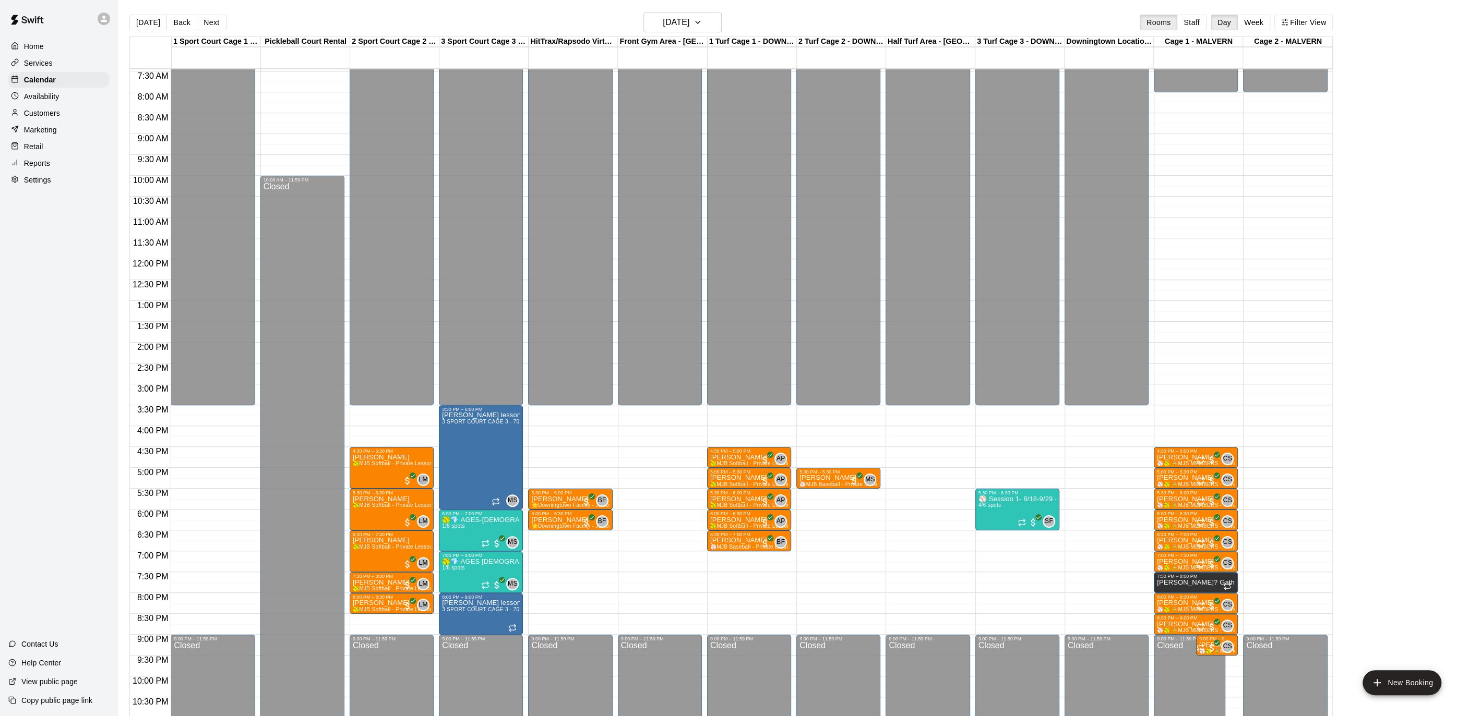
click at [1005, 418] on div "12:00 AM – 3:30 PM Closed 5:30 PM – 6:30 PM ⚾️ Session 1- 8/18-9/29 - Pitching-…" at bounding box center [1017, 259] width 84 height 1002
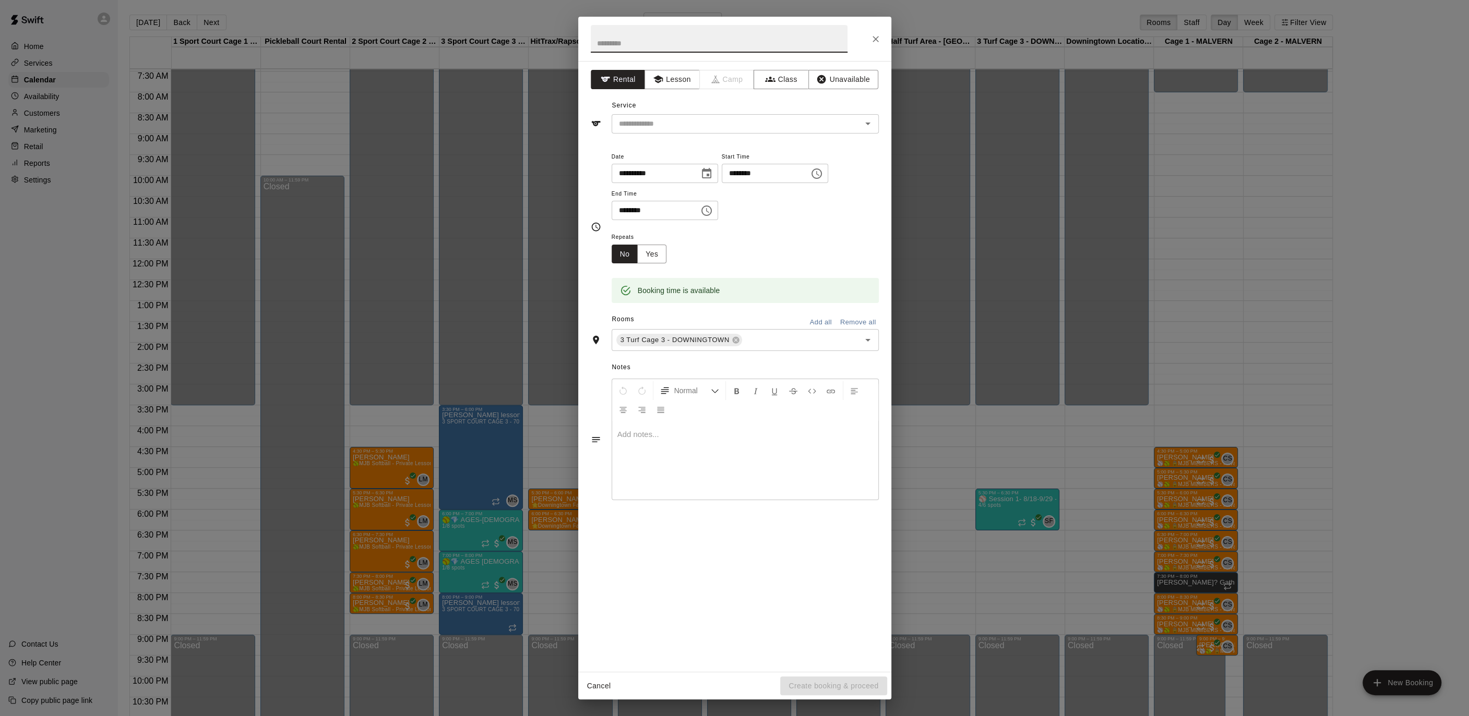
click at [822, 169] on icon "Choose time, selected time is 3:45 PM" at bounding box center [816, 174] width 10 height 10
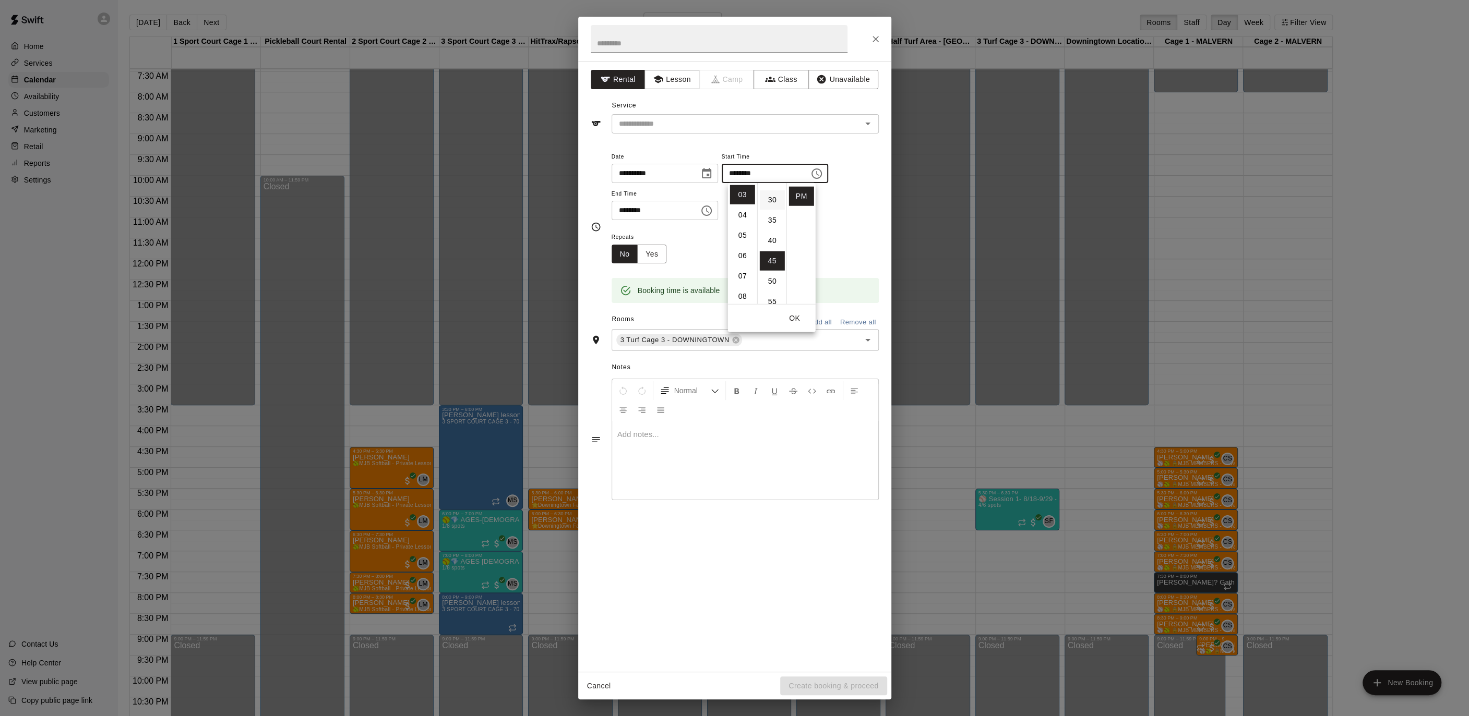
click at [769, 199] on li "30" at bounding box center [772, 199] width 25 height 19
type input "********"
click at [630, 40] on input "text" at bounding box center [719, 39] width 257 height 28
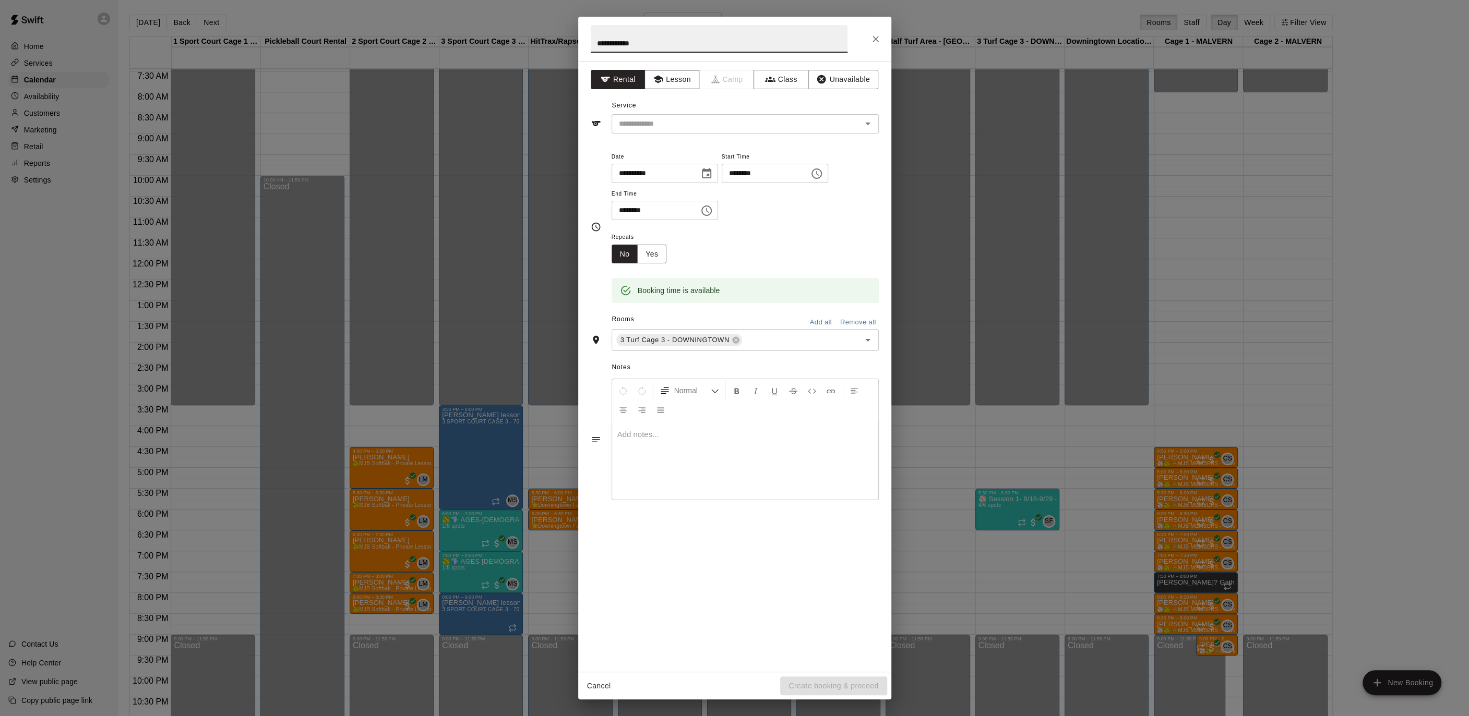
type input "**********"
click at [676, 80] on button "Lesson" at bounding box center [671, 79] width 55 height 19
click at [863, 125] on icon "Open" at bounding box center [867, 123] width 13 height 13
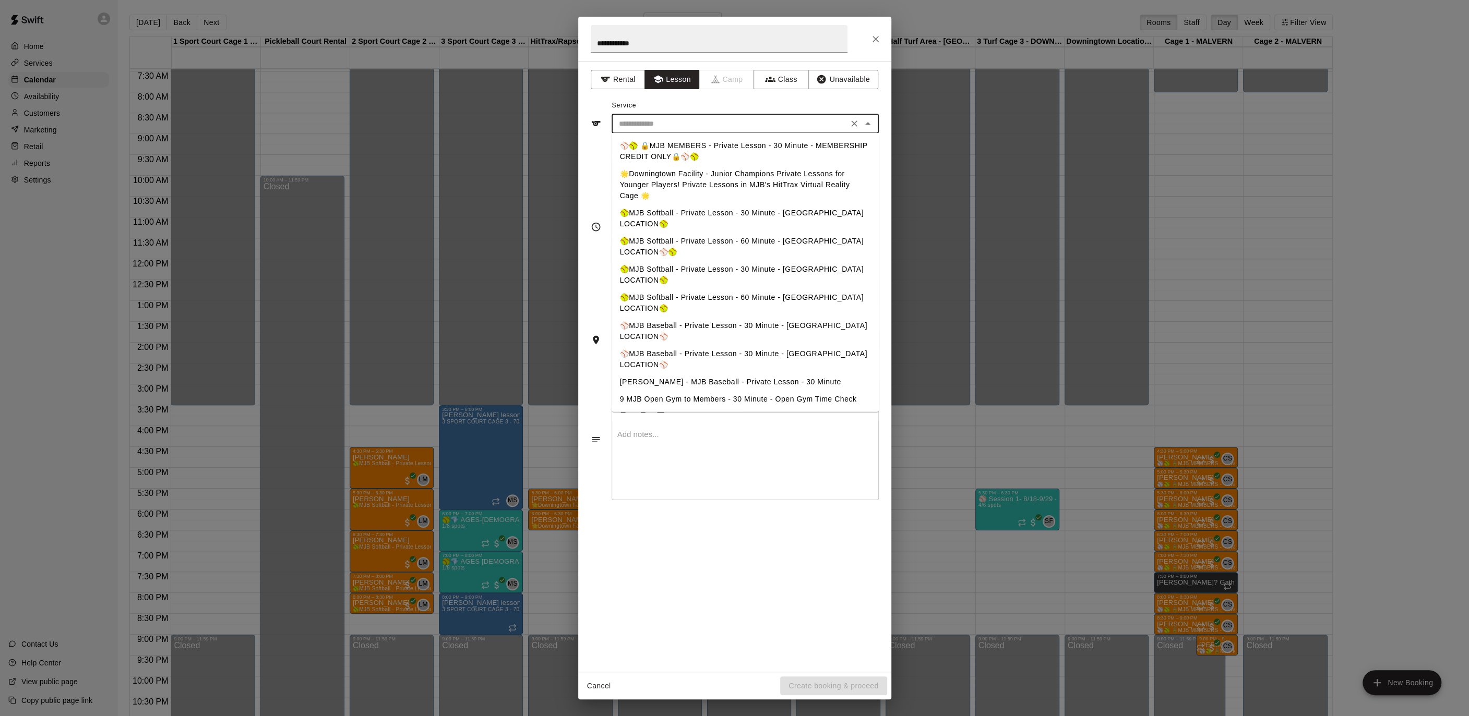
click at [784, 317] on li "⚾️MJB Baseball - Private Lesson - 30 Minute - [GEOGRAPHIC_DATA] LOCATION⚾️" at bounding box center [744, 331] width 267 height 28
type input "**********"
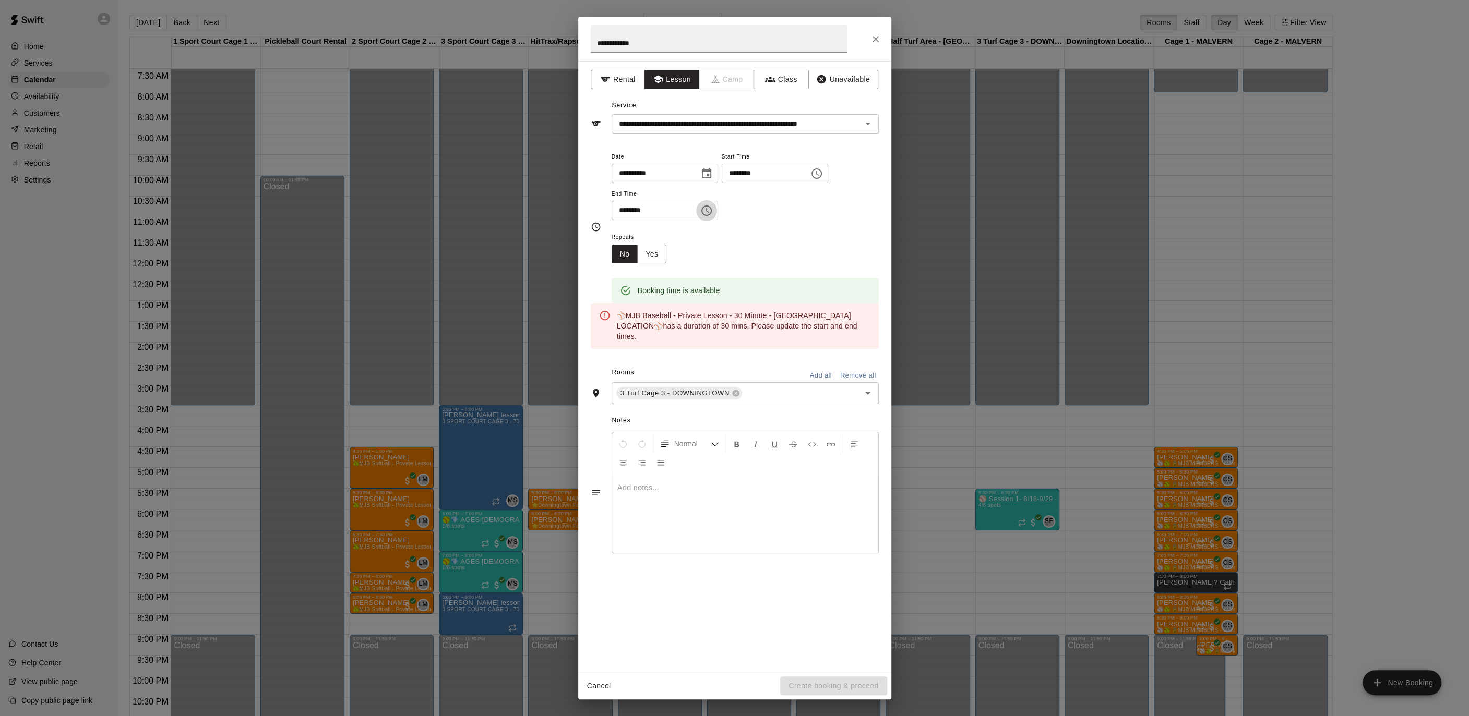
click at [712, 208] on icon "Choose time, selected time is 4:15 PM" at bounding box center [706, 211] width 10 height 10
click at [654, 232] on li "00" at bounding box center [655, 231] width 25 height 19
type input "********"
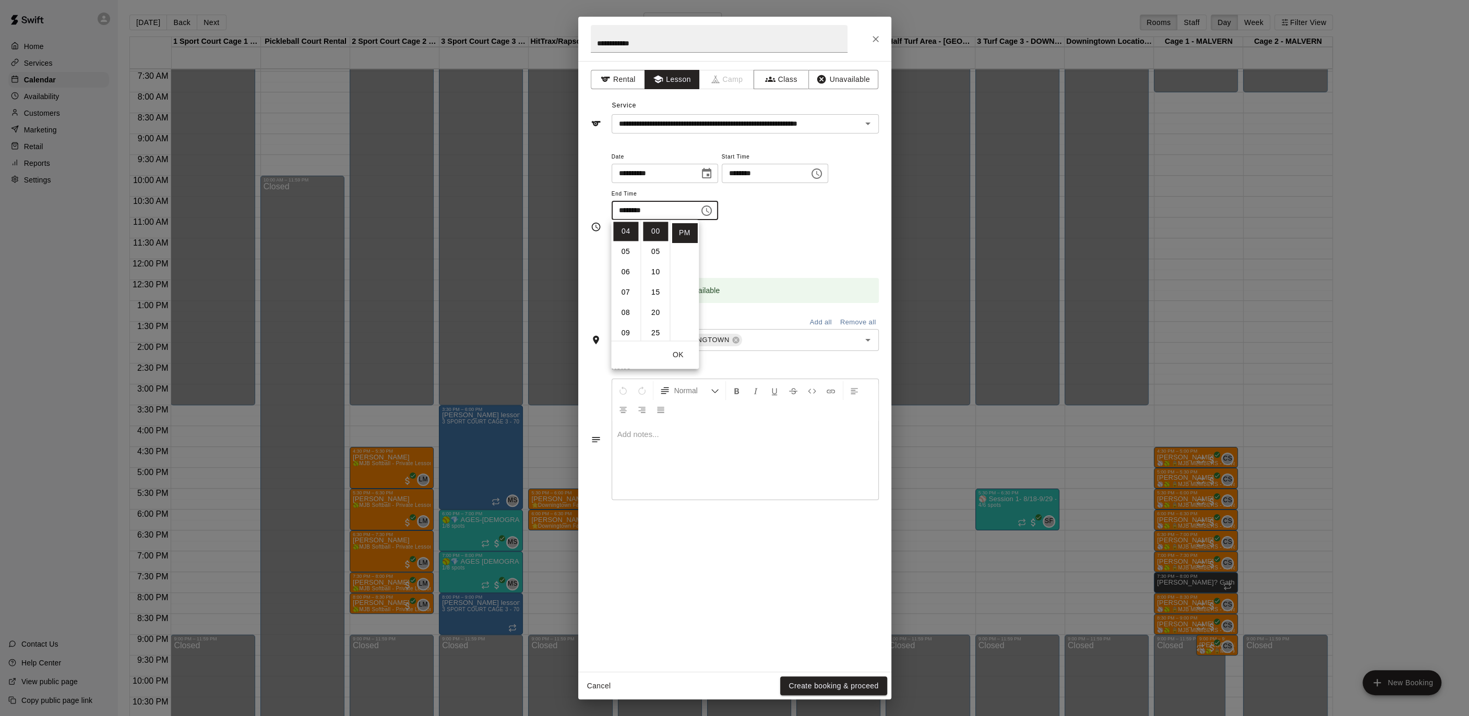
click at [783, 229] on div "**********" at bounding box center [744, 190] width 267 height 81
click at [790, 693] on button "Create booking & proceed" at bounding box center [833, 686] width 106 height 19
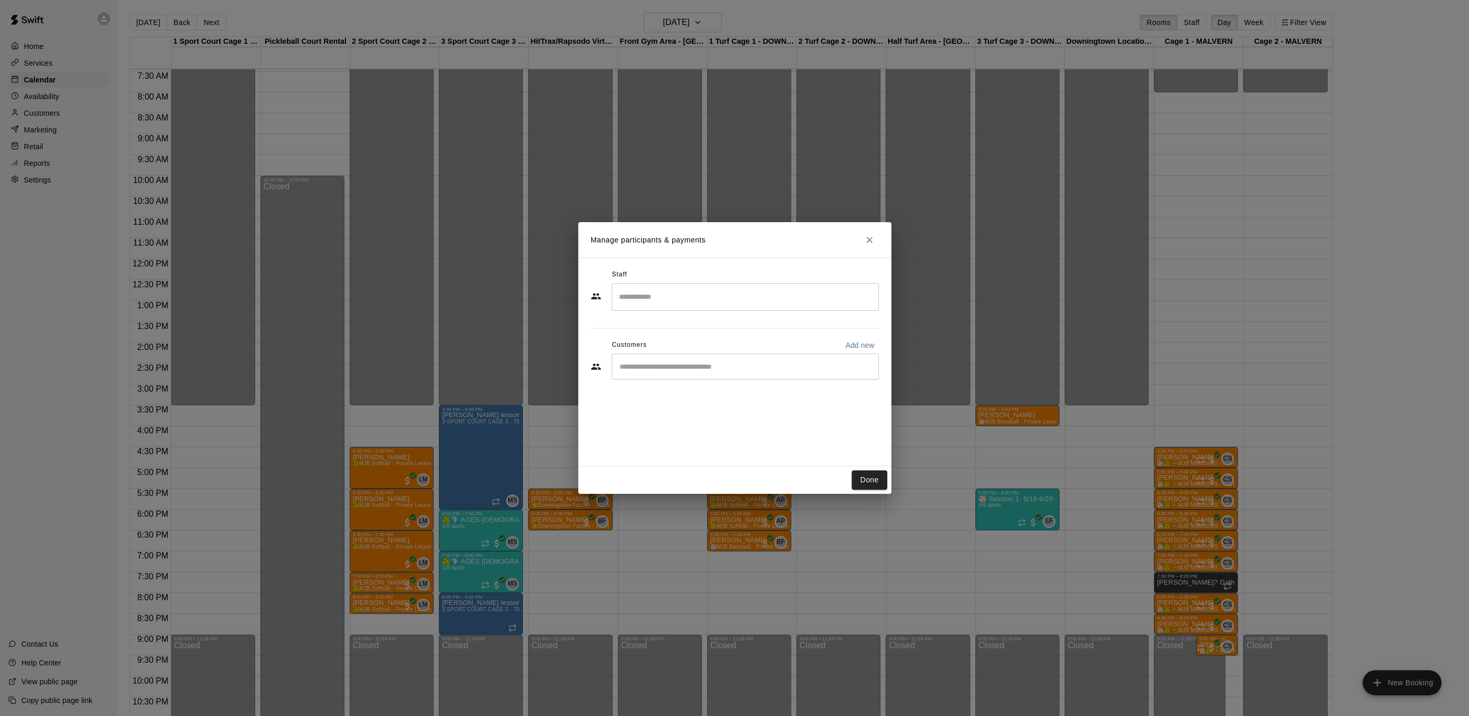
click at [664, 275] on div "Staff" at bounding box center [735, 275] width 288 height 17
click at [663, 293] on input "Search staff" at bounding box center [745, 297] width 258 height 18
click at [667, 329] on p "[PERSON_NAME]" at bounding box center [670, 327] width 64 height 11
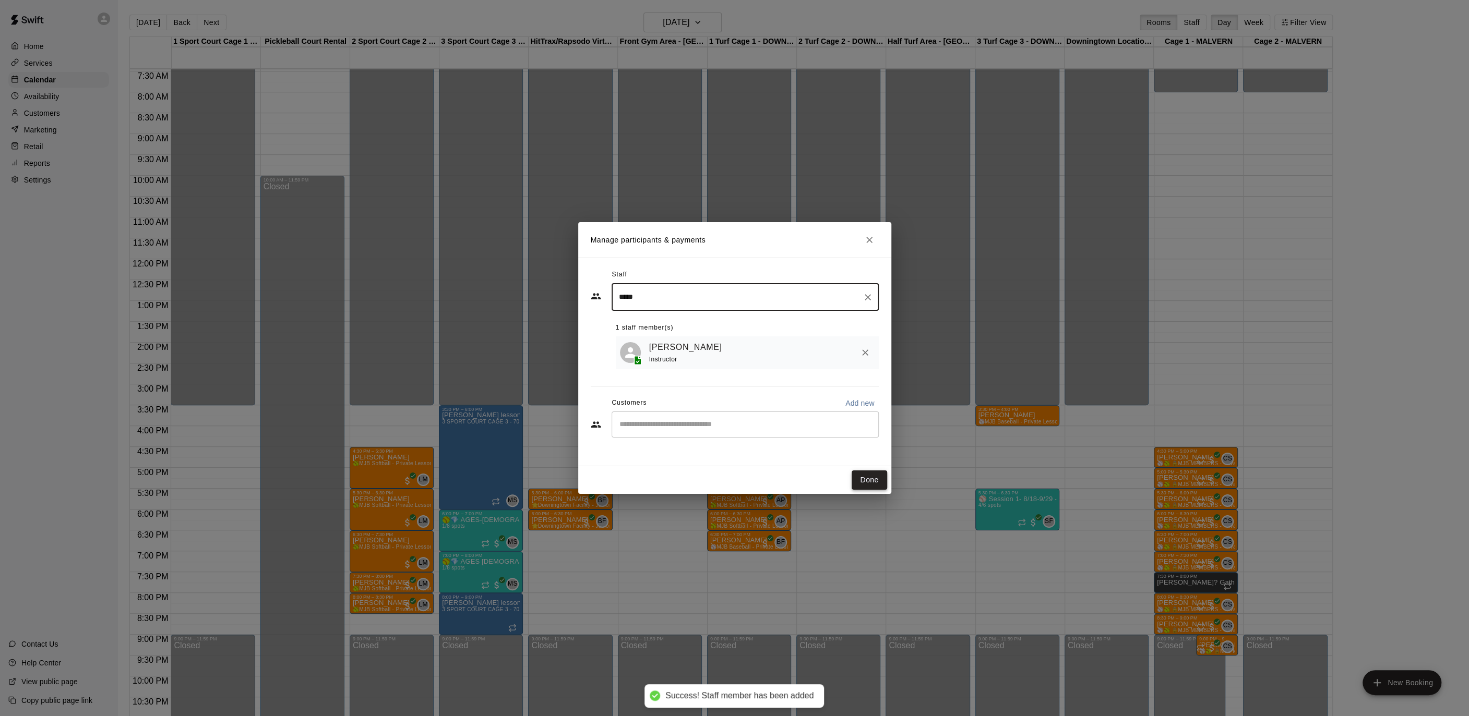
type input "*****"
click at [860, 471] on button "Done" at bounding box center [868, 480] width 35 height 19
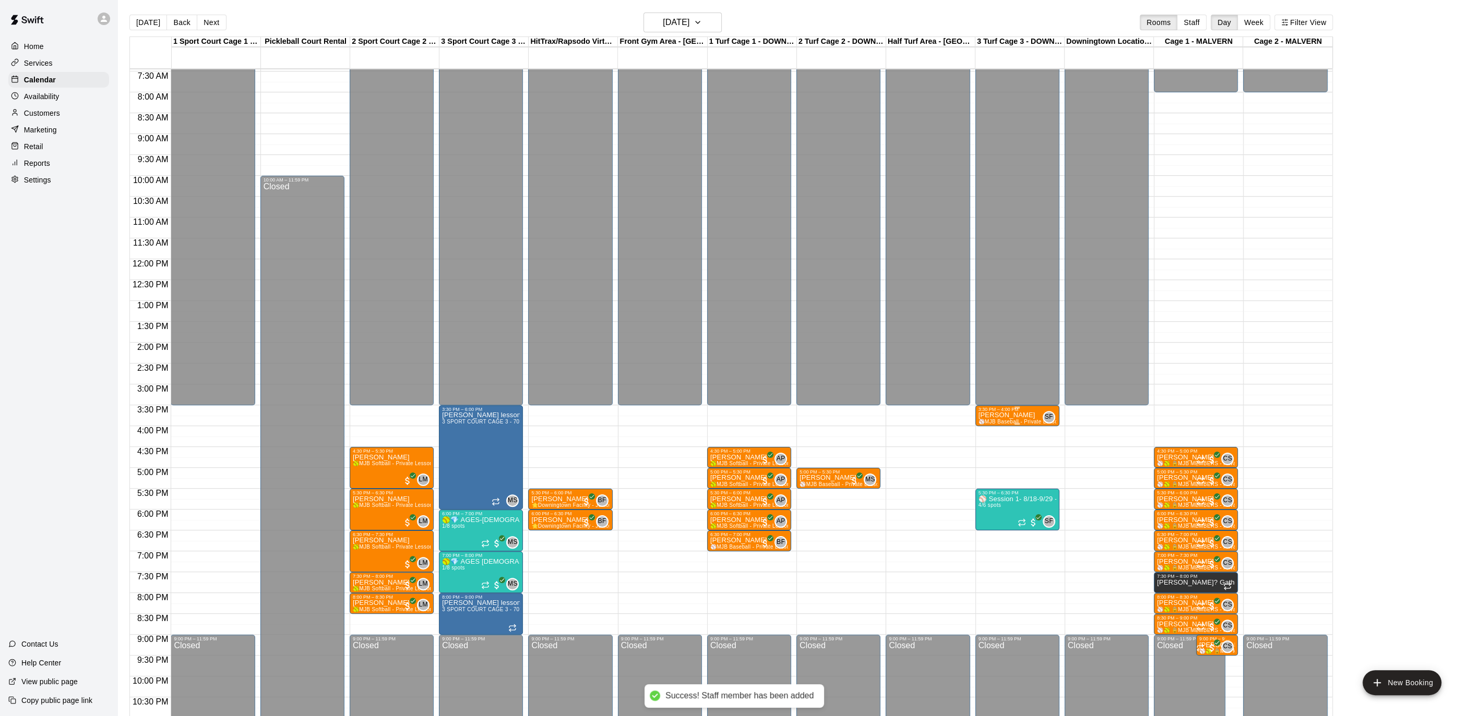
click at [987, 426] on icon "edit" at bounding box center [988, 422] width 13 height 13
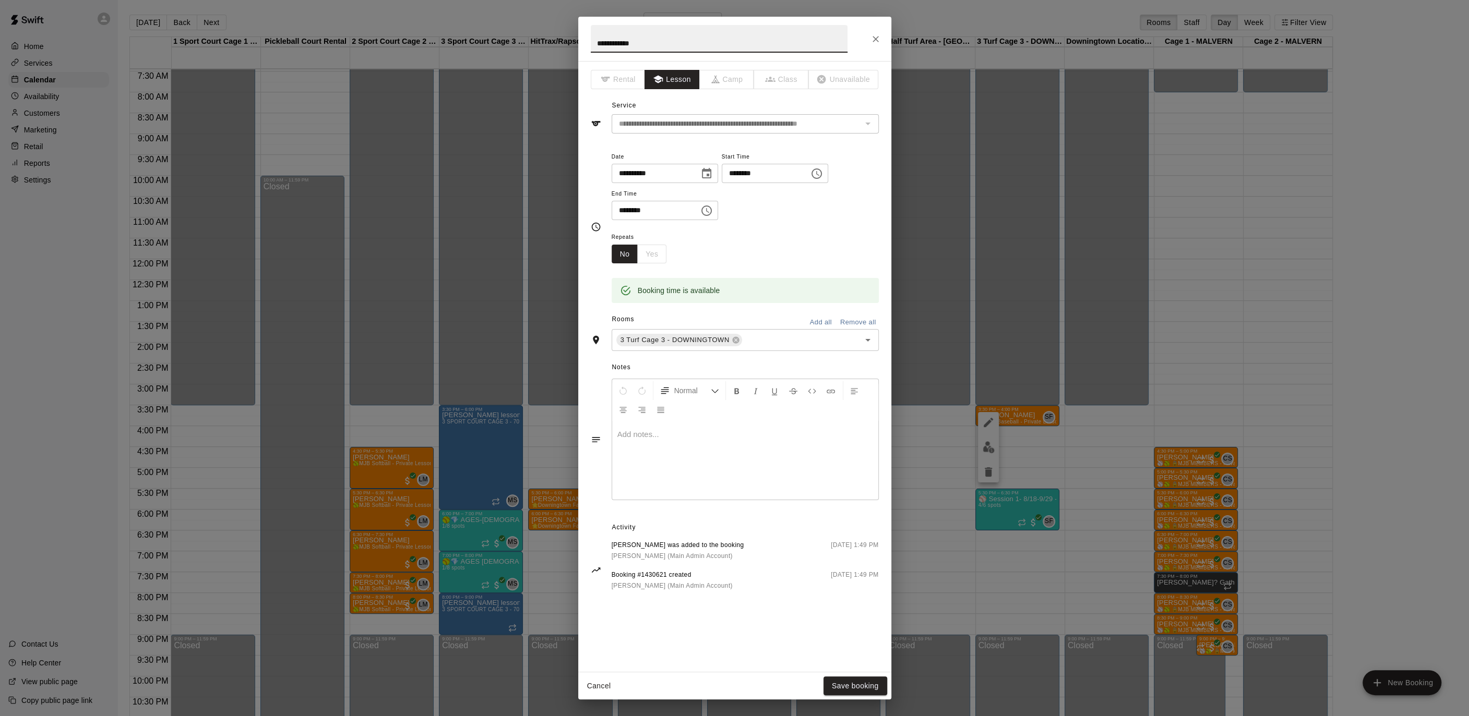
click at [713, 210] on icon "Choose time, selected time is 4:00 PM" at bounding box center [706, 211] width 13 height 13
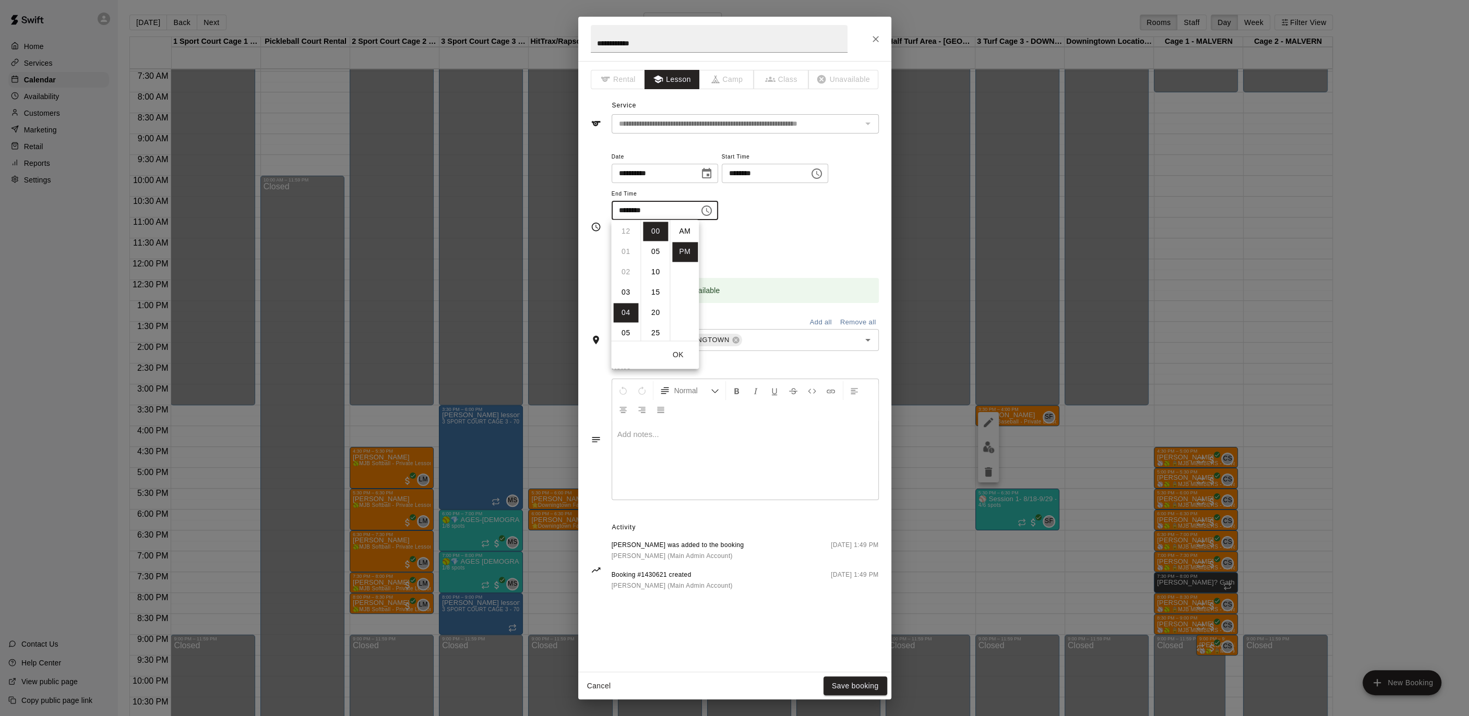
scroll to position [19, 0]
click at [661, 288] on li "15" at bounding box center [655, 292] width 25 height 19
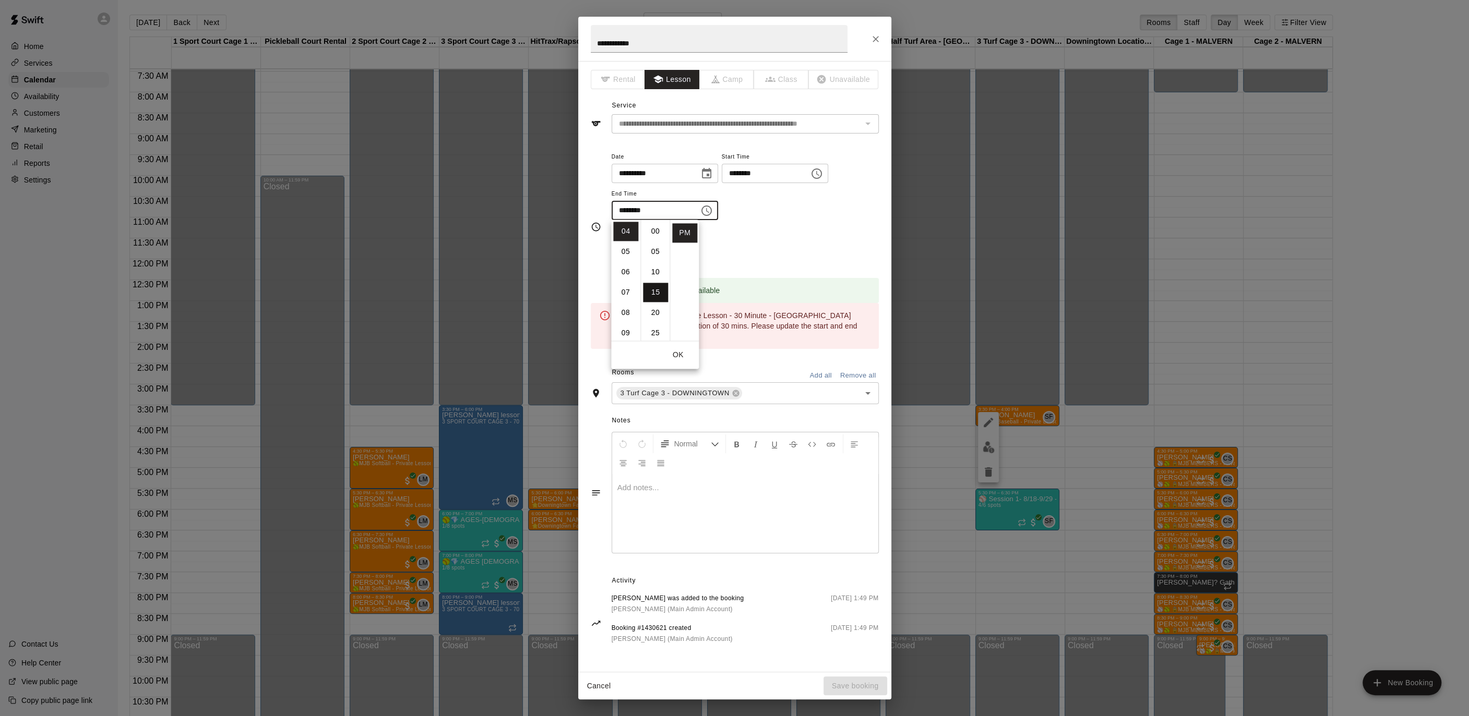
scroll to position [61, 0]
click at [794, 248] on div "Repeats No Yes" at bounding box center [744, 247] width 267 height 33
click at [711, 210] on icon "Choose time, selected time is 4:15 PM" at bounding box center [706, 211] width 13 height 13
click at [655, 230] on li "00" at bounding box center [655, 231] width 25 height 19
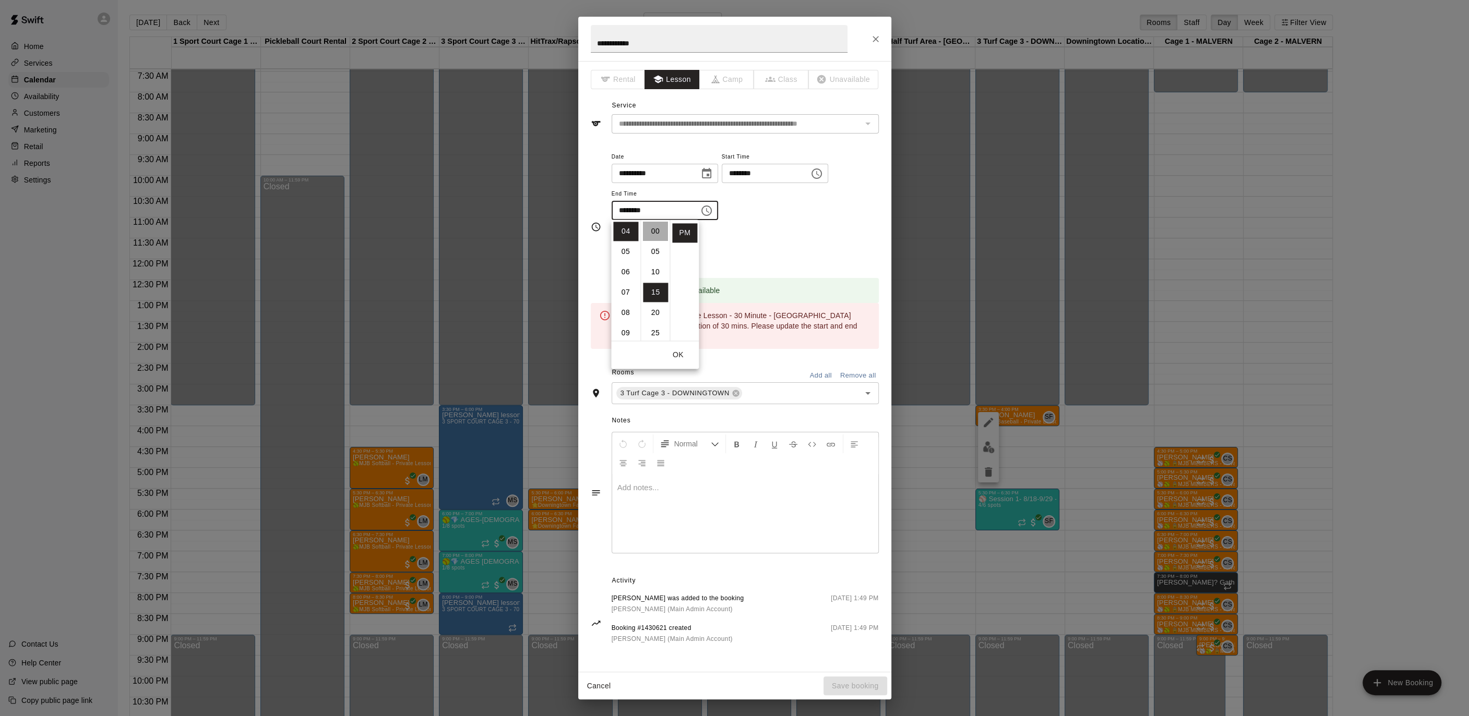
type input "********"
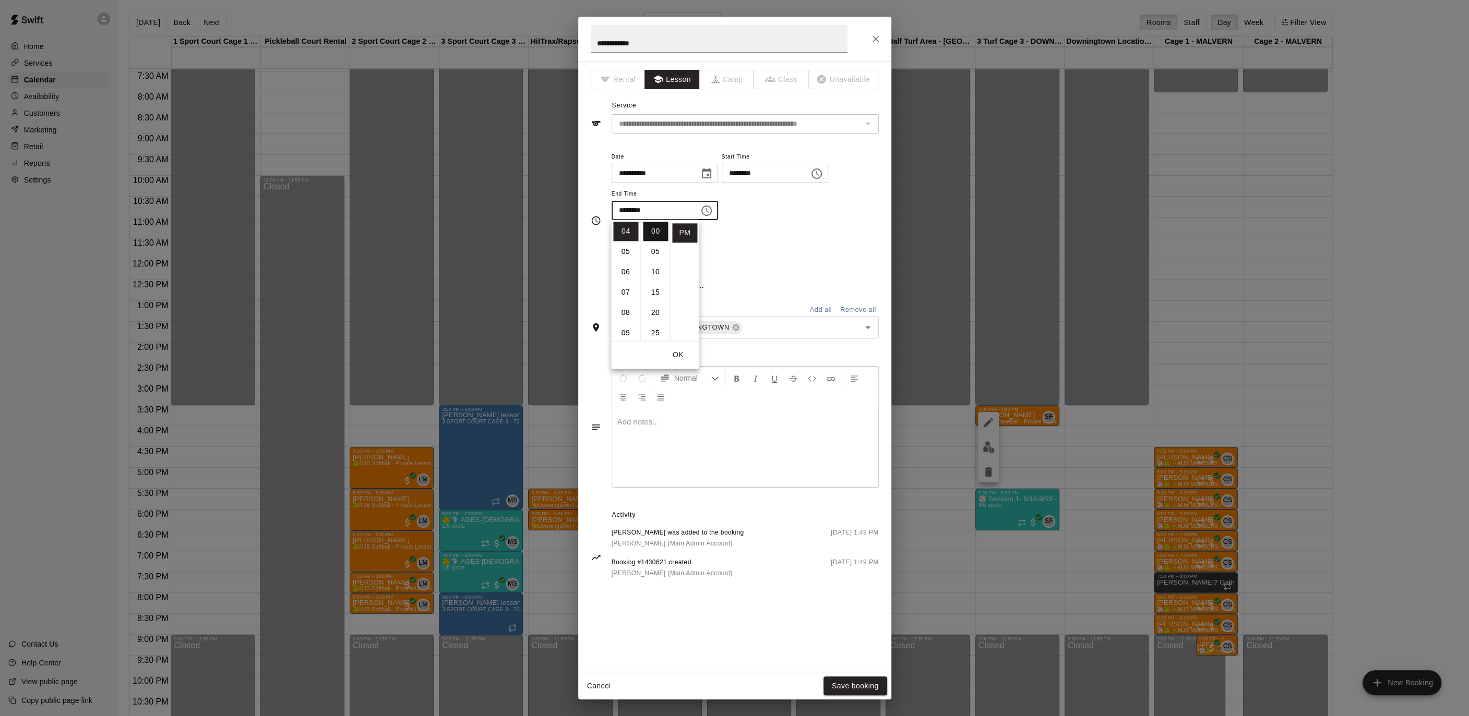
scroll to position [2, 0]
click at [858, 688] on button "Save booking" at bounding box center [855, 686] width 64 height 19
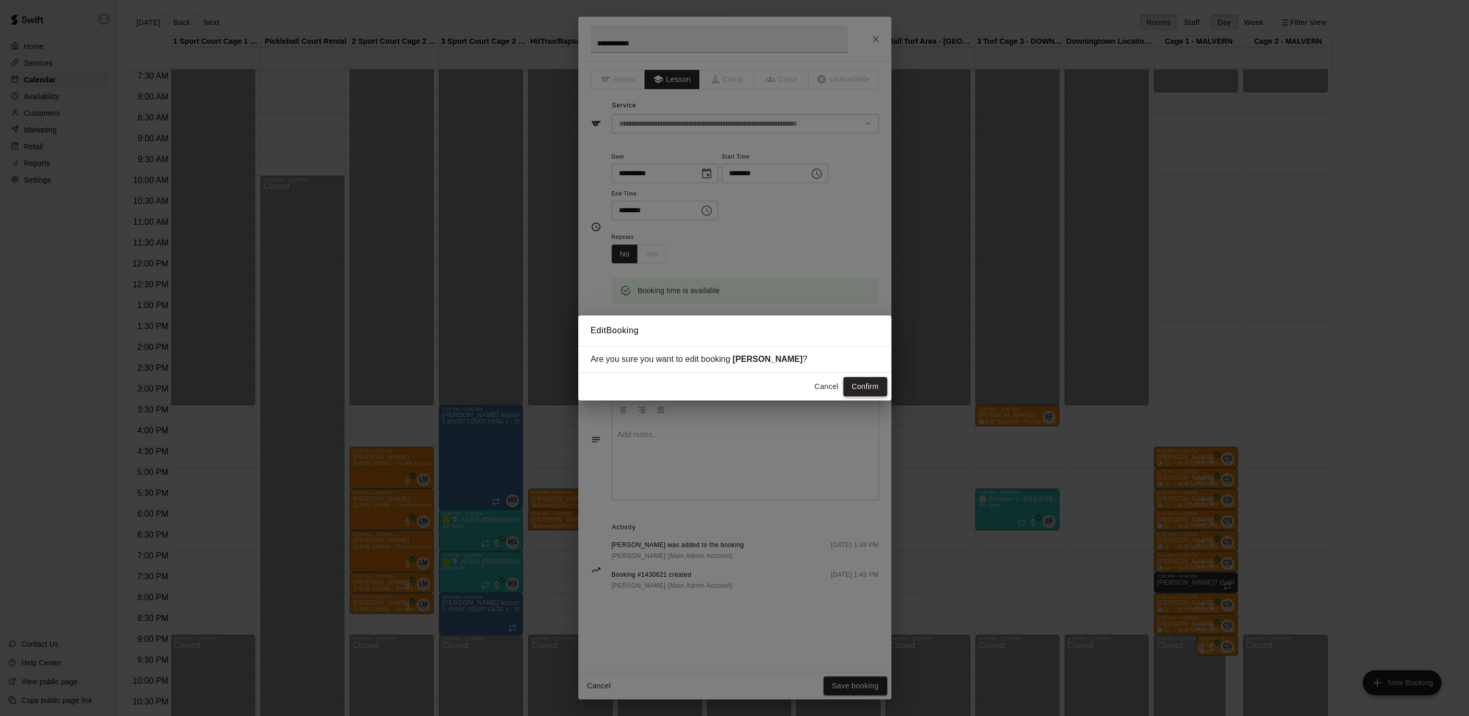
click at [861, 379] on button "Confirm" at bounding box center [865, 386] width 44 height 19
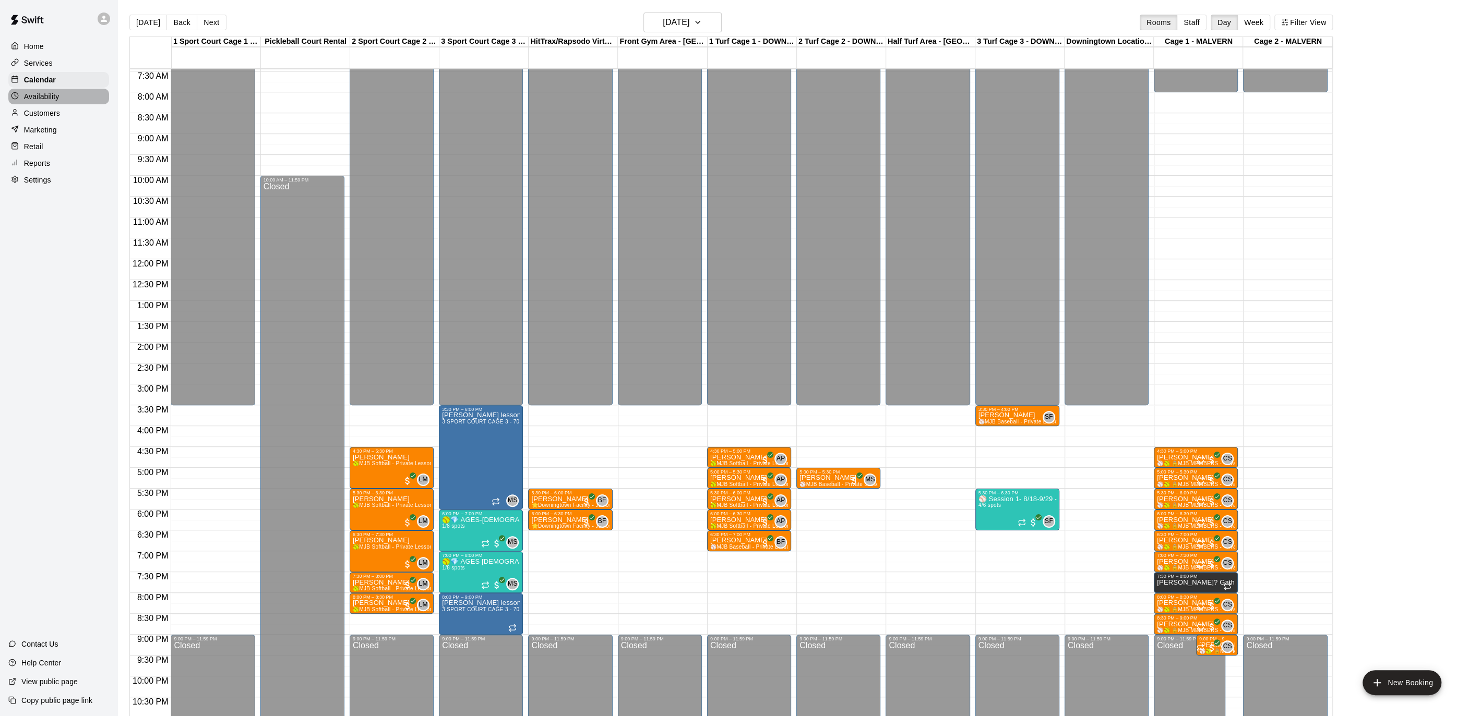
click at [68, 93] on div "Availability" at bounding box center [58, 97] width 101 height 16
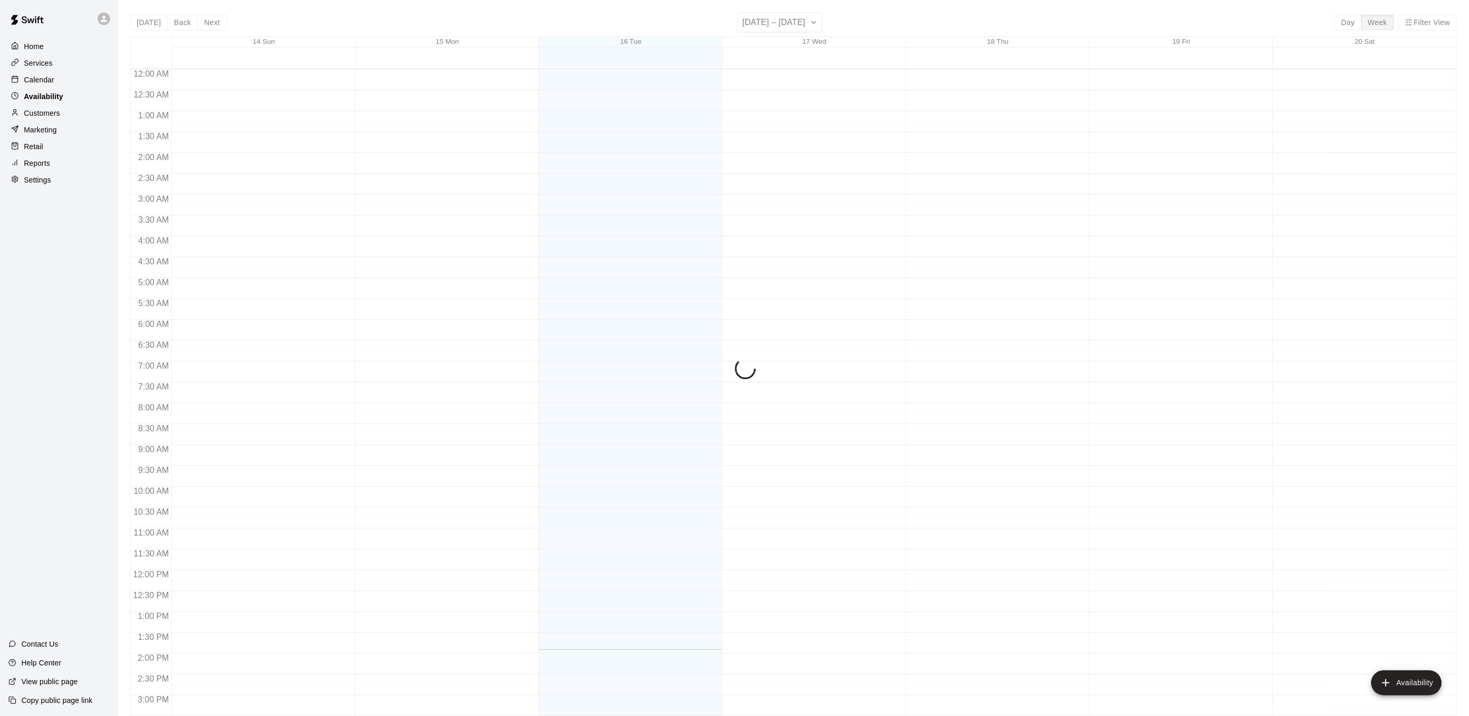
scroll to position [342, 0]
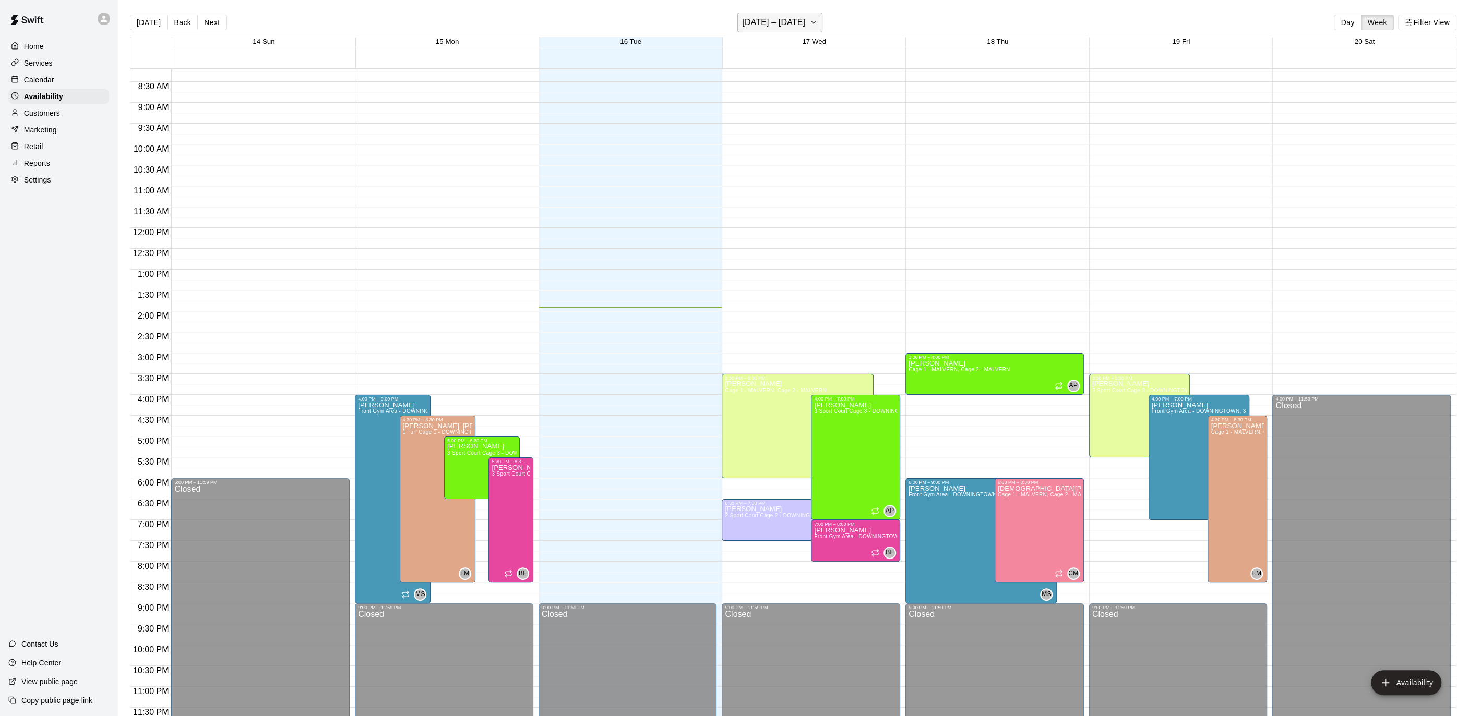
click at [818, 25] on icon "button" at bounding box center [813, 22] width 8 height 13
click at [741, 146] on button "22" at bounding box center [740, 151] width 19 height 19
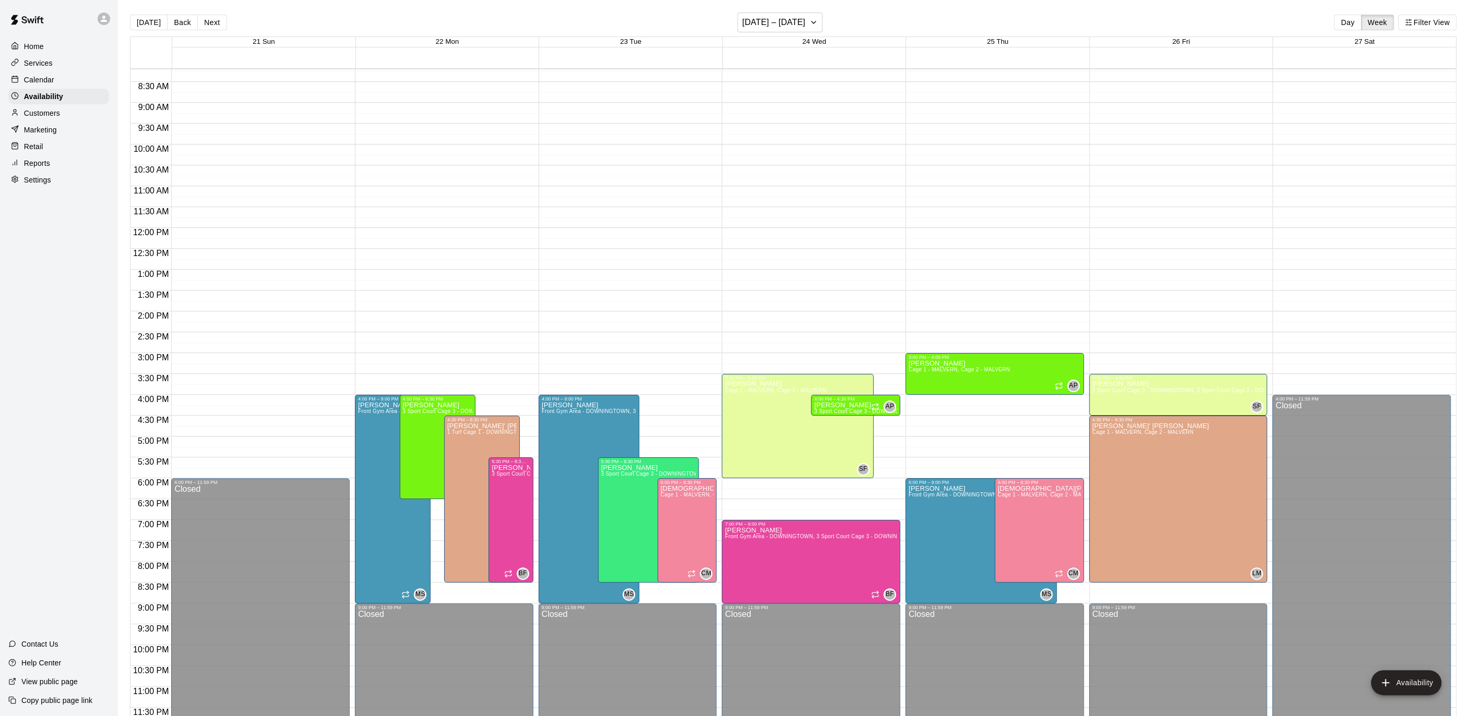
click at [25, 177] on p "Settings" at bounding box center [37, 180] width 27 height 10
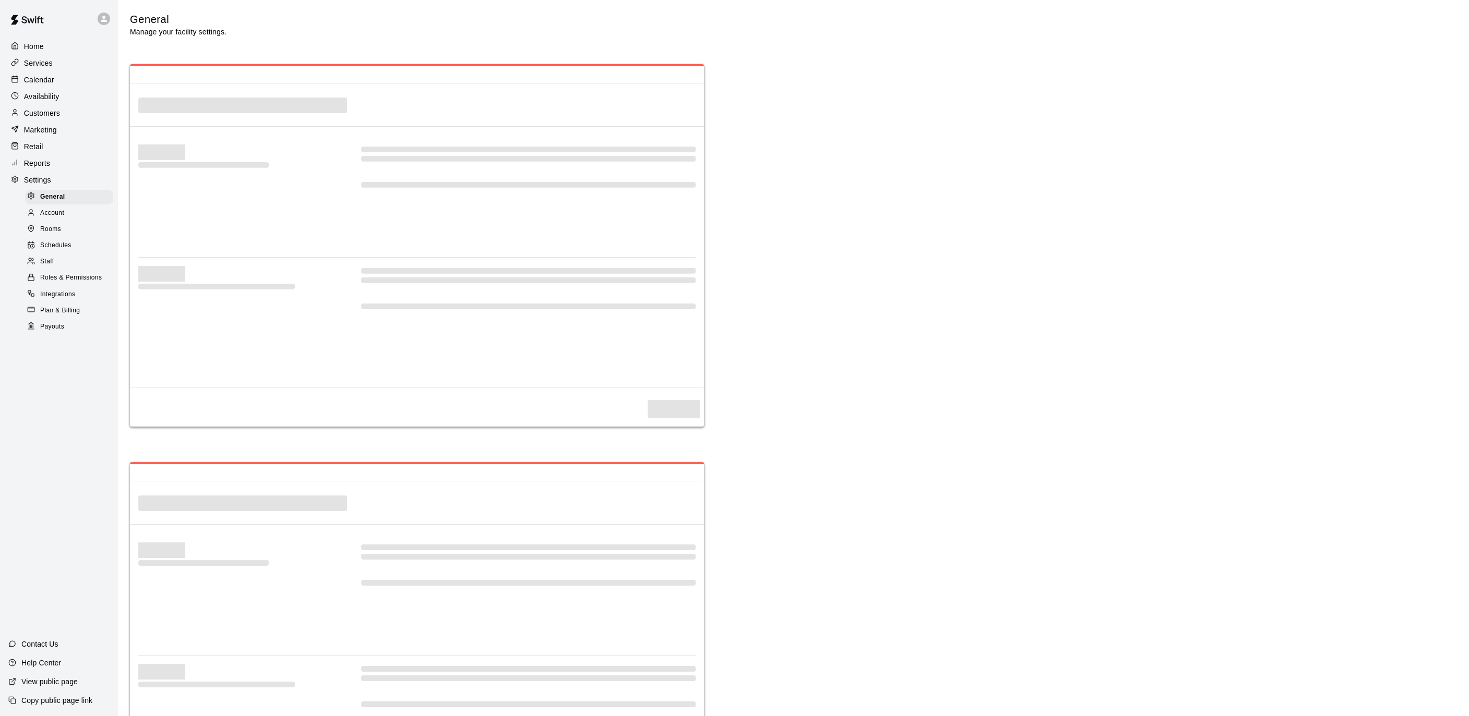
select select "**"
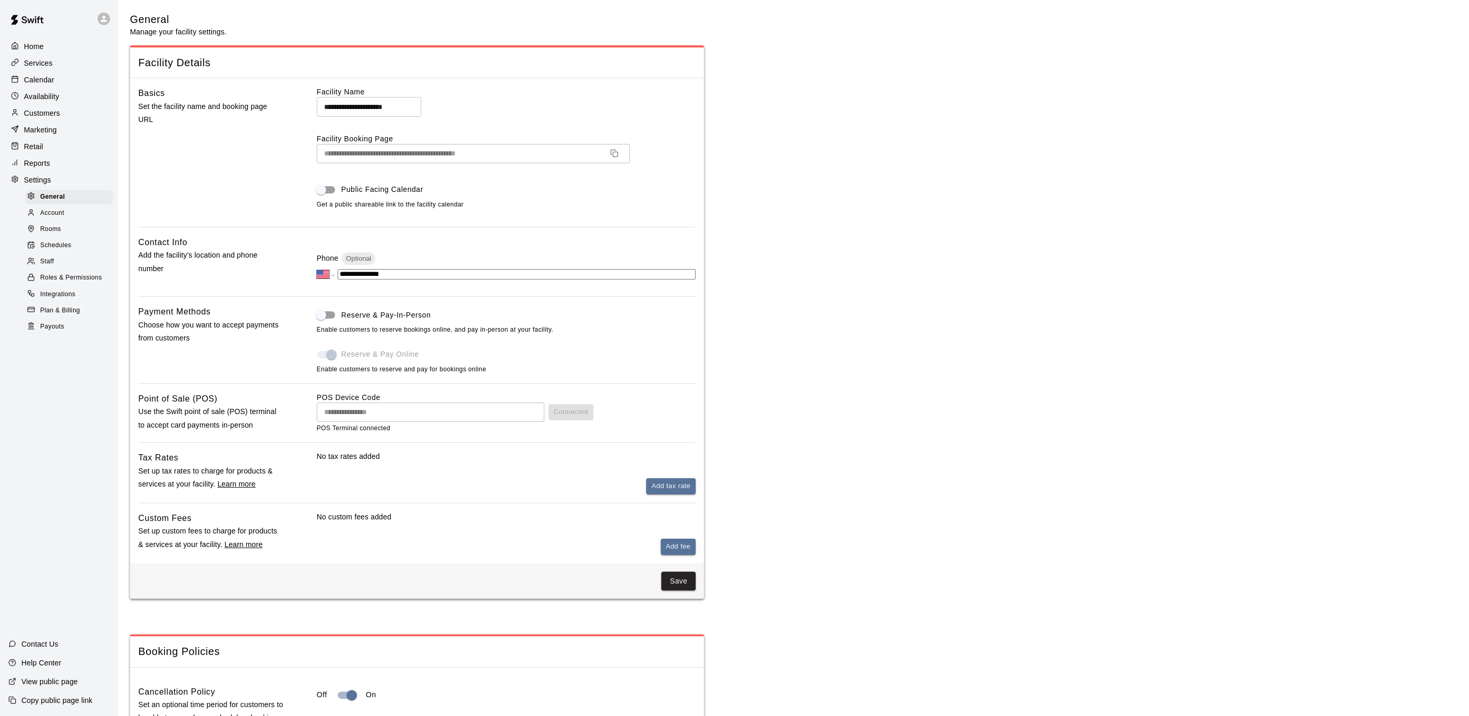
scroll to position [2033, 0]
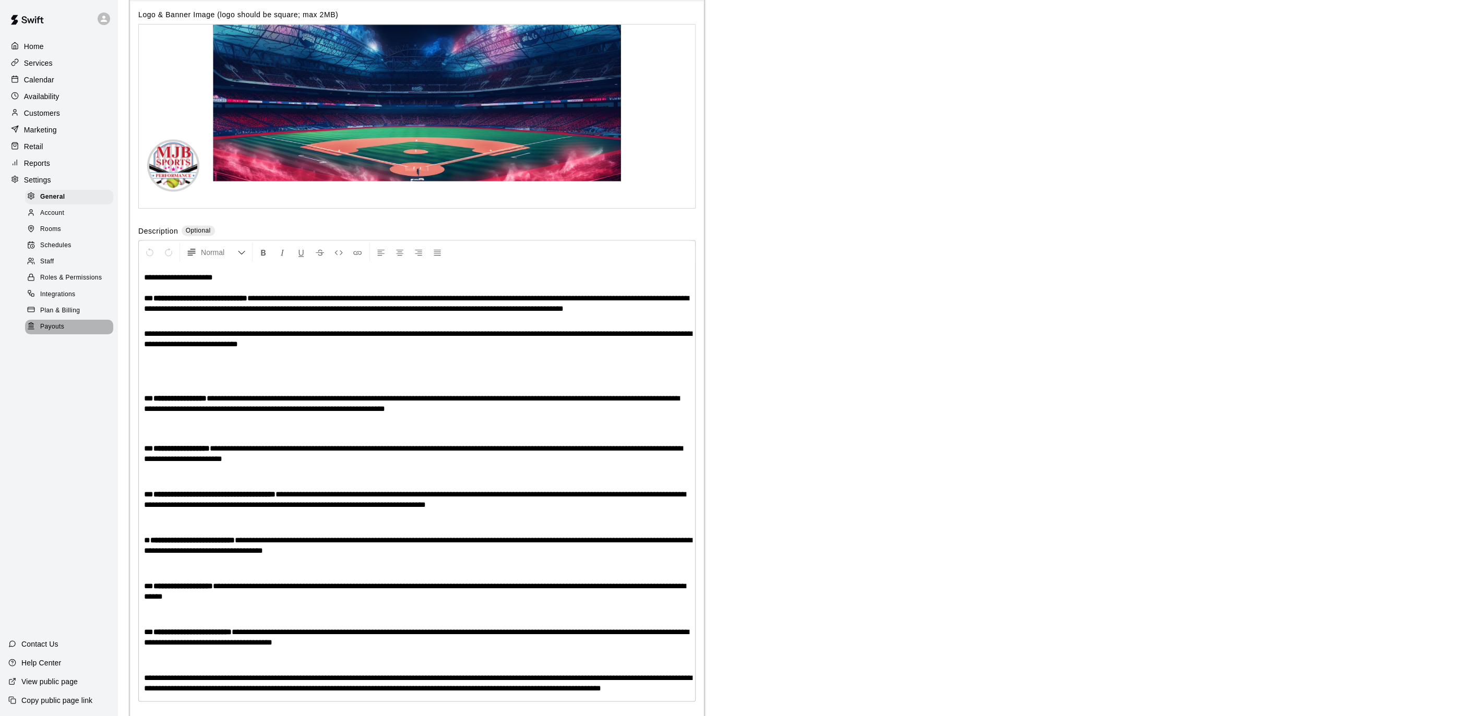
click at [48, 332] on div "Payouts" at bounding box center [69, 327] width 88 height 15
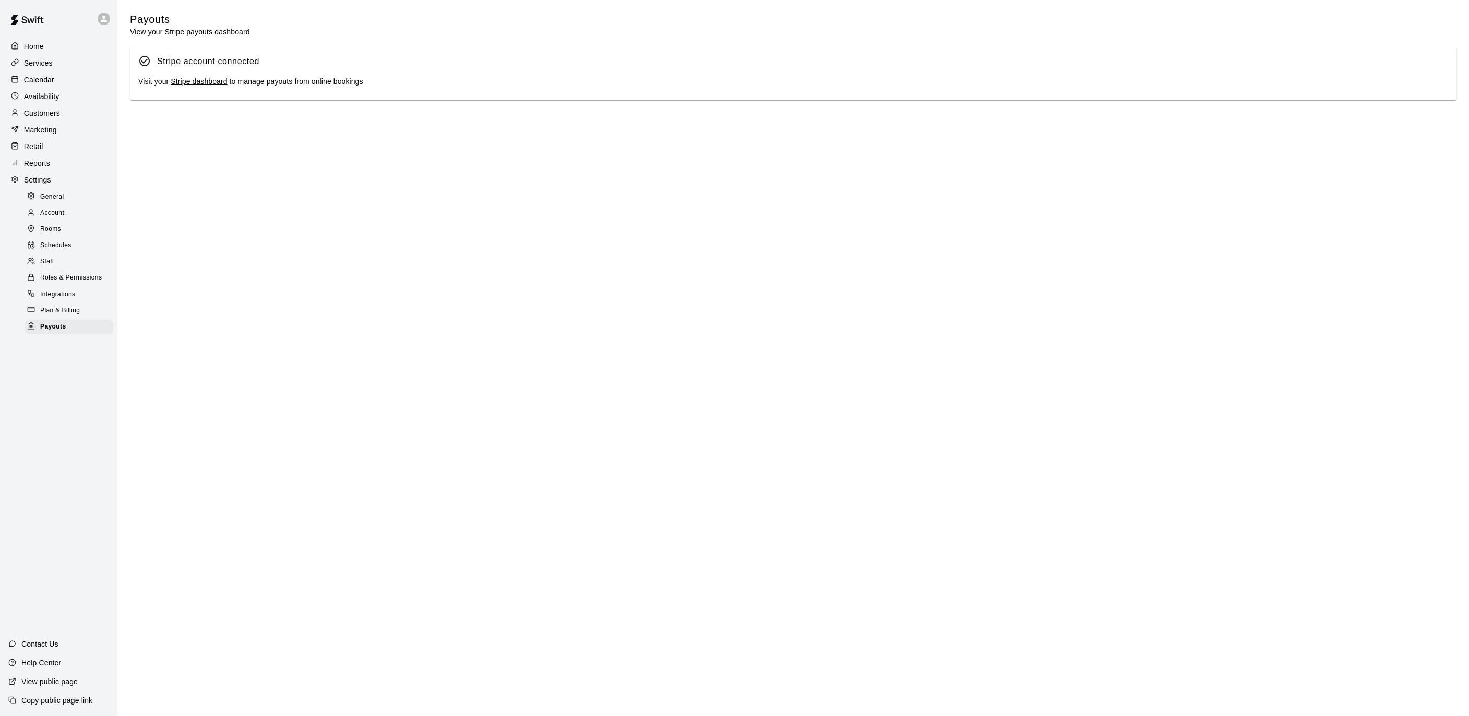
click at [205, 86] on div "Visit your Stripe dashboard to manage payouts from online bookings" at bounding box center [793, 81] width 1310 height 11
click at [205, 83] on link "Stripe dashboard" at bounding box center [199, 81] width 56 height 8
